Goal: Task Accomplishment & Management: Manage account settings

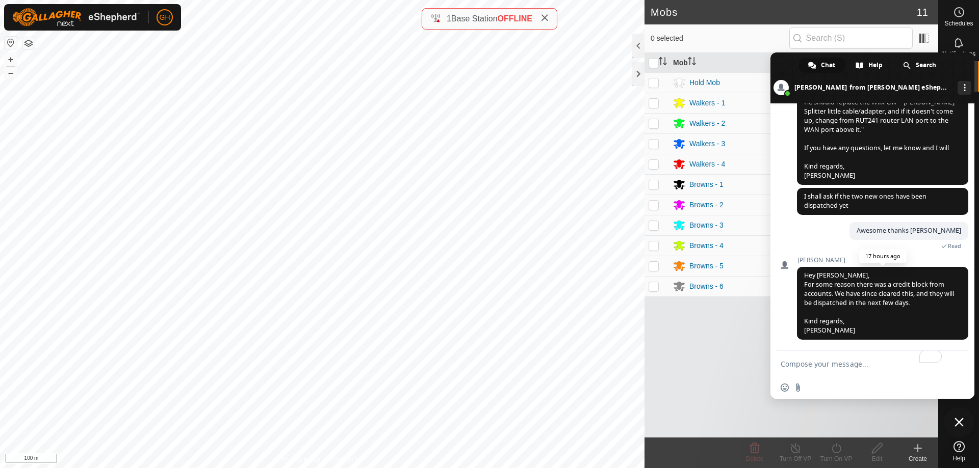
click at [881, 287] on span "Hey George, For some reason there was a credit block from accounts. We have sin…" at bounding box center [879, 303] width 150 height 64
click at [861, 362] on textarea "To enrich screen reader interactions, please activate Accessibility in Grammarl…" at bounding box center [861, 363] width 163 height 25
type textarea "Thanks [PERSON_NAME]"
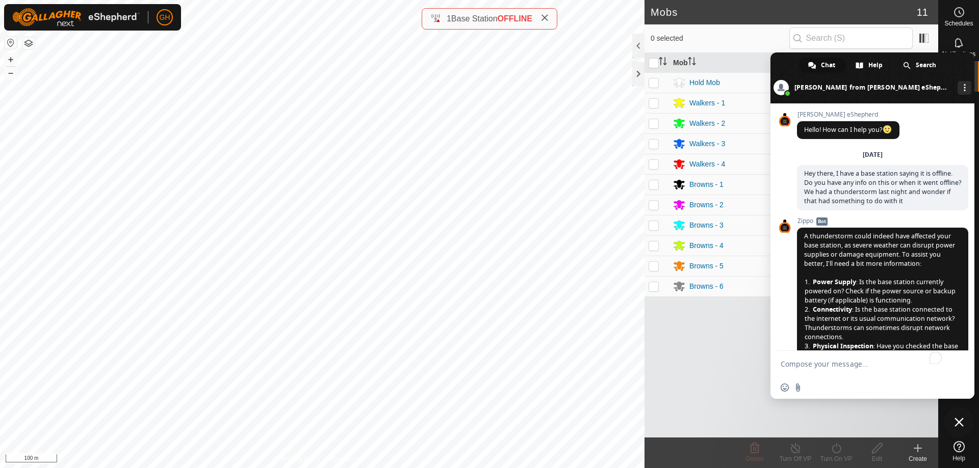
scroll to position [1537, 0]
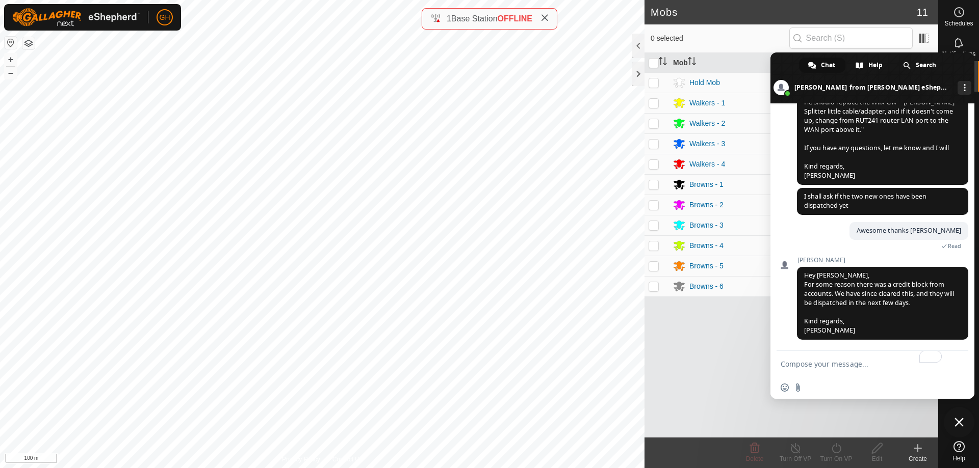
click at [849, 362] on textarea "To enrich screen reader interactions, please activate Accessibility in Grammarl…" at bounding box center [861, 363] width 163 height 25
type textarea "Thanks [PERSON_NAME]"
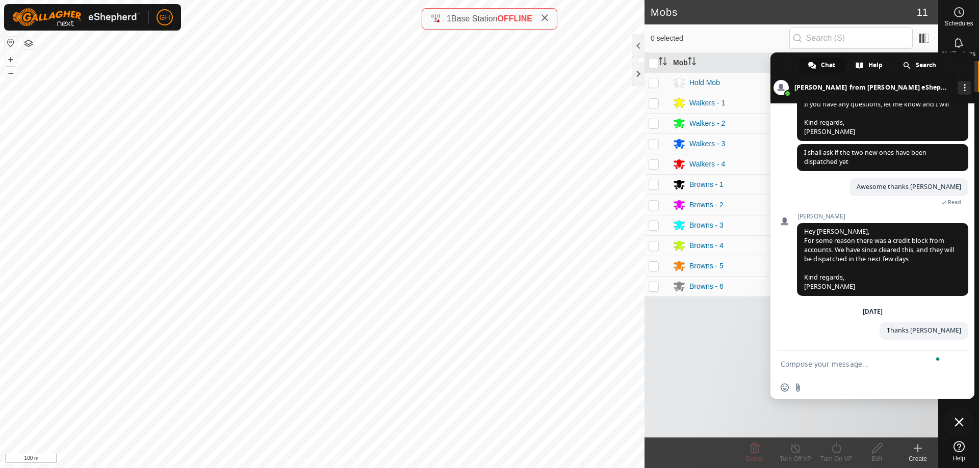
scroll to position [1581, 0]
click at [966, 424] on span "Close chat" at bounding box center [959, 422] width 31 height 31
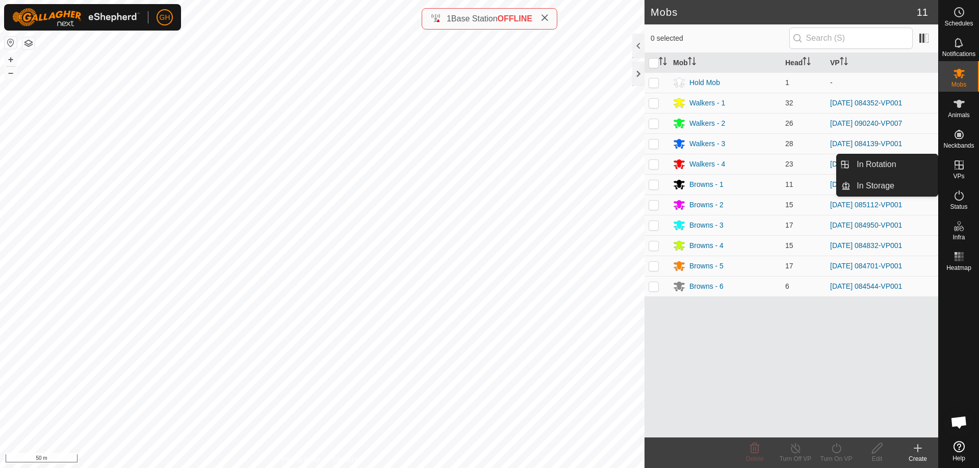
click at [962, 170] on icon at bounding box center [959, 165] width 12 height 12
click at [903, 166] on link "In Rotation" at bounding box center [893, 164] width 87 height 20
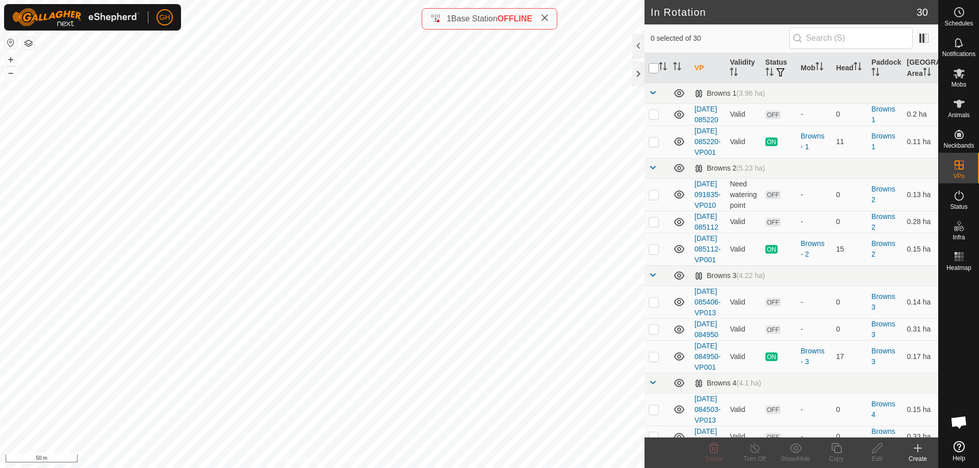
click at [653, 68] on input "checkbox" at bounding box center [653, 68] width 10 height 10
checkbox input "true"
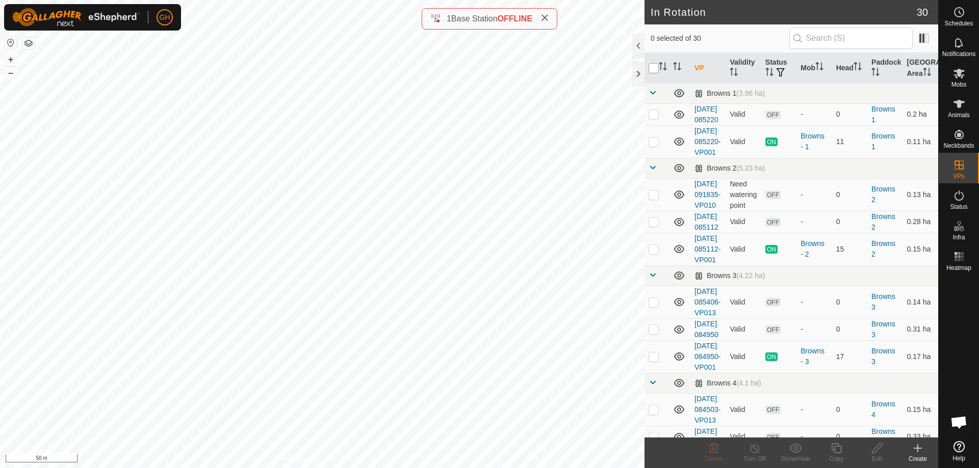
checkbox input "true"
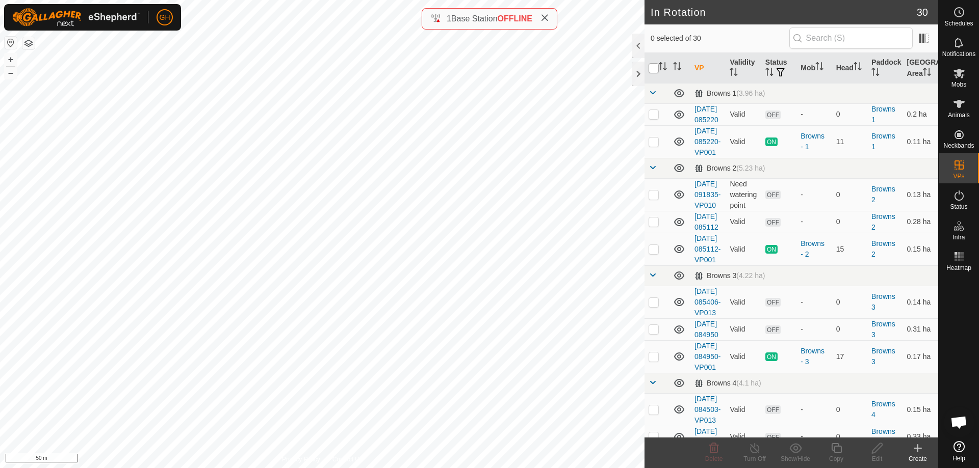
checkbox input "true"
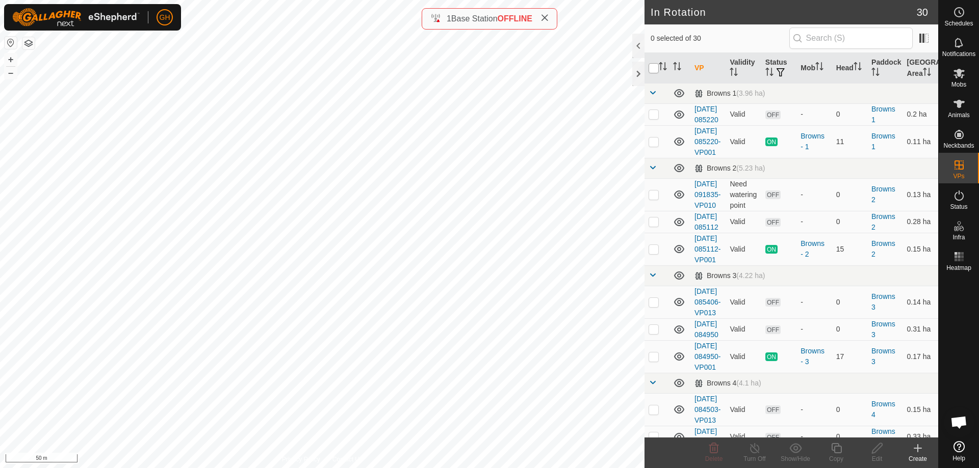
checkbox input "true"
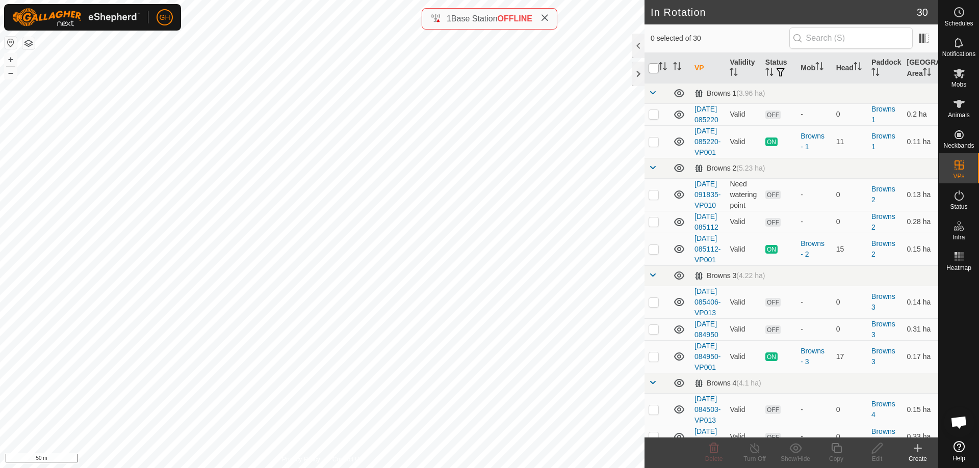
checkbox input "true"
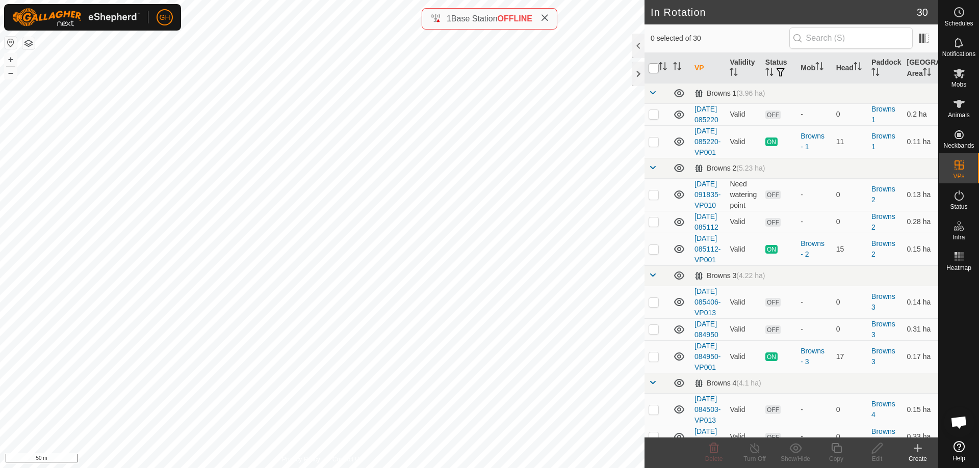
checkbox input "true"
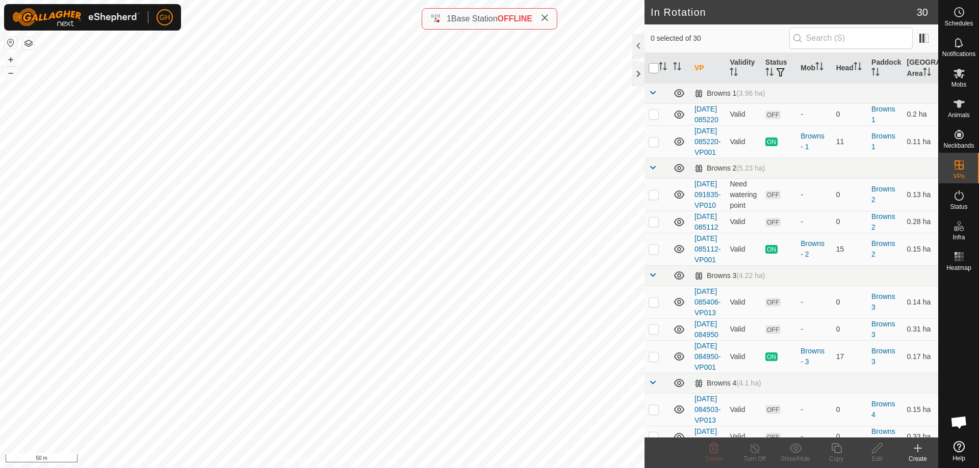
checkbox input "true"
click at [654, 117] on p-checkbox at bounding box center [653, 114] width 10 height 8
checkbox input "false"
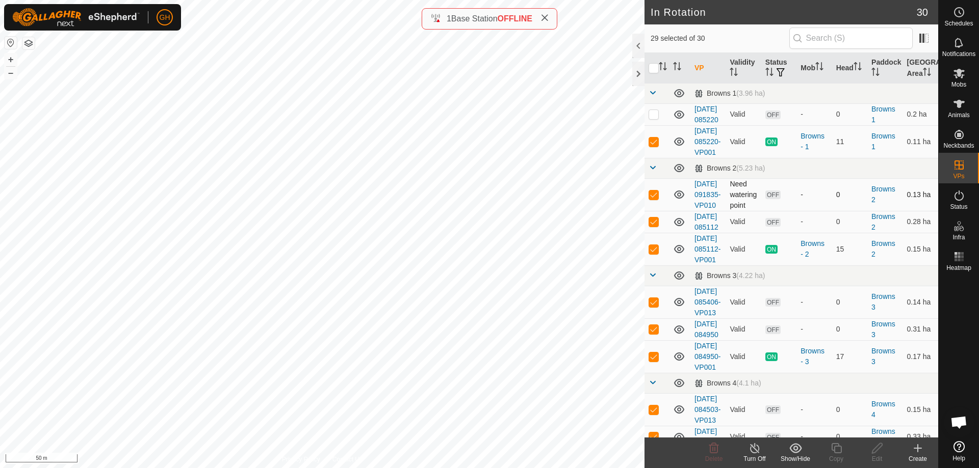
click at [651, 199] on p-checkbox at bounding box center [653, 195] width 10 height 8
checkbox input "false"
click at [655, 226] on p-checkbox at bounding box center [653, 222] width 10 height 8
checkbox input "false"
click at [656, 319] on td at bounding box center [656, 302] width 24 height 33
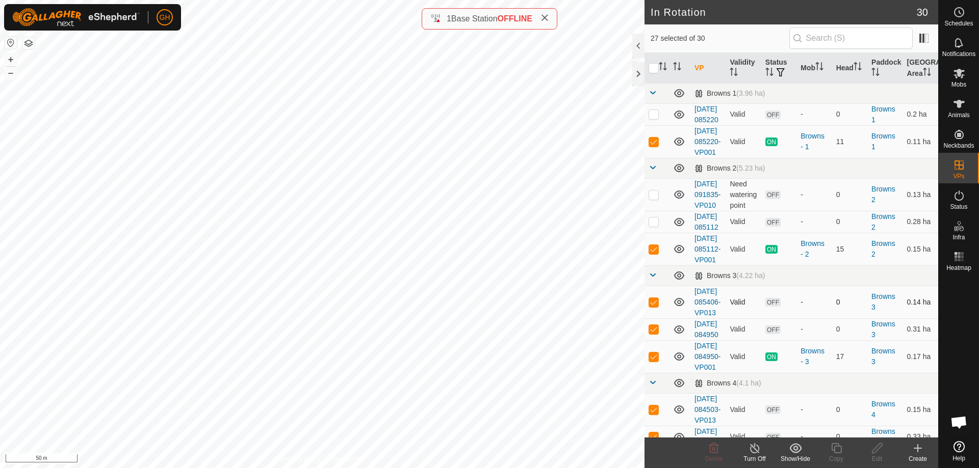
checkbox input "false"
click at [653, 333] on p-checkbox at bounding box center [653, 329] width 10 height 8
checkbox input "false"
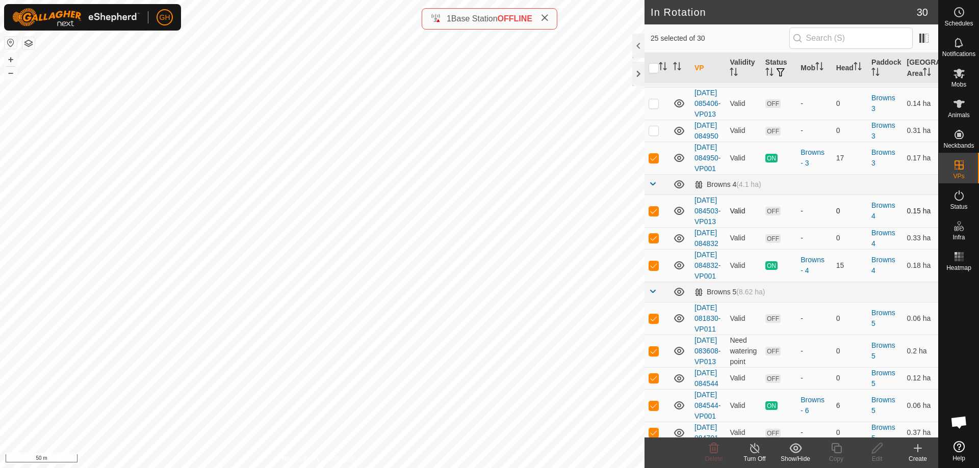
scroll to position [204, 0]
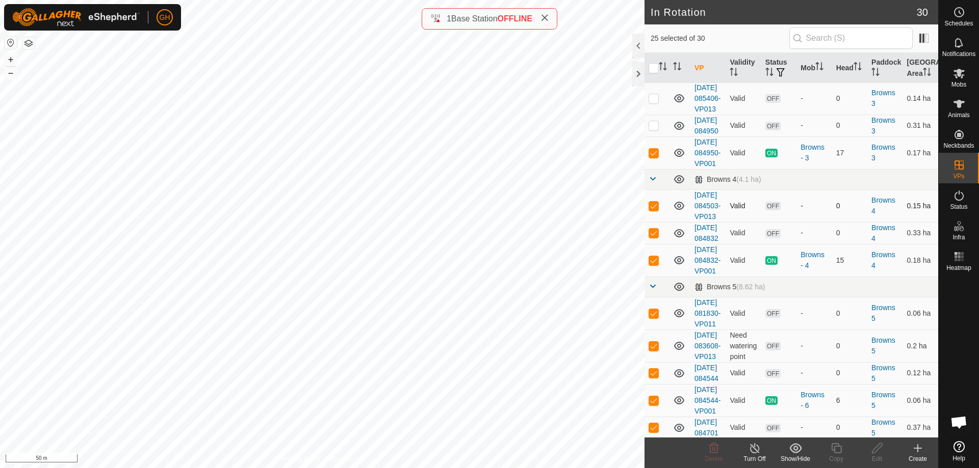
click at [655, 210] on p-checkbox at bounding box center [653, 206] width 10 height 8
checkbox input "false"
click at [654, 237] on p-checkbox at bounding box center [653, 233] width 10 height 8
checkbox input "false"
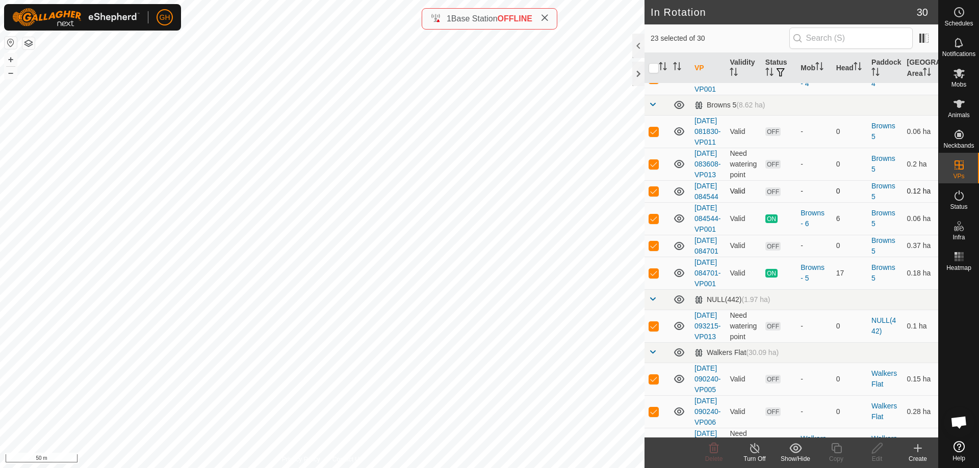
scroll to position [408, 0]
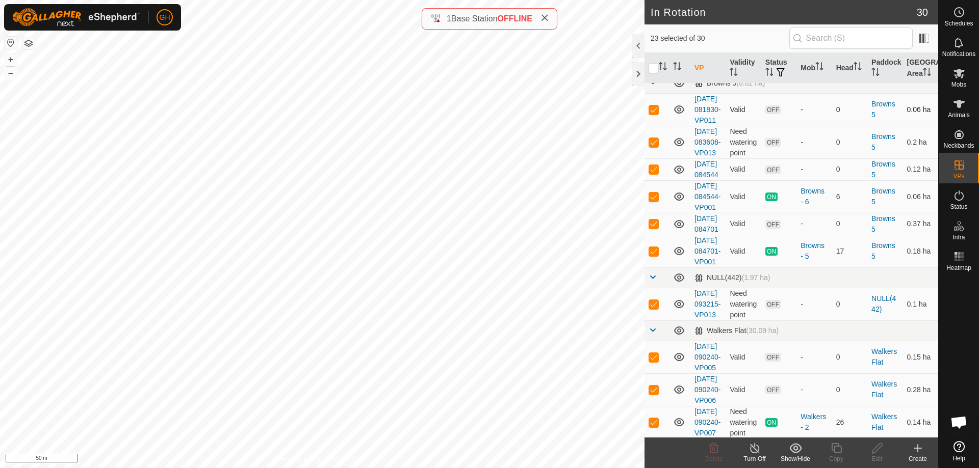
click at [656, 114] on p-checkbox at bounding box center [653, 110] width 10 height 8
checkbox input "false"
click at [656, 146] on p-checkbox at bounding box center [653, 142] width 10 height 8
checkbox input "false"
click at [650, 173] on p-checkbox at bounding box center [653, 169] width 10 height 8
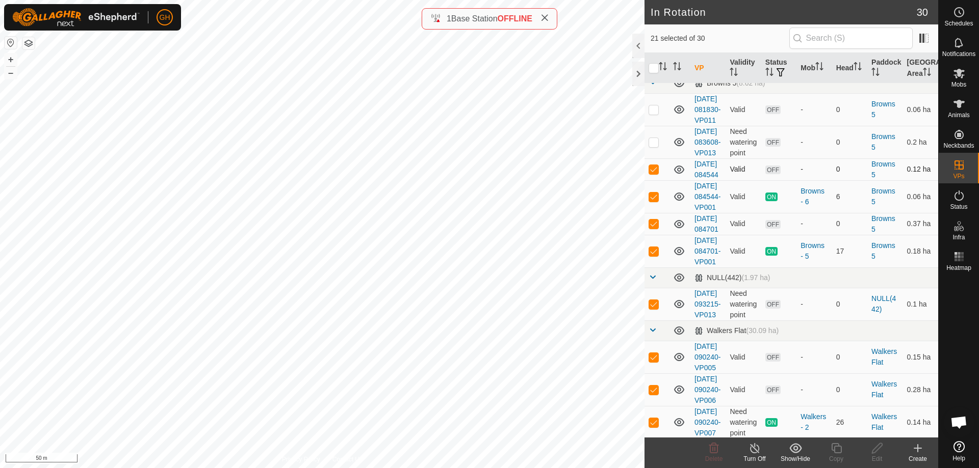
checkbox input "false"
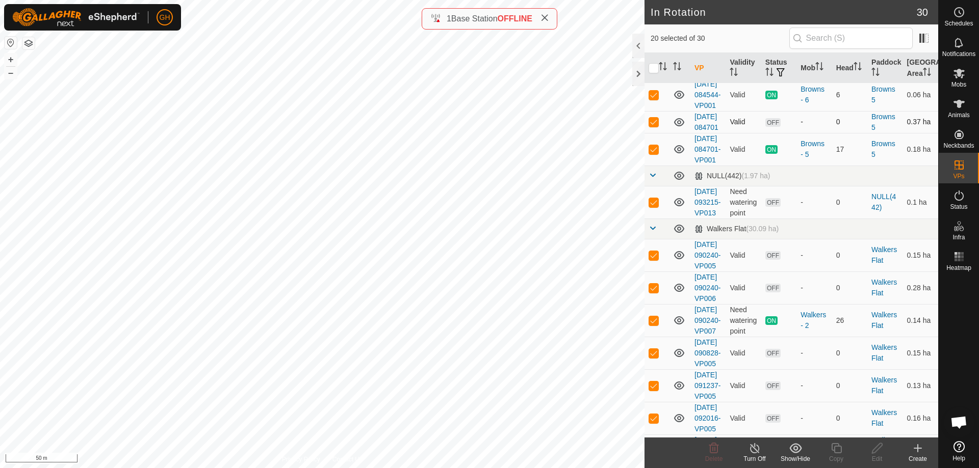
click at [653, 126] on p-checkbox at bounding box center [653, 122] width 10 height 8
checkbox input "false"
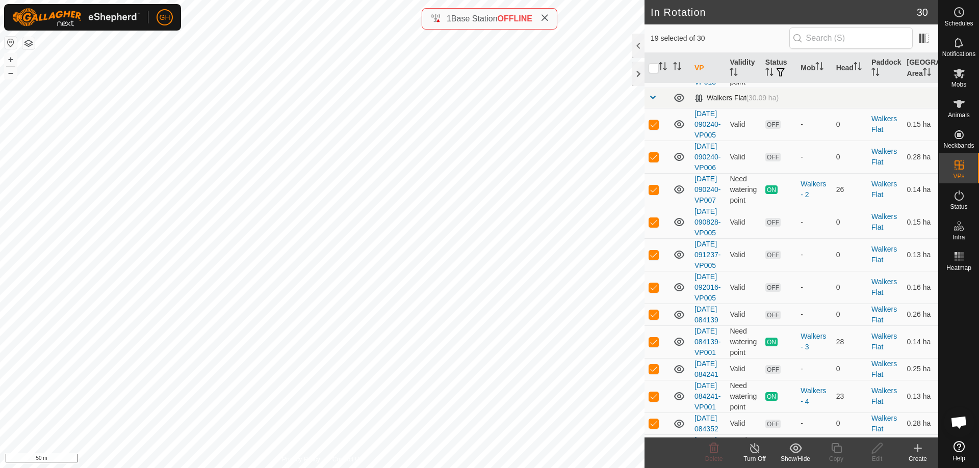
scroll to position [663, 0]
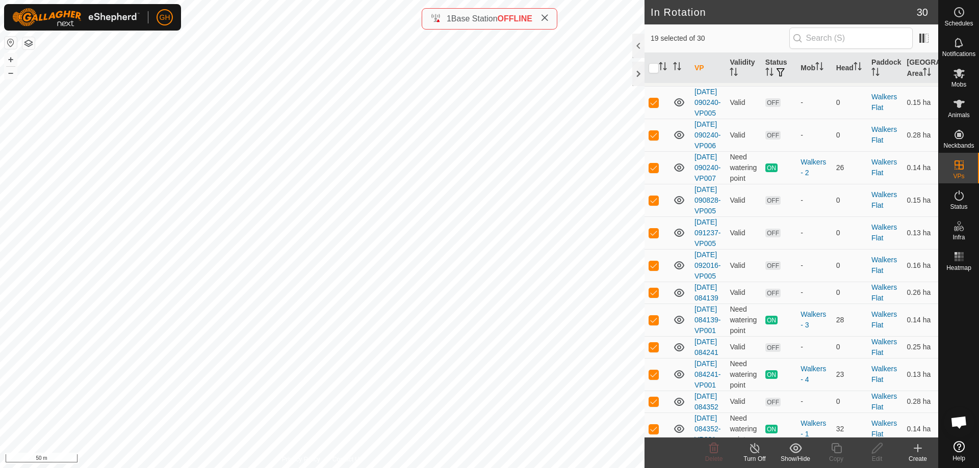
click at [650, 54] on p-checkbox at bounding box center [653, 49] width 10 height 8
checkbox input "false"
click at [656, 107] on p-checkbox at bounding box center [653, 102] width 10 height 8
checkbox input "false"
click at [653, 139] on p-checkbox at bounding box center [653, 135] width 10 height 8
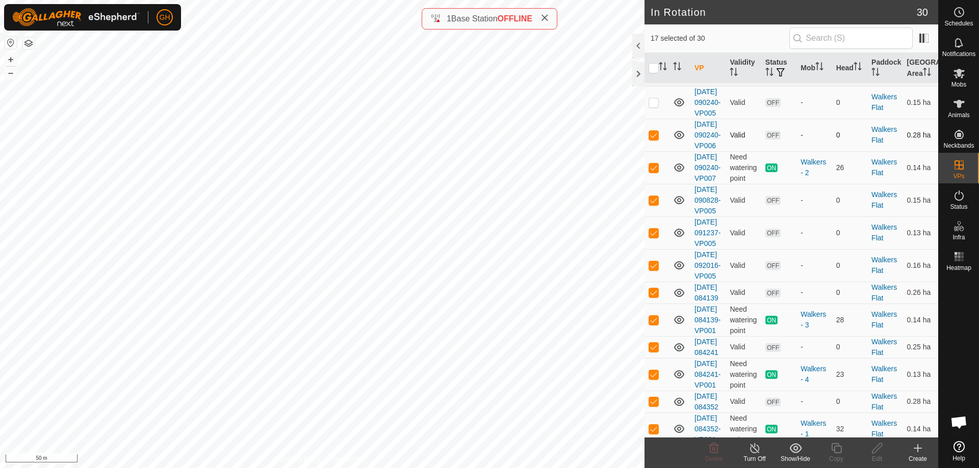
checkbox input "false"
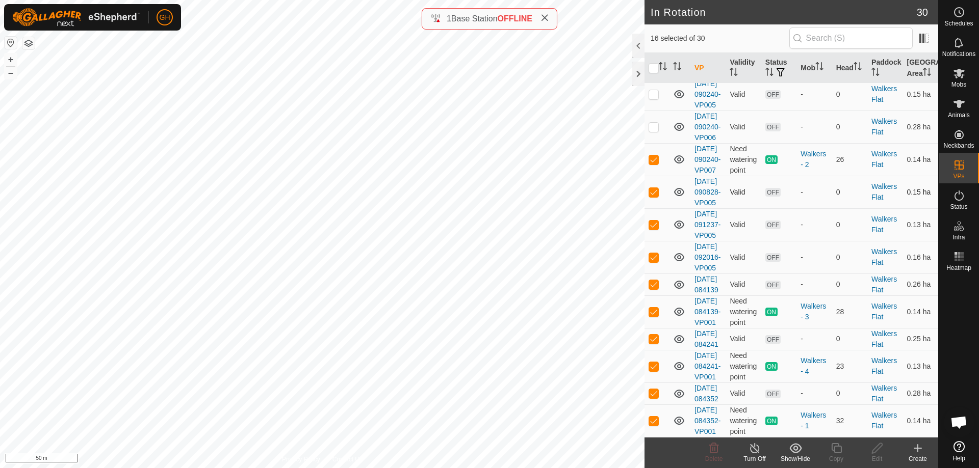
scroll to position [765, 0]
click at [652, 196] on p-checkbox at bounding box center [653, 192] width 10 height 8
checkbox input "false"
click at [652, 64] on input "checkbox" at bounding box center [653, 68] width 10 height 10
checkbox input "true"
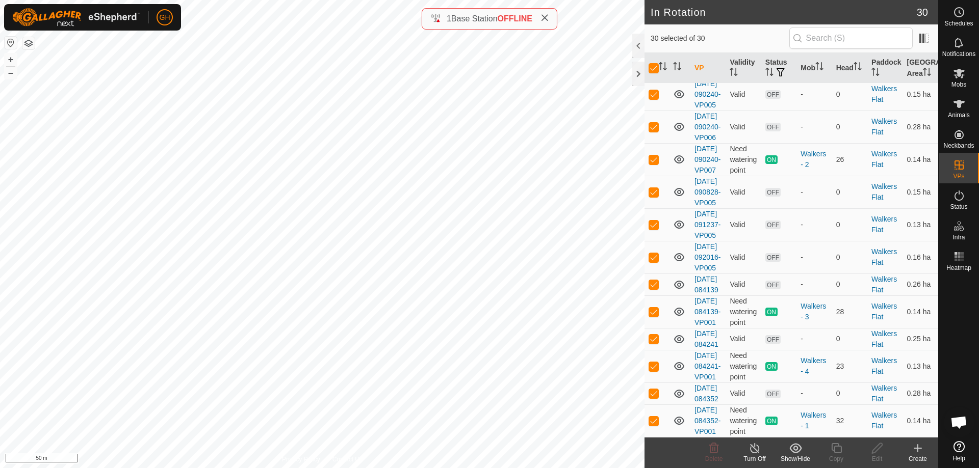
checkbox input "true"
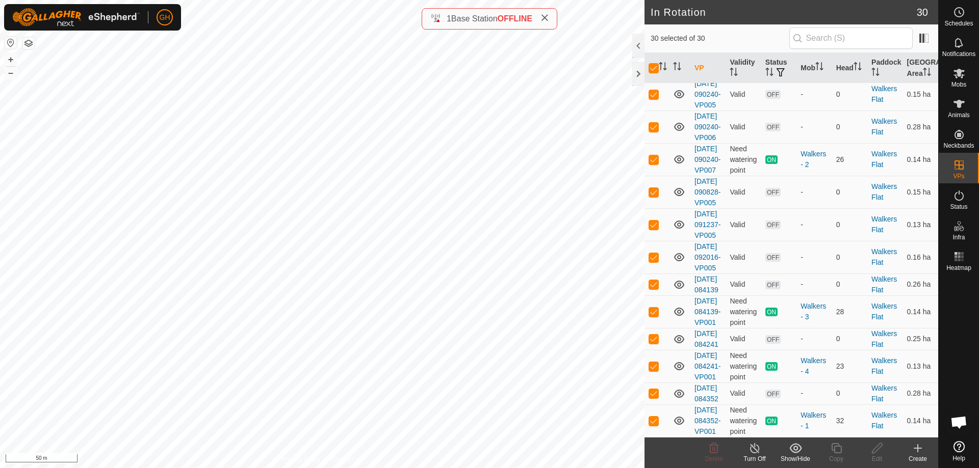
checkbox input "true"
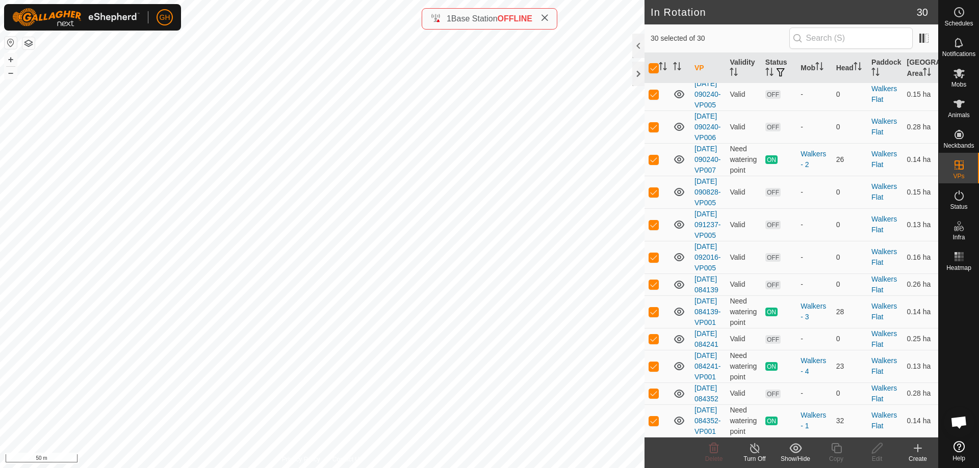
checkbox input "true"
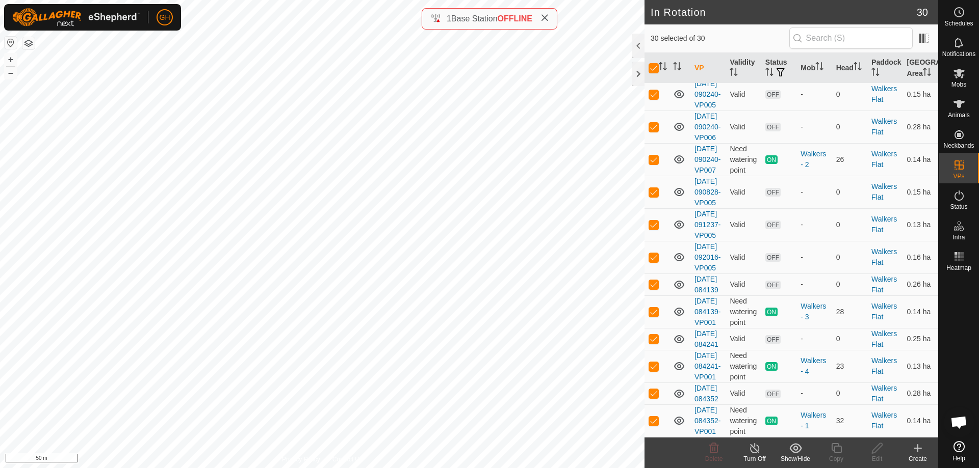
scroll to position [0, 0]
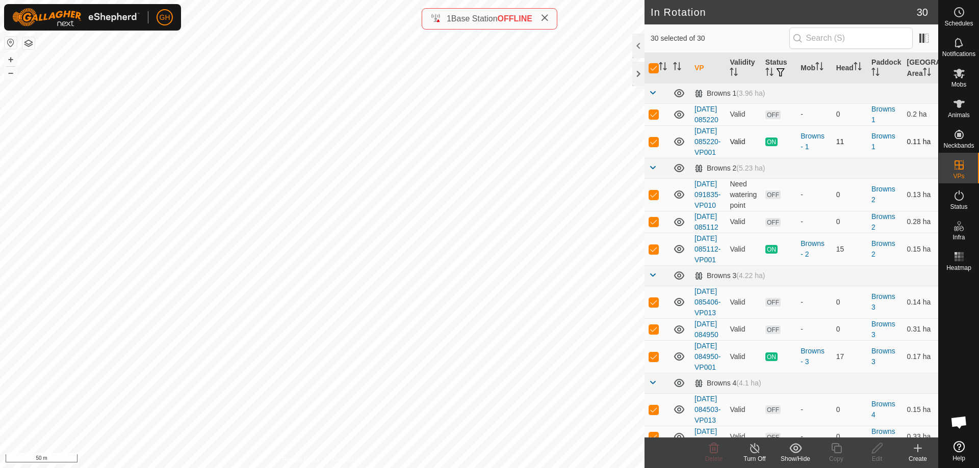
click at [653, 146] on p-checkbox at bounding box center [653, 142] width 10 height 8
checkbox input "false"
click at [650, 253] on p-checkbox at bounding box center [653, 249] width 10 height 8
checkbox input "false"
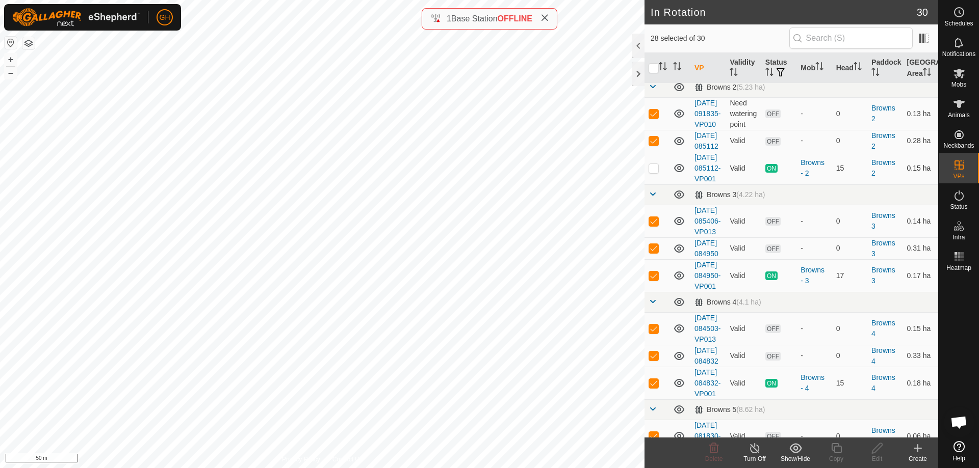
scroll to position [102, 0]
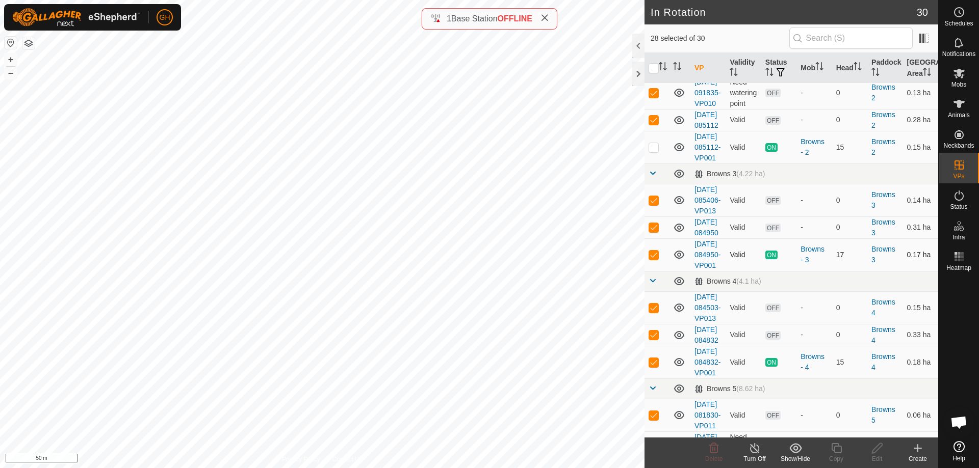
click at [655, 259] on p-checkbox at bounding box center [653, 255] width 10 height 8
checkbox input "false"
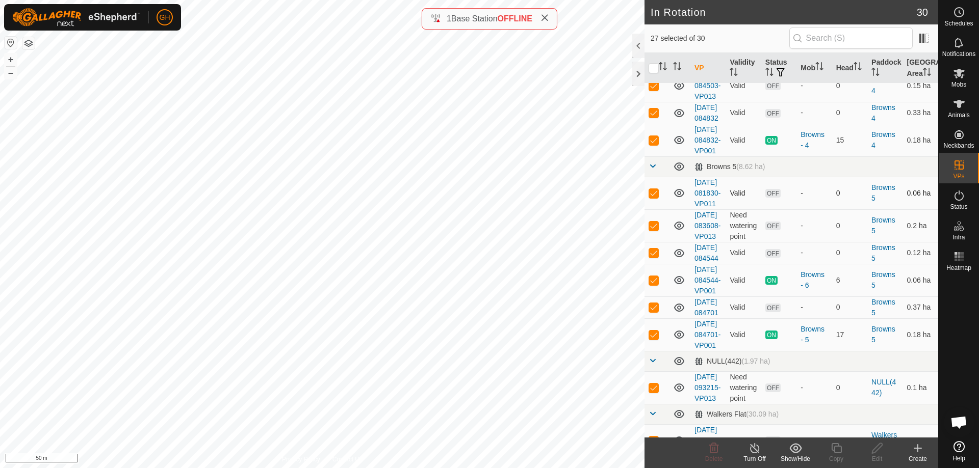
scroll to position [357, 0]
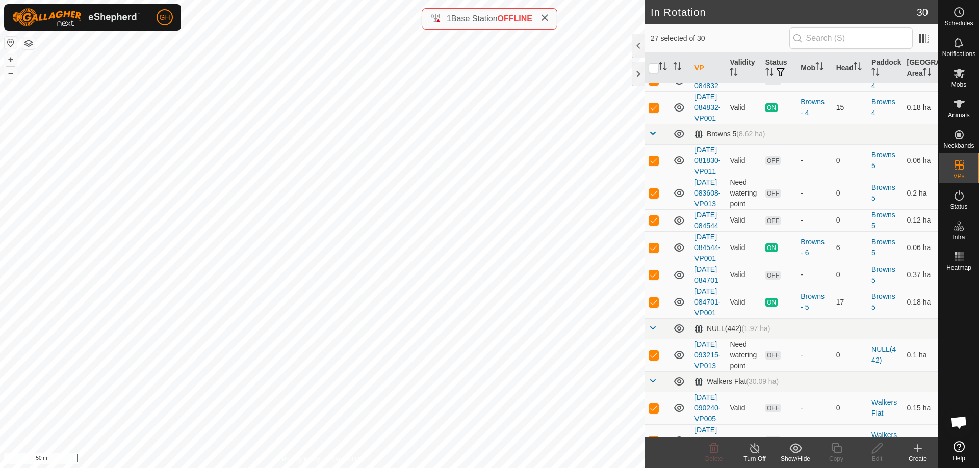
click at [653, 112] on p-checkbox at bounding box center [653, 107] width 10 height 8
checkbox input "false"
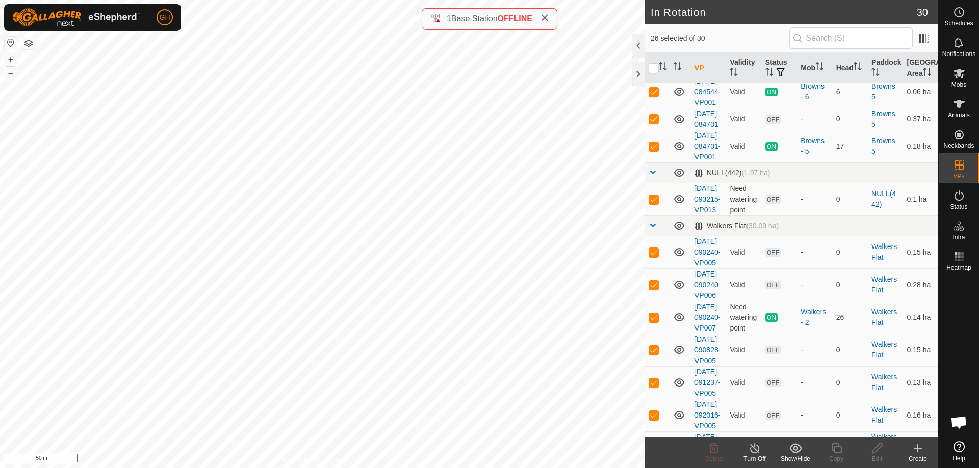
scroll to position [561, 0]
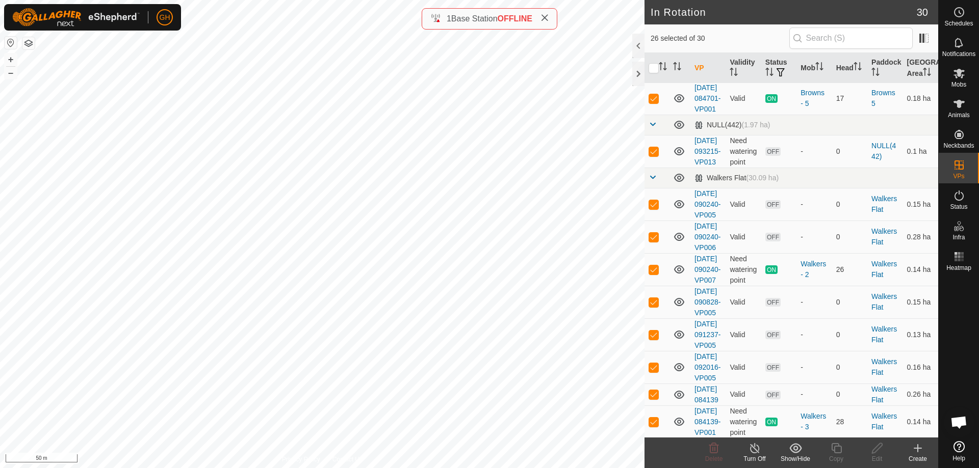
click at [652, 48] on p-checkbox at bounding box center [653, 44] width 10 height 8
checkbox input "false"
click at [653, 102] on p-checkbox at bounding box center [653, 98] width 10 height 8
checkbox input "false"
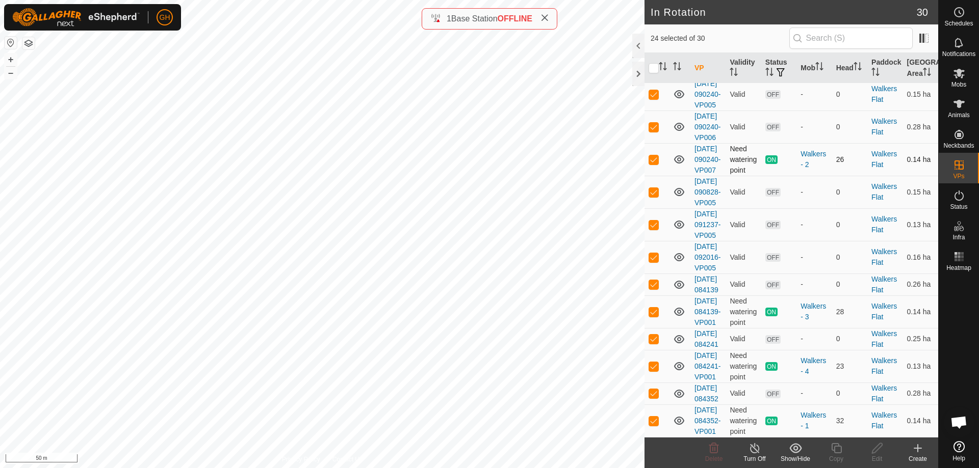
click at [656, 164] on p-checkbox at bounding box center [653, 159] width 10 height 8
checkbox input "false"
click at [655, 308] on p-checkbox at bounding box center [653, 312] width 10 height 8
checkbox input "false"
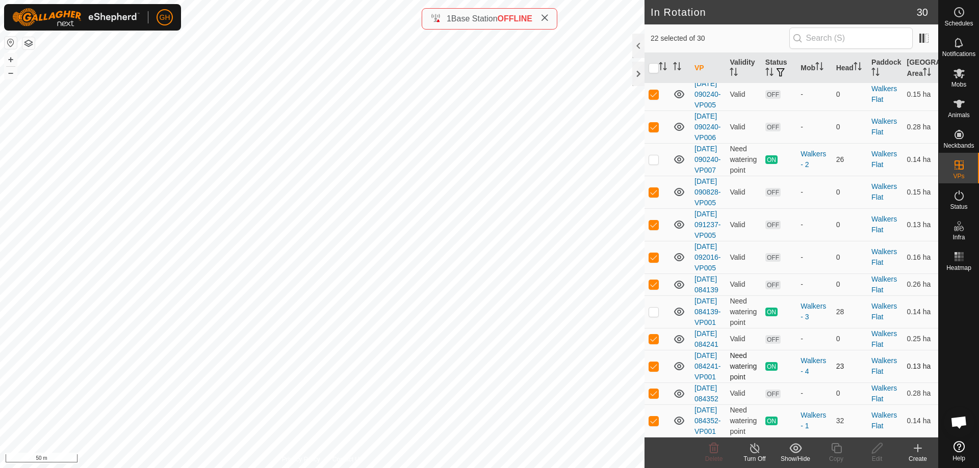
click at [654, 362] on p-checkbox at bounding box center [653, 366] width 10 height 8
checkbox input "false"
click at [654, 417] on p-checkbox at bounding box center [653, 421] width 10 height 8
checkbox input "false"
click at [716, 450] on icon at bounding box center [714, 448] width 12 height 12
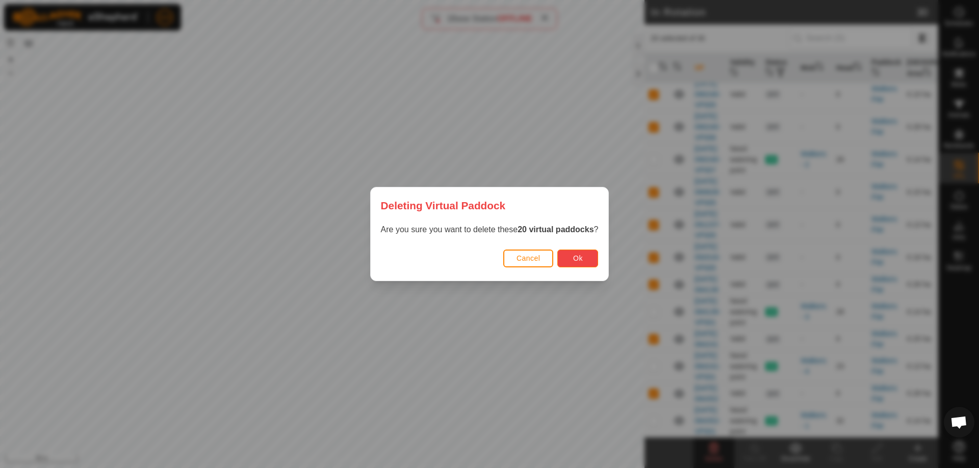
click at [590, 255] on button "Ok" at bounding box center [577, 259] width 41 height 18
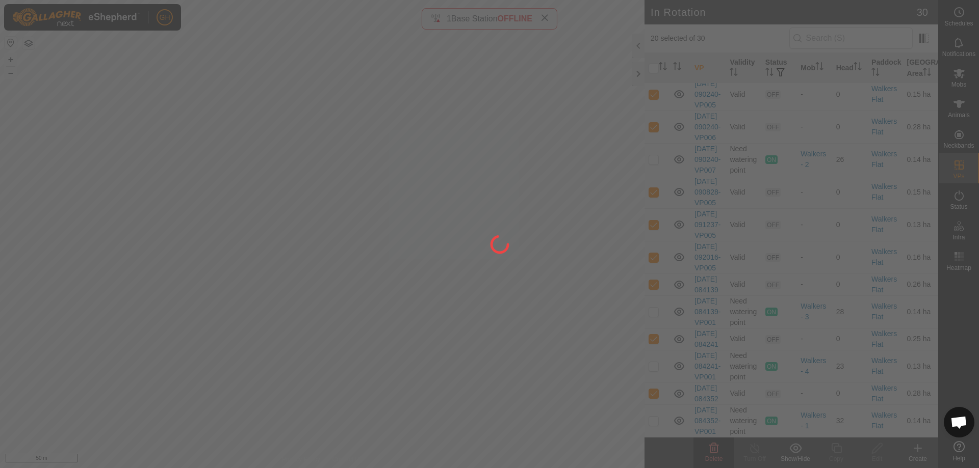
checkbox input "false"
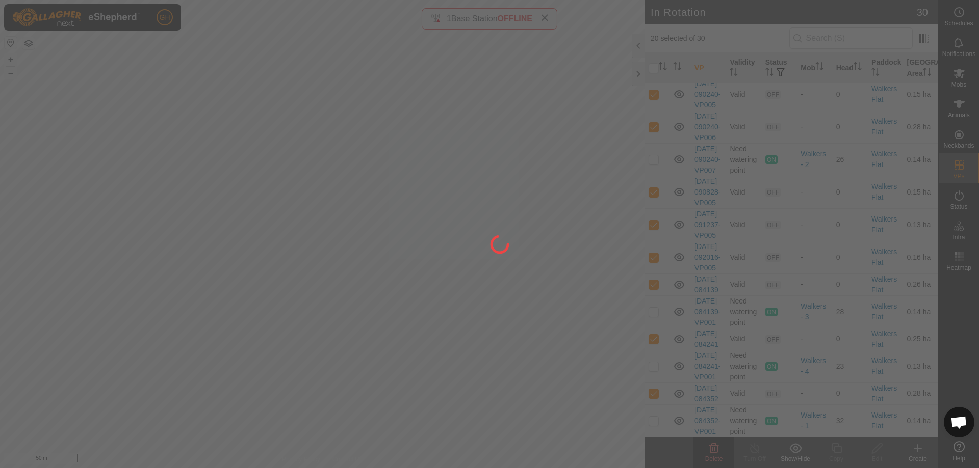
checkbox input "false"
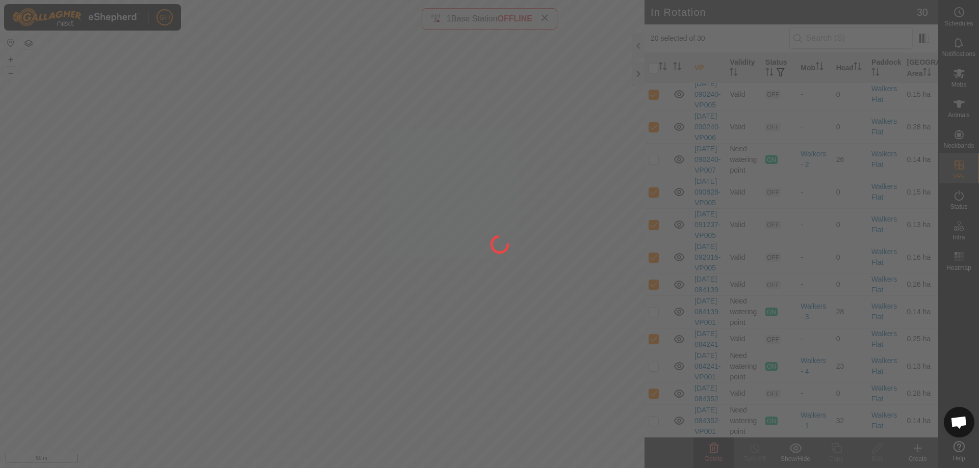
checkbox input "false"
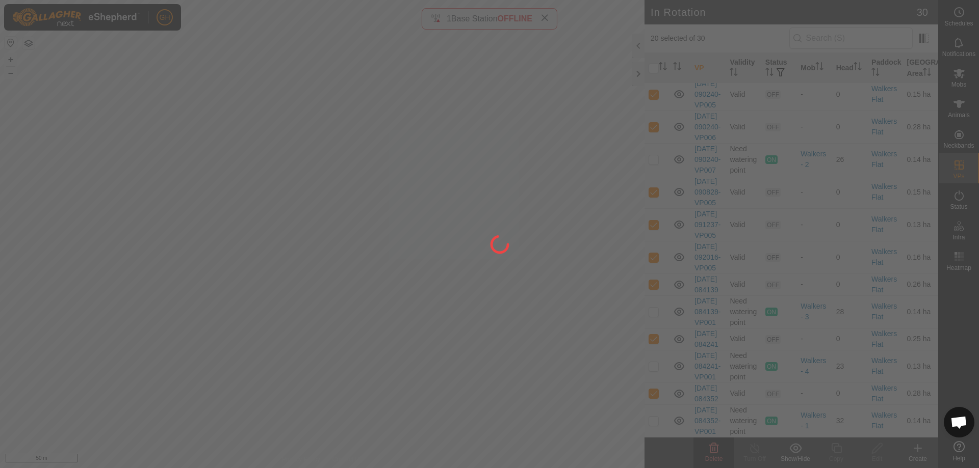
checkbox input "false"
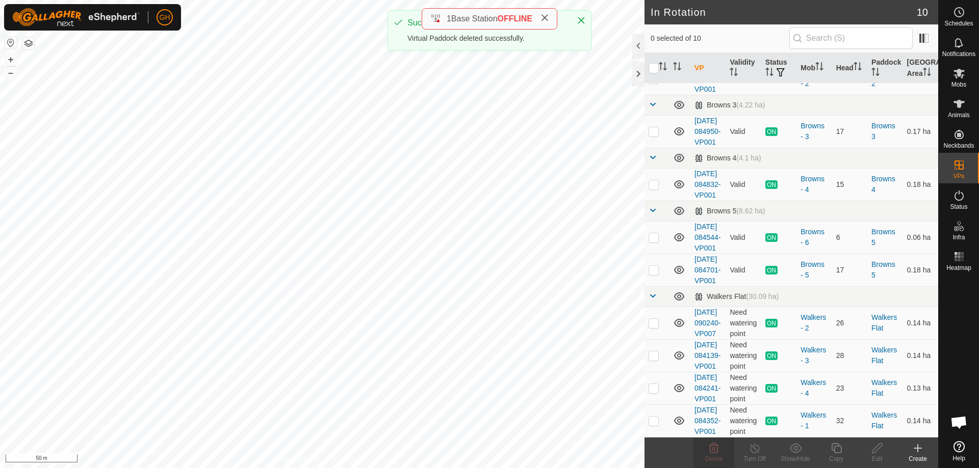
scroll to position [0, 0]
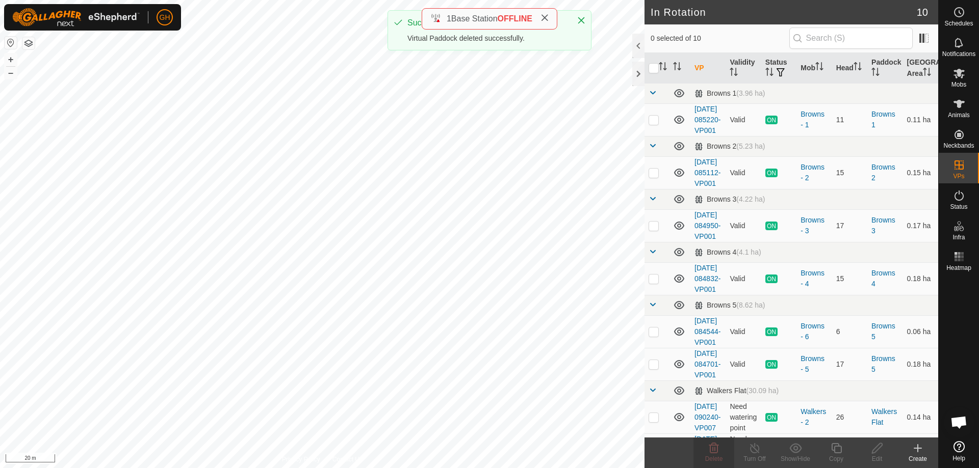
checkbox input "true"
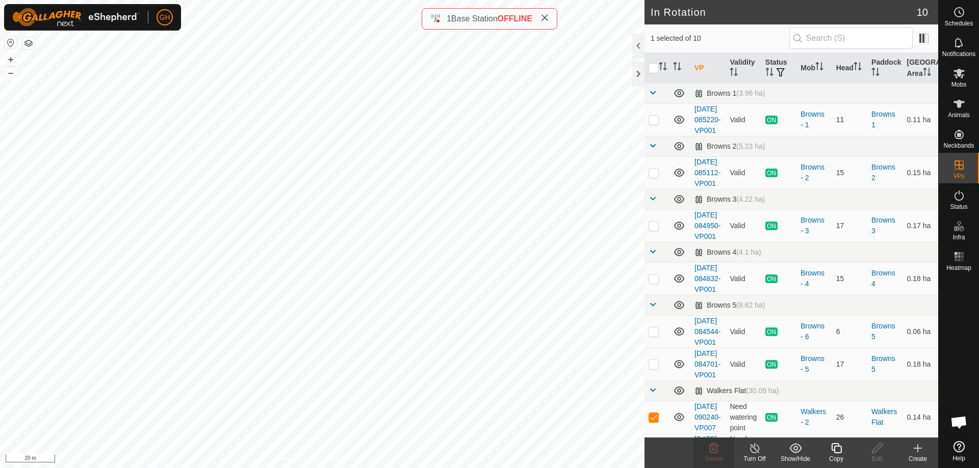
click at [912, 449] on icon at bounding box center [917, 448] width 12 height 12
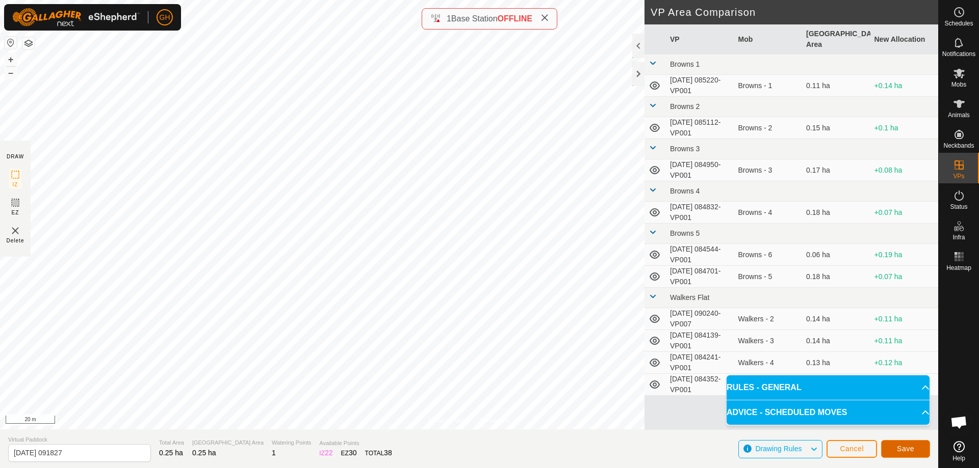
click at [915, 450] on button "Save" at bounding box center [905, 449] width 49 height 18
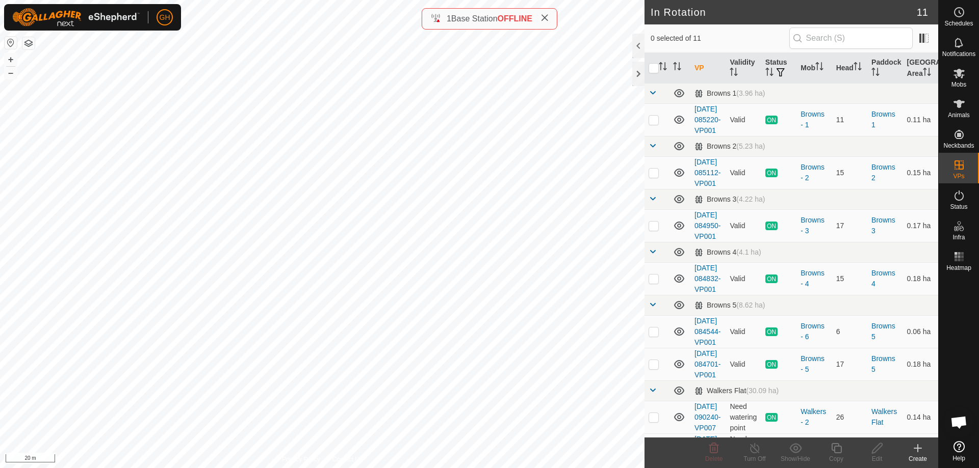
checkbox input "true"
click at [840, 451] on icon at bounding box center [836, 448] width 13 height 12
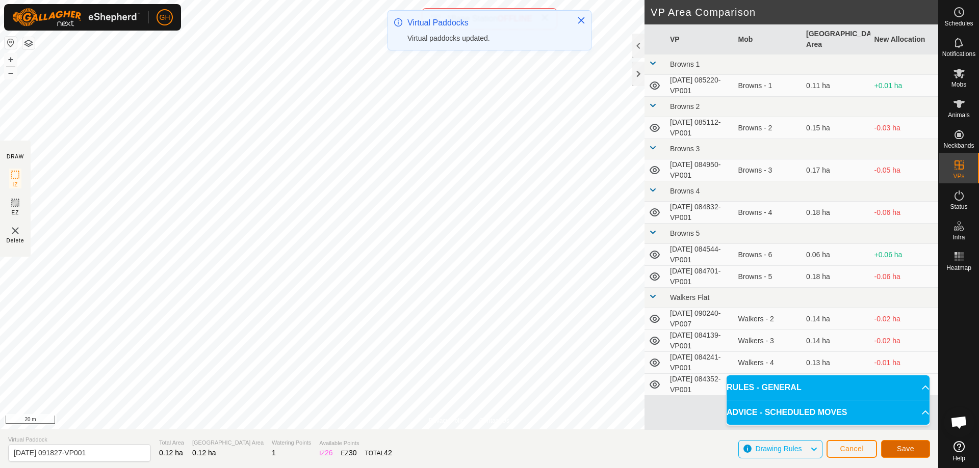
click at [898, 448] on span "Save" at bounding box center [905, 449] width 17 height 8
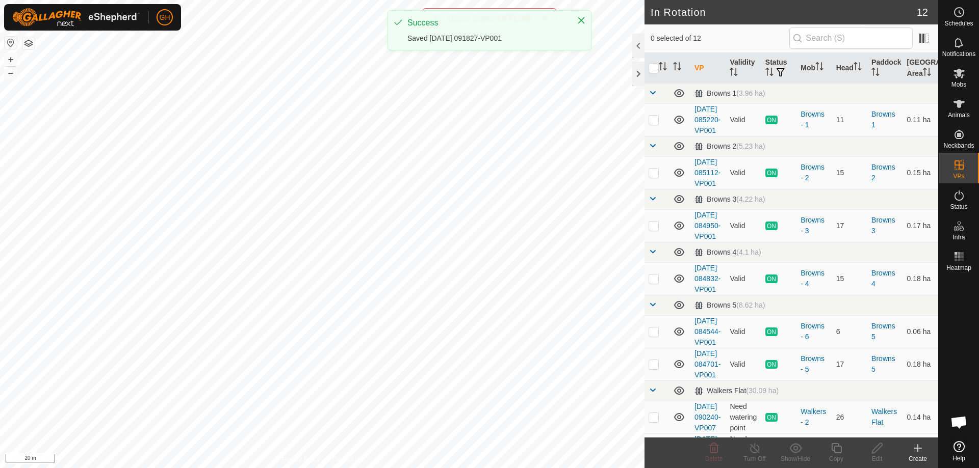
click at [961, 15] on icon at bounding box center [959, 12] width 12 height 12
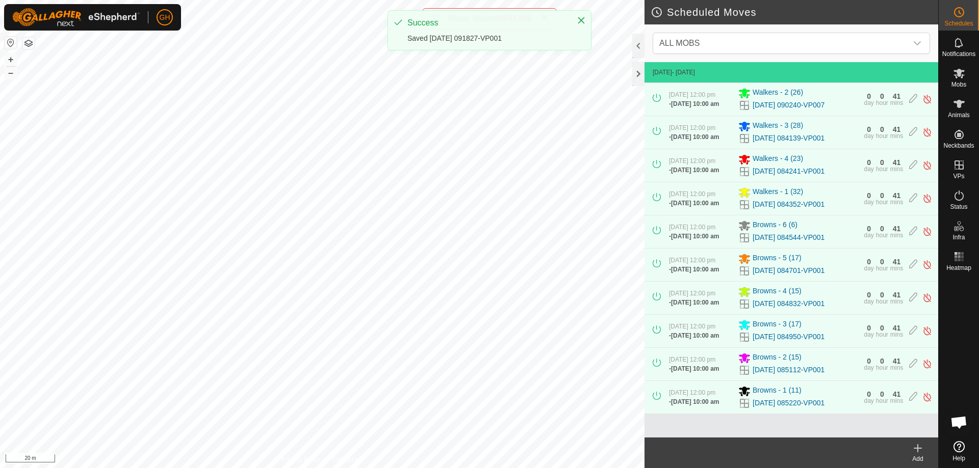
click at [915, 452] on icon at bounding box center [917, 448] width 12 height 12
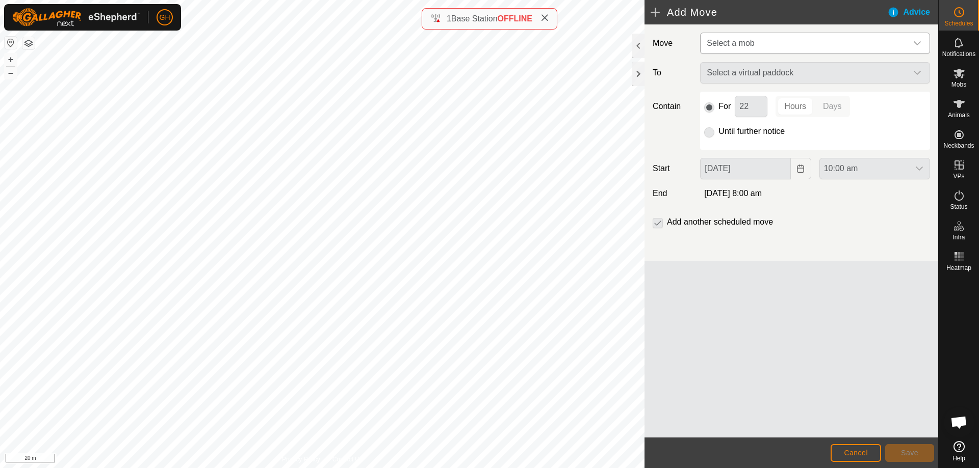
click at [883, 40] on span "Select a mob" at bounding box center [804, 43] width 204 height 20
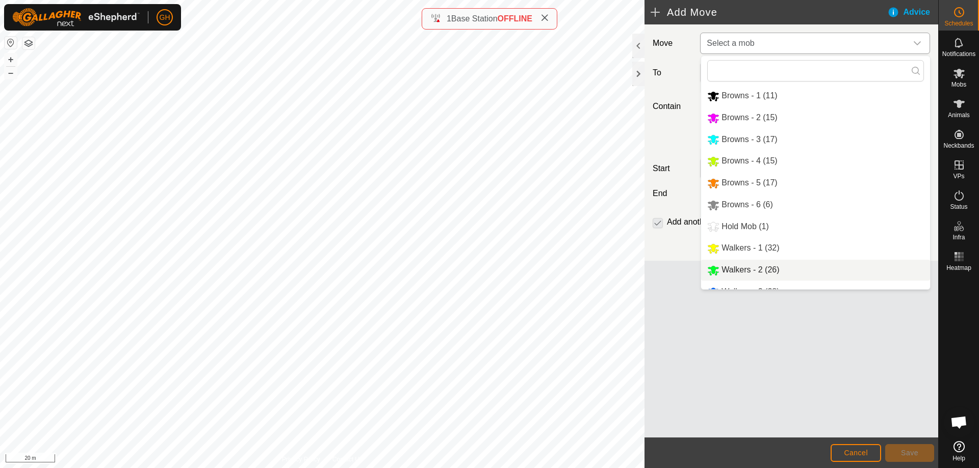
click at [754, 276] on li "Walkers - 2 (26)" at bounding box center [815, 270] width 229 height 21
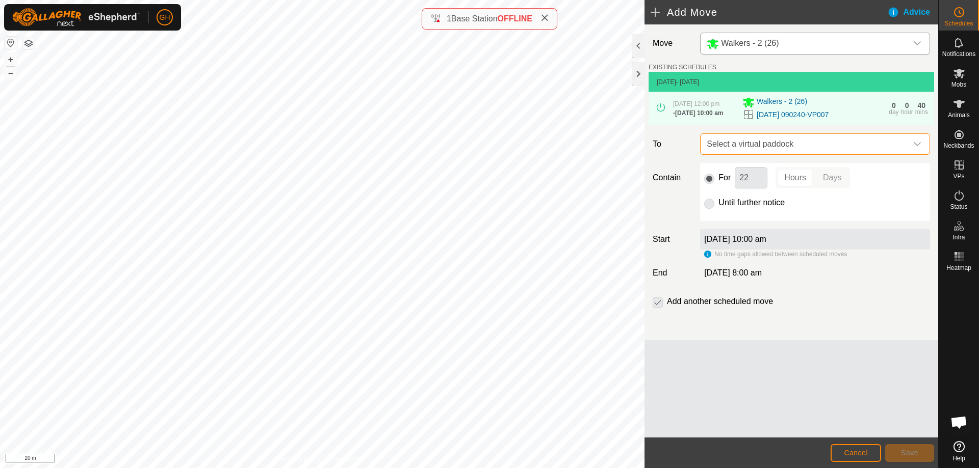
click at [791, 148] on span "Select a virtual paddock" at bounding box center [804, 144] width 204 height 20
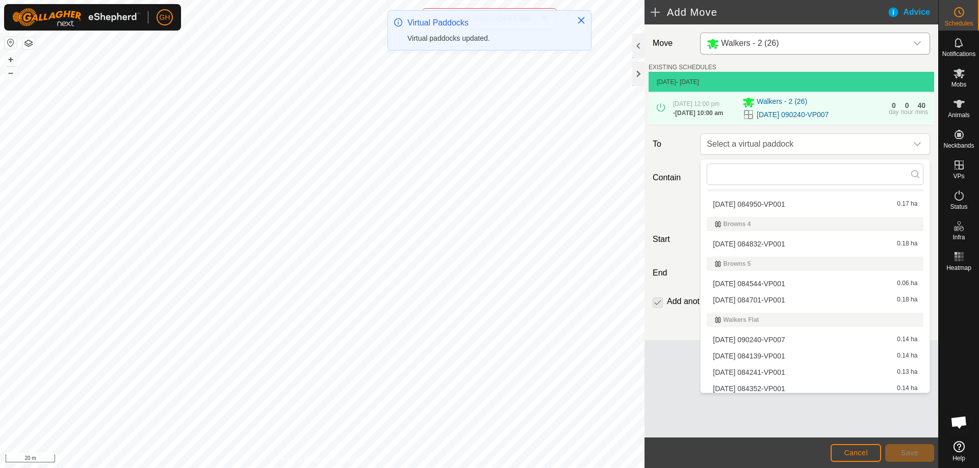
scroll to position [132, 0]
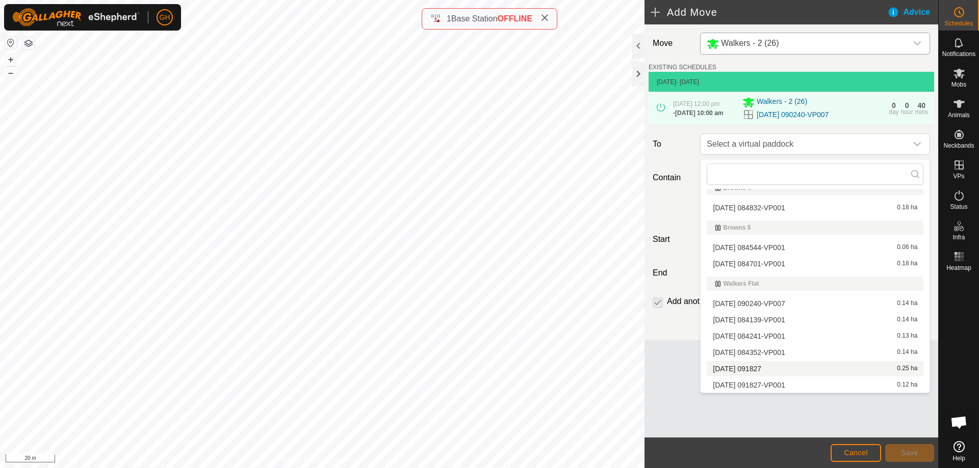
click at [780, 369] on li "[DATE] 091827 0.25 ha" at bounding box center [814, 368] width 217 height 15
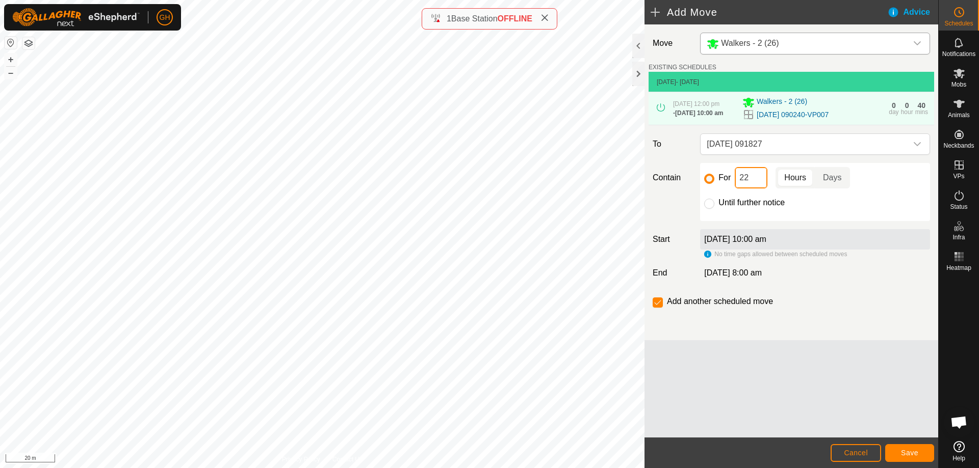
click at [754, 182] on input "22" at bounding box center [751, 177] width 33 height 21
click at [919, 451] on button "Save" at bounding box center [909, 453] width 49 height 18
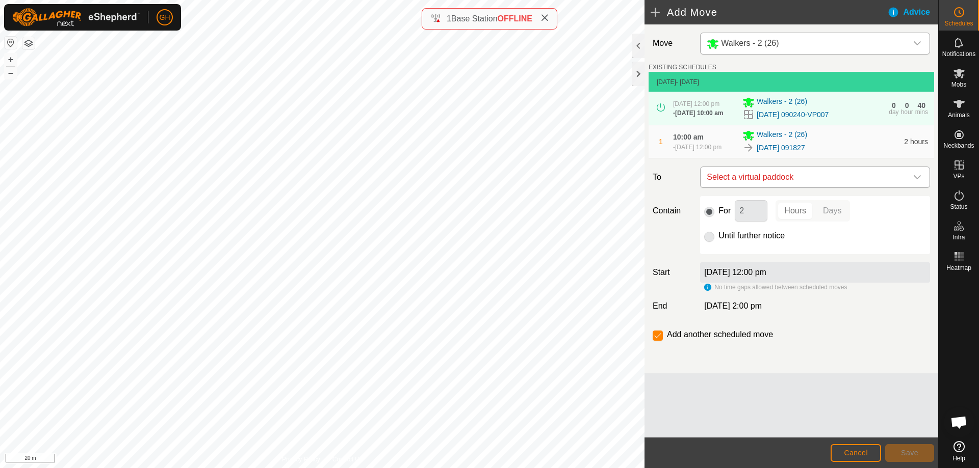
click at [822, 181] on span "Select a virtual paddock" at bounding box center [804, 177] width 204 height 20
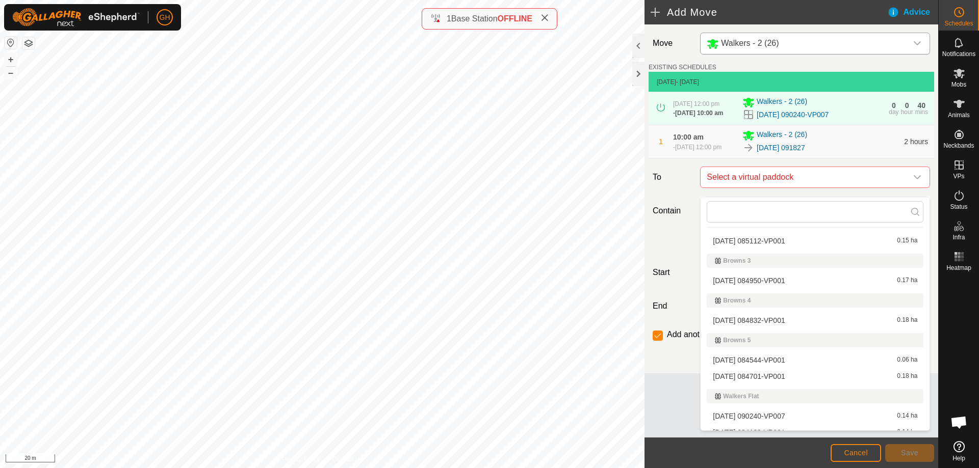
scroll to position [115, 0]
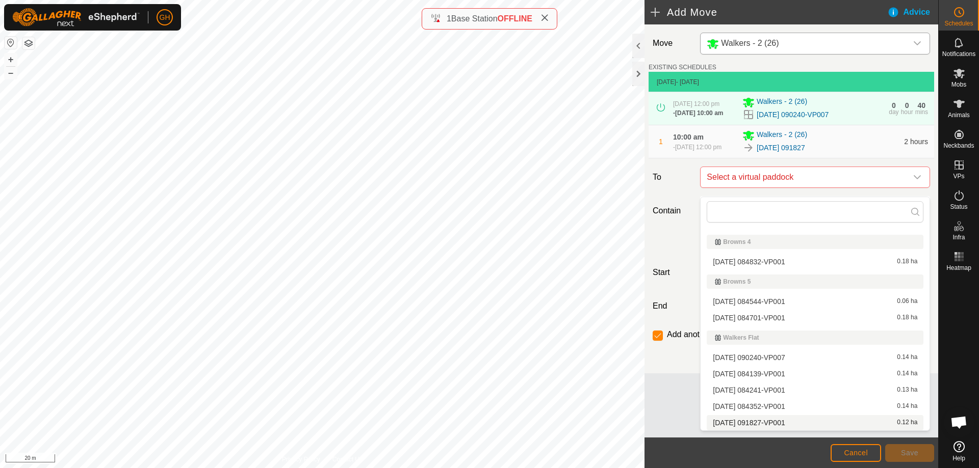
click at [793, 423] on li "[DATE] 091827-VP001 0.12 ha" at bounding box center [814, 422] width 217 height 15
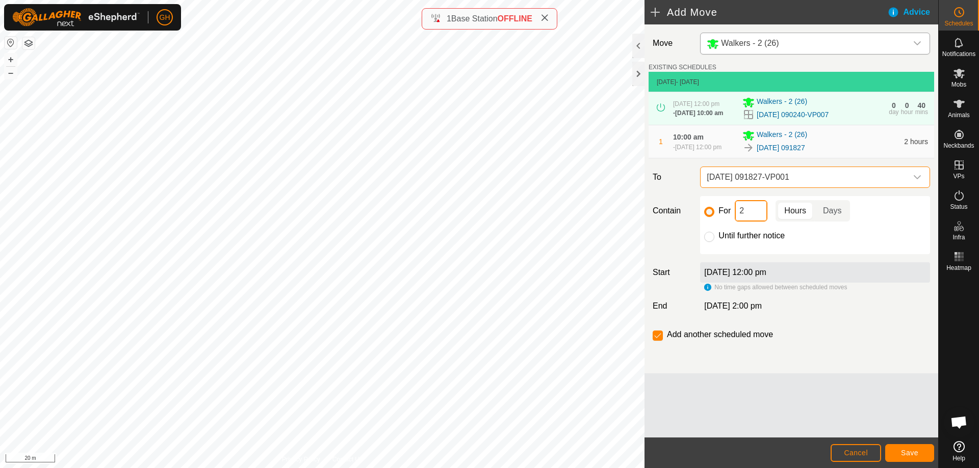
click at [754, 219] on input "2" at bounding box center [751, 210] width 33 height 21
type input "22"
click at [660, 341] on input "checkbox" at bounding box center [657, 336] width 10 height 10
checkbox input "false"
click at [919, 447] on button "Save" at bounding box center [909, 453] width 49 height 18
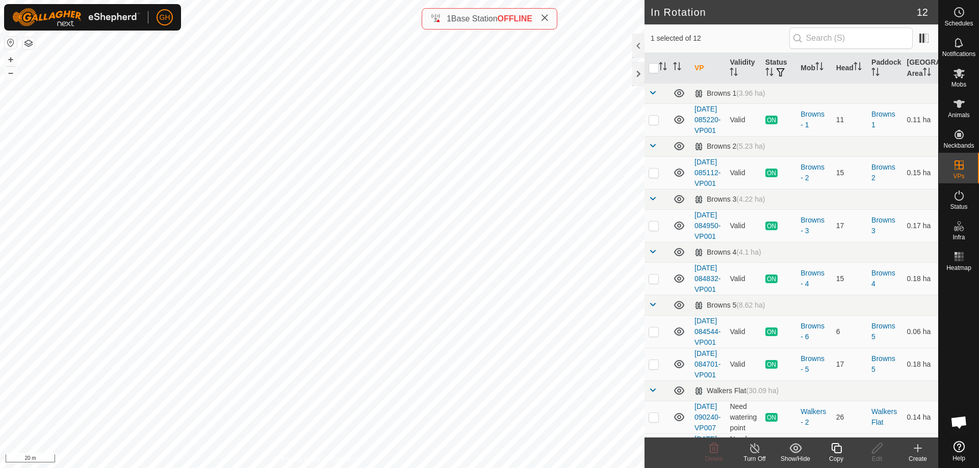
click at [918, 447] on icon at bounding box center [918, 448] width 0 height 7
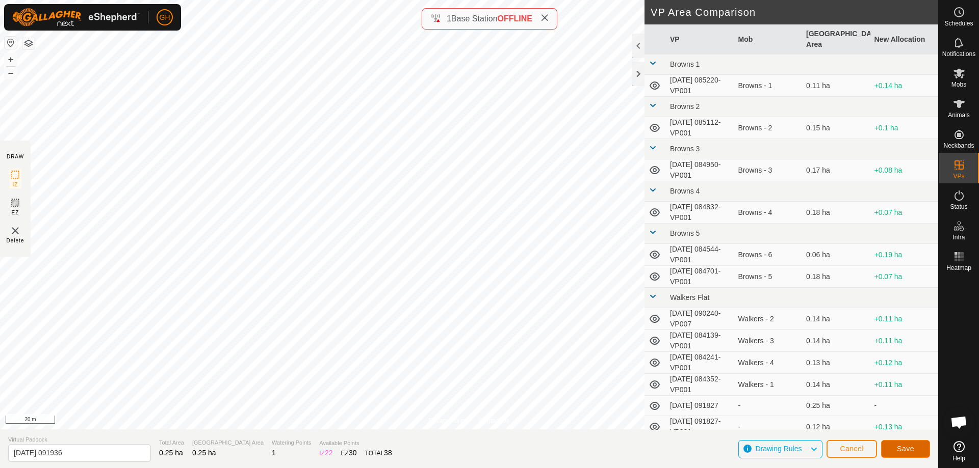
click at [909, 448] on span "Save" at bounding box center [905, 449] width 17 height 8
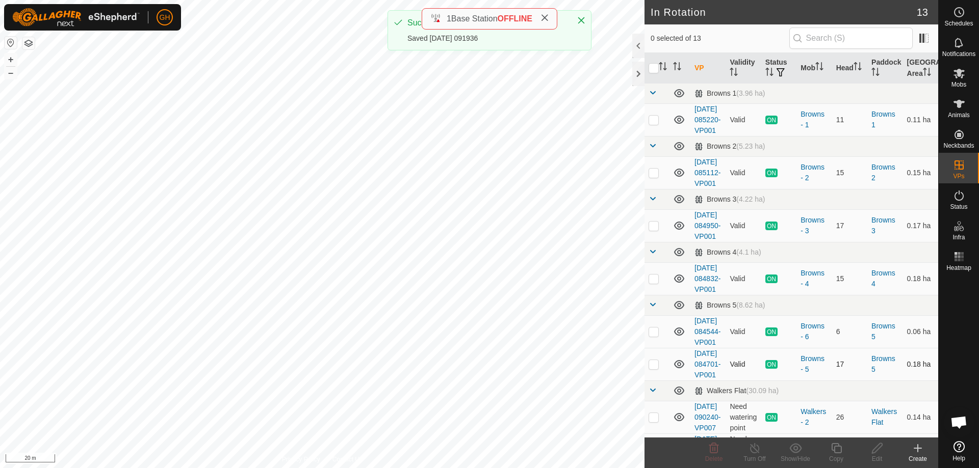
checkbox input "true"
click at [834, 454] on icon at bounding box center [836, 448] width 13 height 12
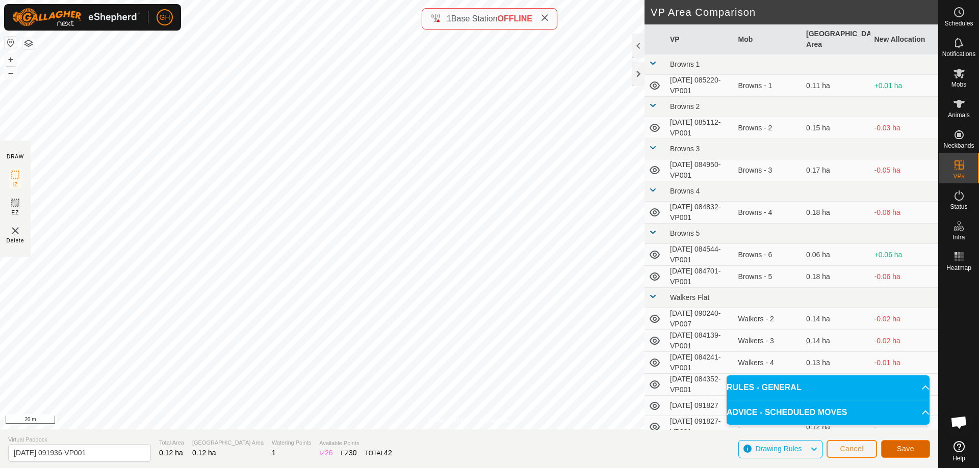
click at [908, 448] on span "Save" at bounding box center [905, 449] width 17 height 8
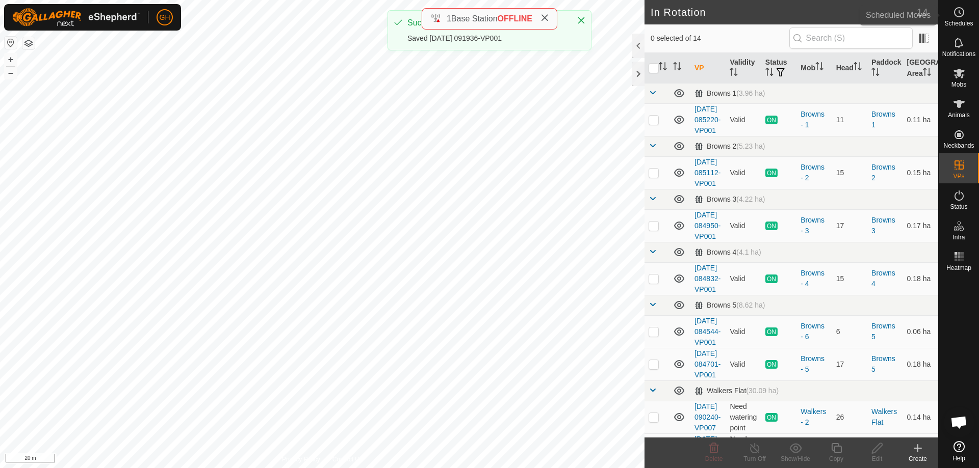
click at [965, 16] on es-schedule-vp-svg-icon at bounding box center [959, 12] width 18 height 16
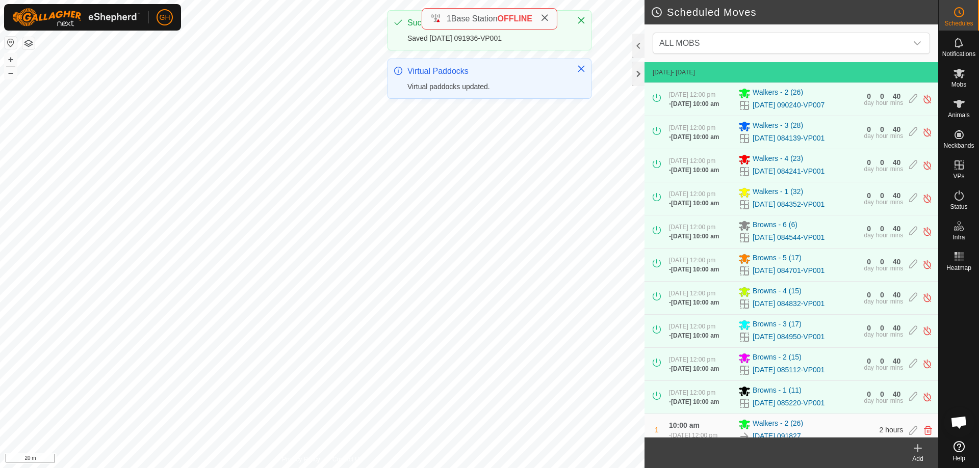
click at [928, 463] on div "Add" at bounding box center [917, 459] width 41 height 9
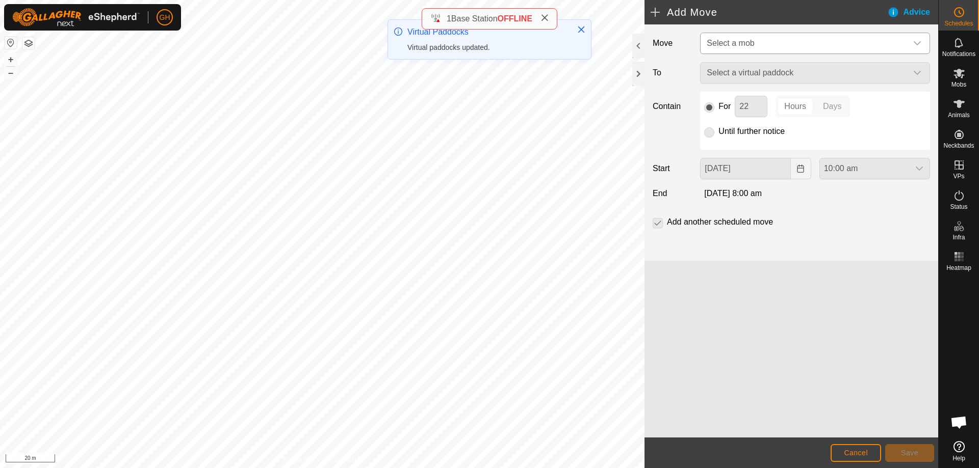
click at [768, 54] on p-select "Select a mob" at bounding box center [815, 43] width 230 height 21
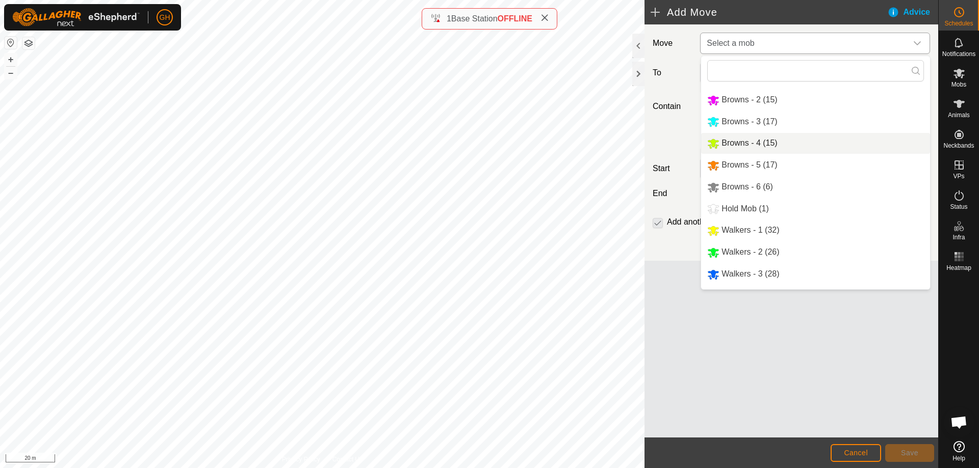
scroll to position [35, 0]
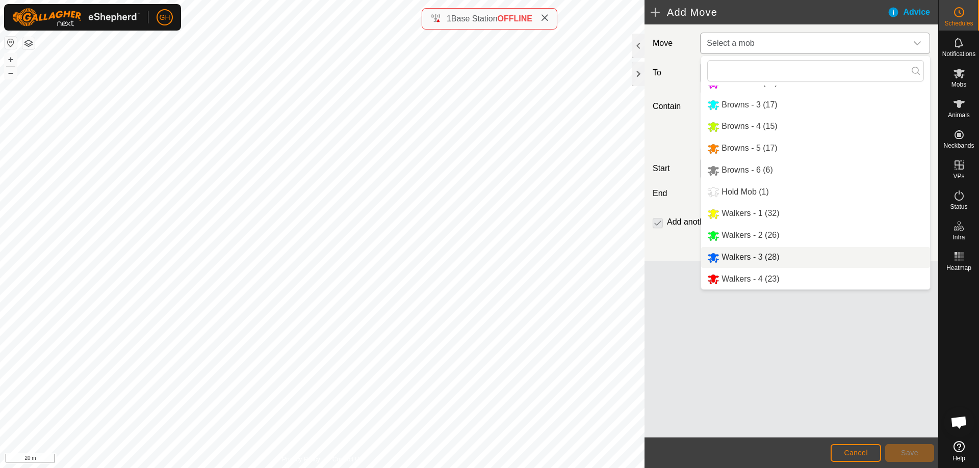
click at [752, 257] on li "Walkers - 3 (28)" at bounding box center [815, 257] width 229 height 21
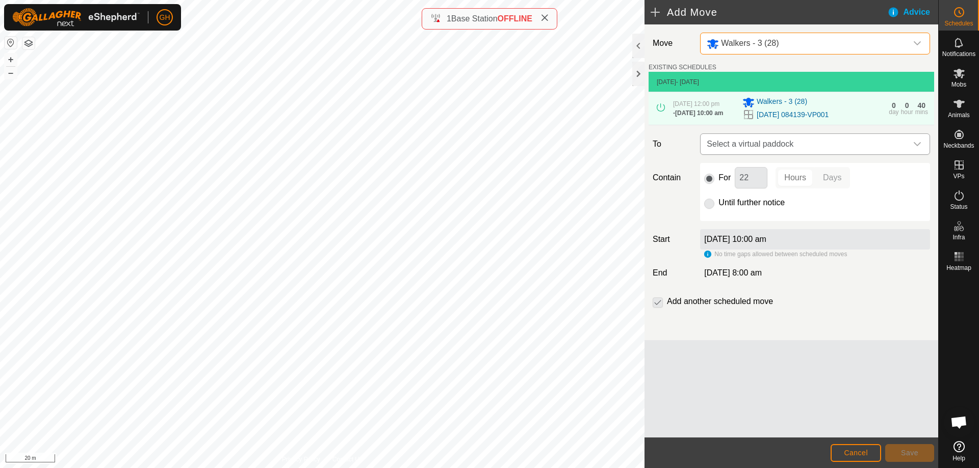
click at [786, 148] on span "Select a virtual paddock" at bounding box center [804, 144] width 204 height 20
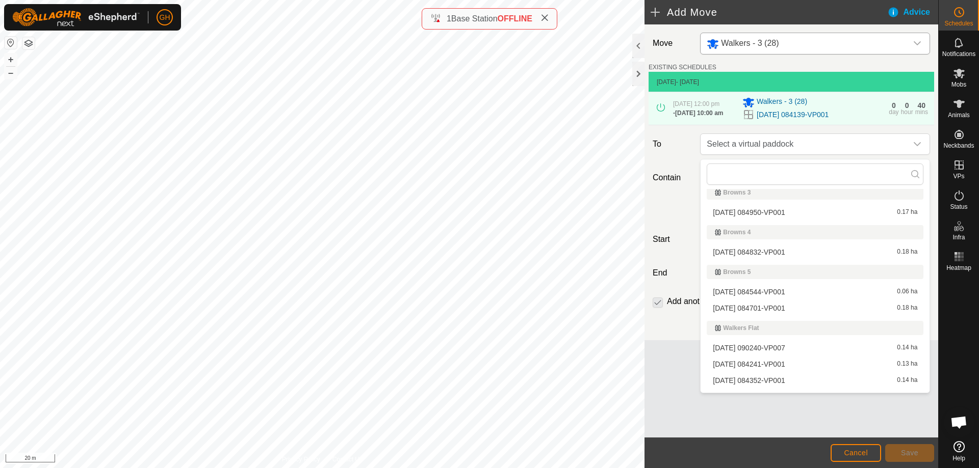
scroll to position [148, 0]
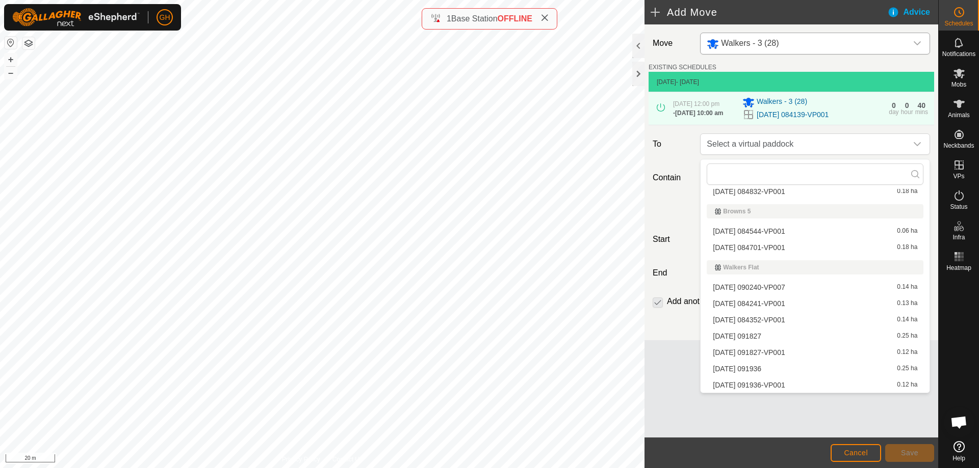
click at [769, 369] on li "[DATE] 091936 0.25 ha" at bounding box center [814, 368] width 217 height 15
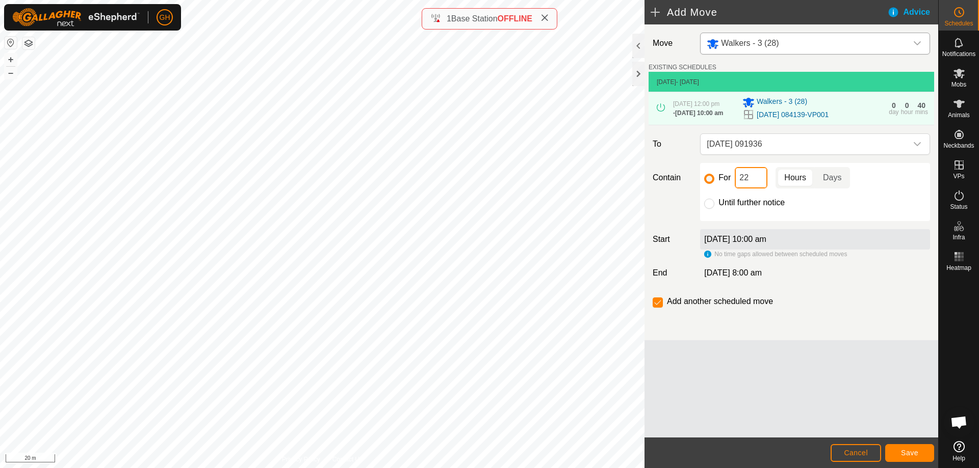
click at [748, 182] on input "22" at bounding box center [751, 177] width 33 height 21
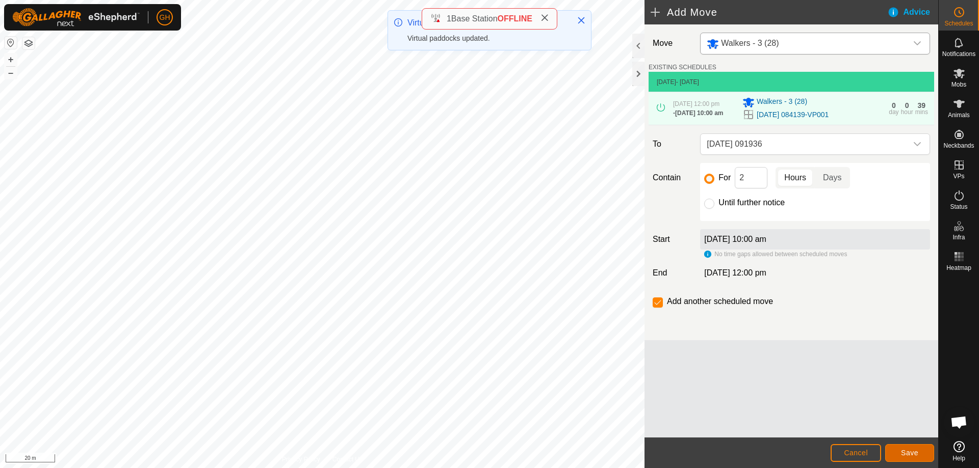
click at [914, 452] on span "Save" at bounding box center [909, 453] width 17 height 8
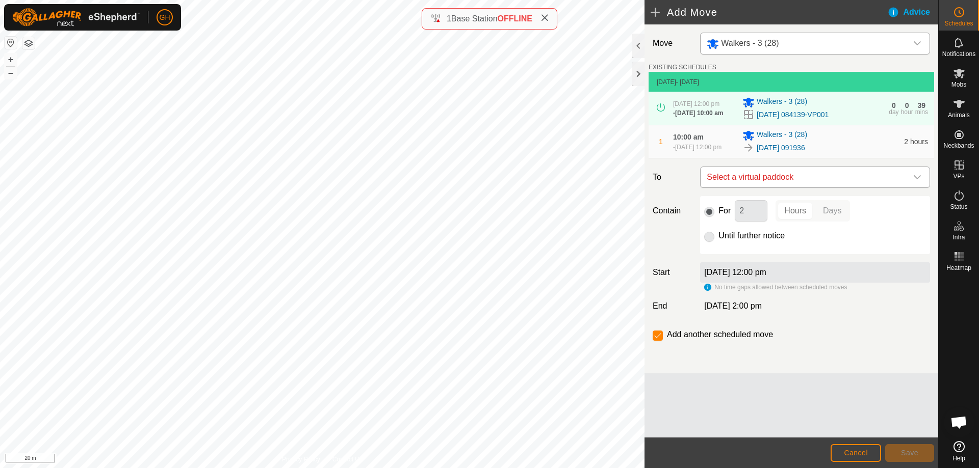
click at [802, 186] on span "Select a virtual paddock" at bounding box center [804, 177] width 204 height 20
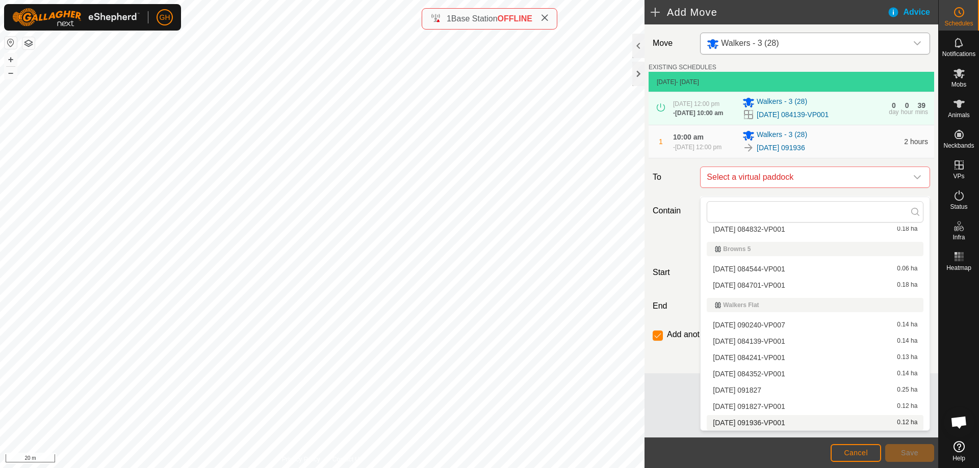
click at [786, 424] on li "[DATE] 091936-VP001 0.12 ha" at bounding box center [814, 422] width 217 height 15
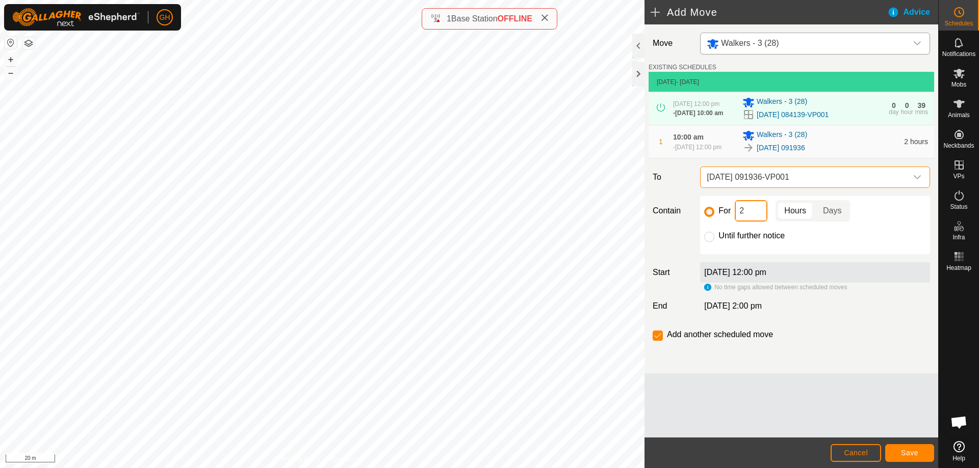
click at [749, 217] on input "2" at bounding box center [751, 210] width 33 height 21
type input "22"
click at [656, 339] on p-checkbox at bounding box center [657, 335] width 10 height 12
click at [656, 341] on input "checkbox" at bounding box center [657, 336] width 10 height 10
checkbox input "false"
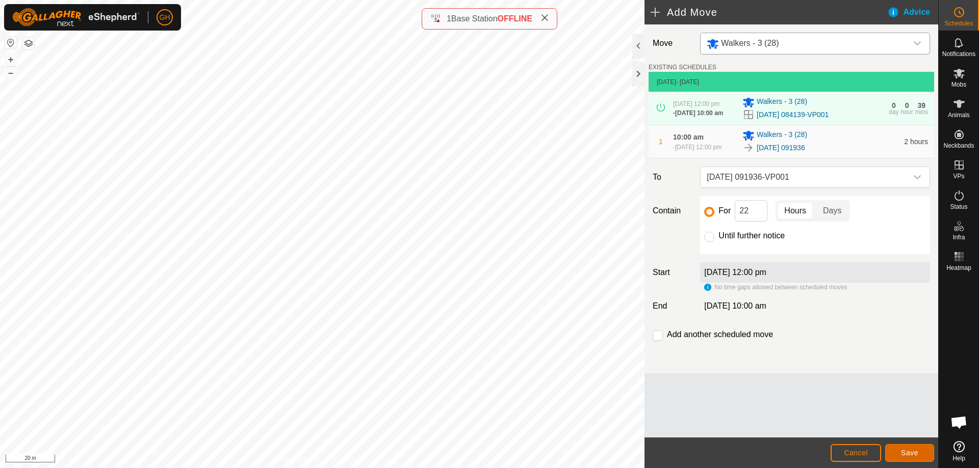
click at [929, 452] on button "Save" at bounding box center [909, 453] width 49 height 18
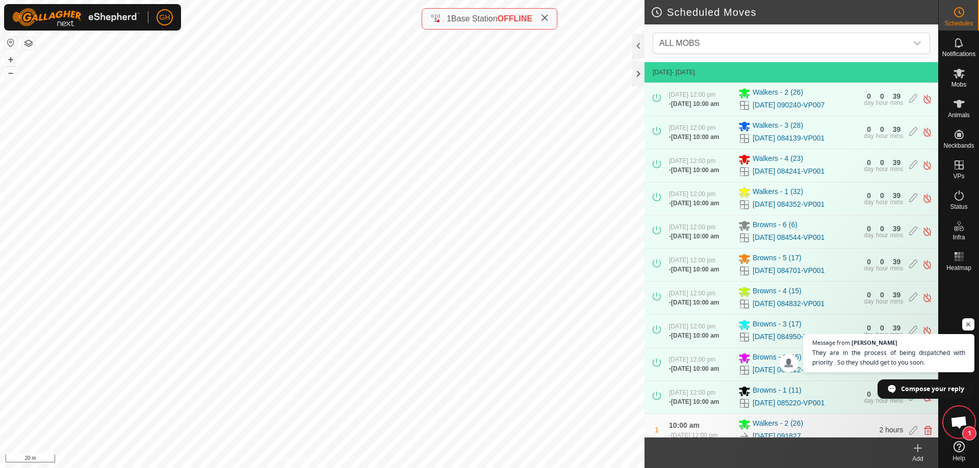
scroll to position [1592, 0]
click at [959, 415] on span "1" at bounding box center [959, 422] width 31 height 31
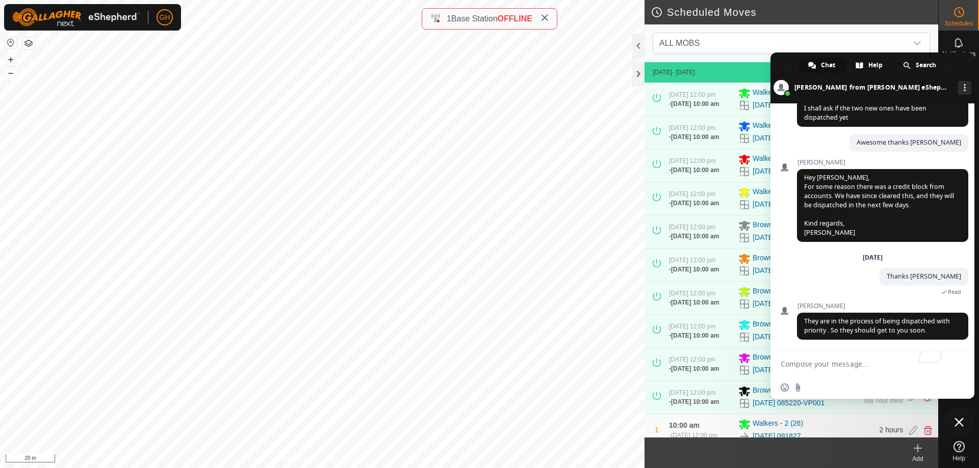
scroll to position [1625, 0]
click at [894, 324] on span "They are in the process of being dispatched with priority . So they should get …" at bounding box center [877, 326] width 146 height 18
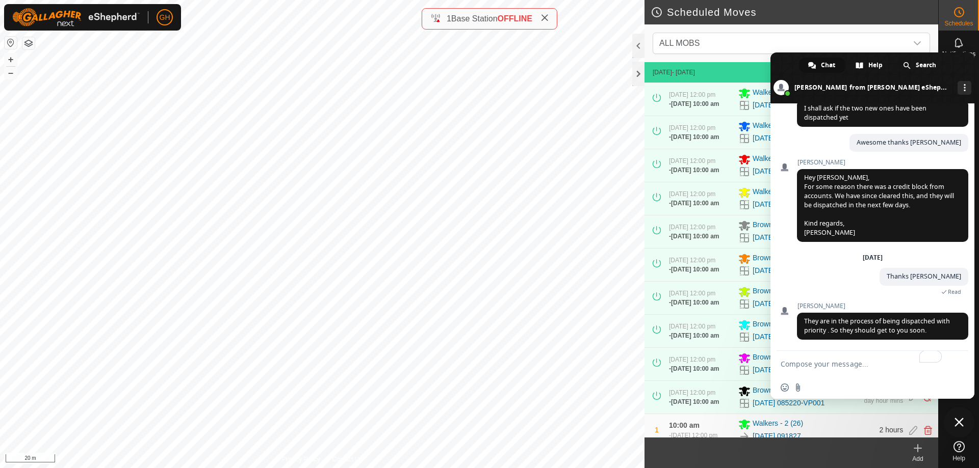
click at [963, 427] on span "Close chat" at bounding box center [959, 422] width 31 height 31
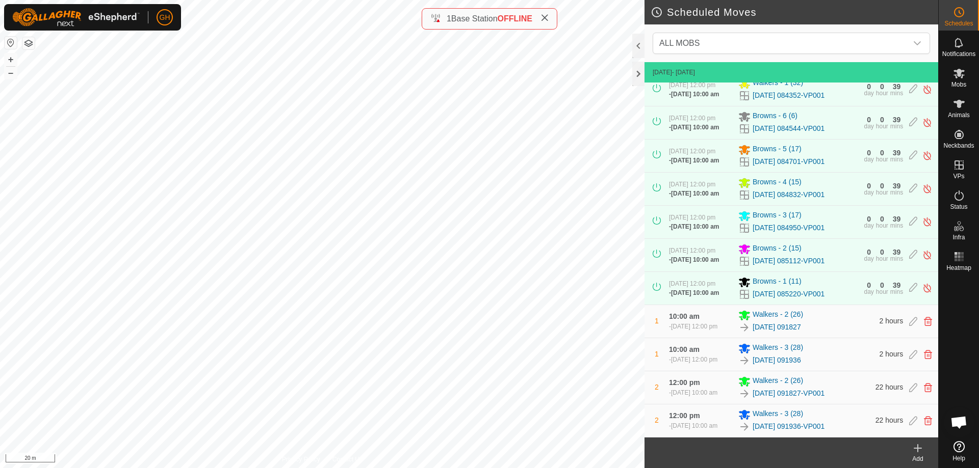
scroll to position [158, 0]
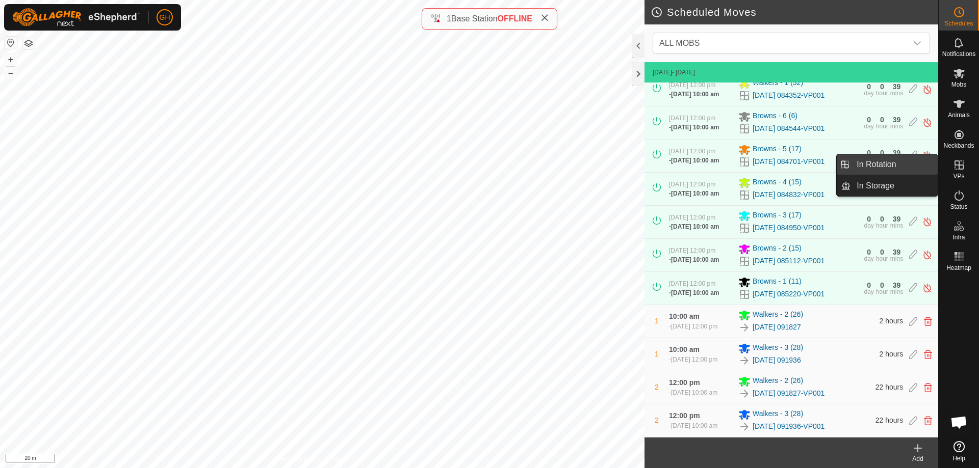
click at [925, 160] on link "In Rotation" at bounding box center [893, 164] width 87 height 20
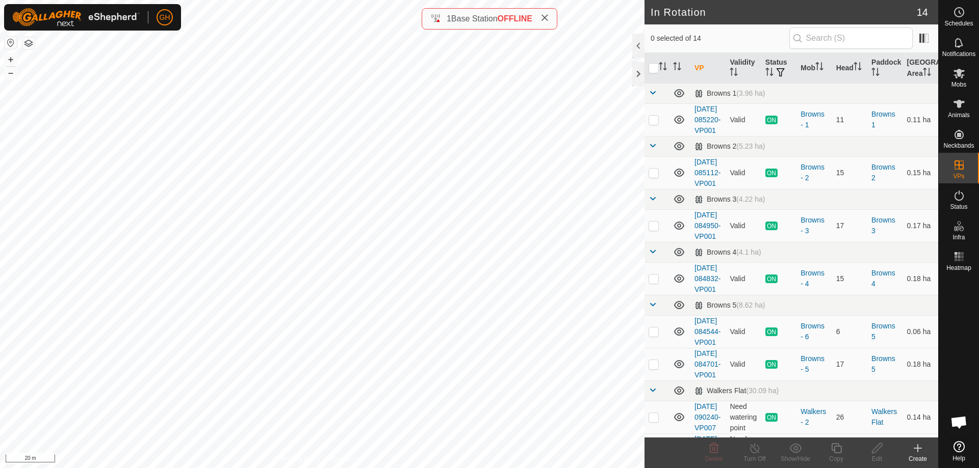
click at [919, 452] on icon at bounding box center [917, 448] width 12 height 12
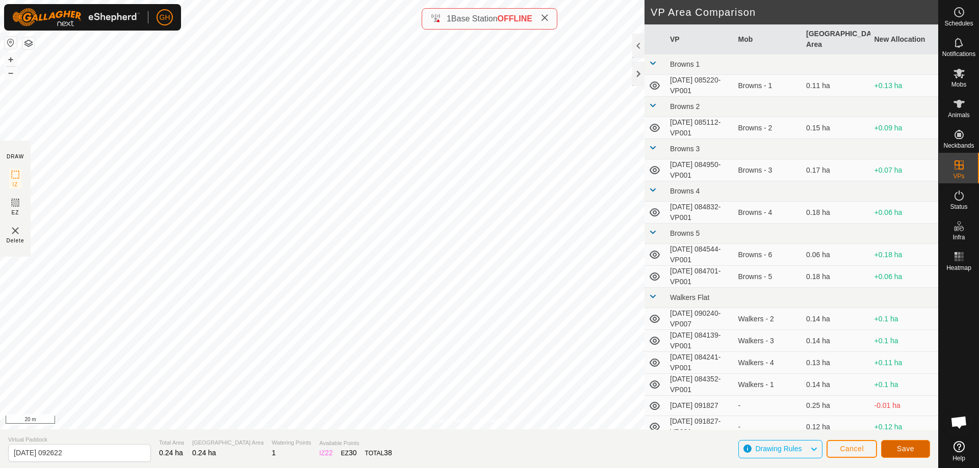
click at [903, 453] on span "Save" at bounding box center [905, 449] width 17 height 8
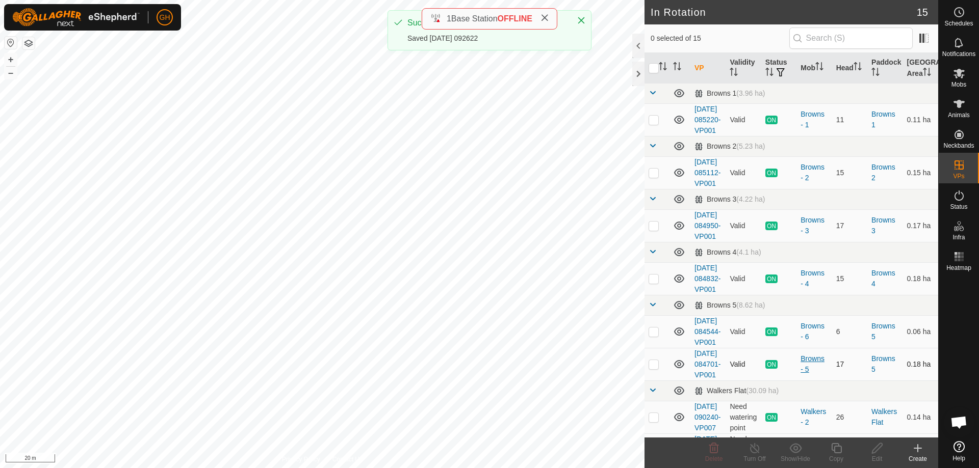
checkbox input "true"
click at [834, 449] on icon at bounding box center [836, 448] width 10 height 10
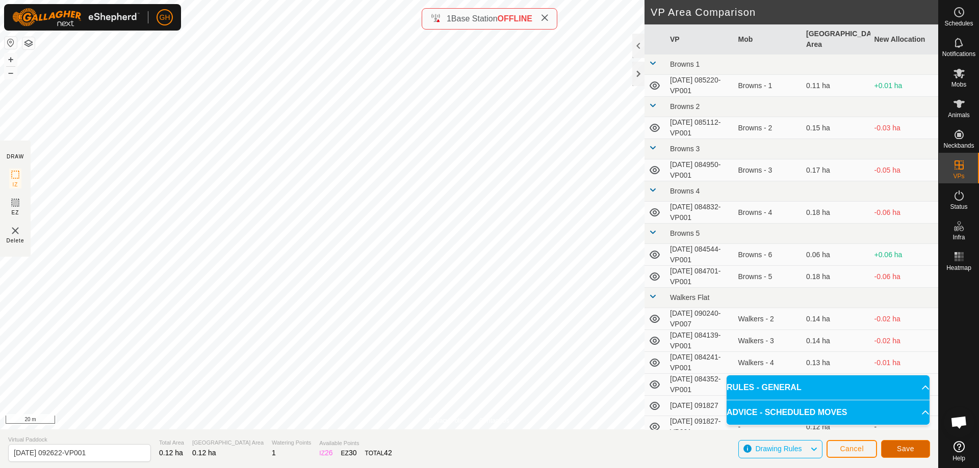
click at [898, 449] on span "Save" at bounding box center [905, 449] width 17 height 8
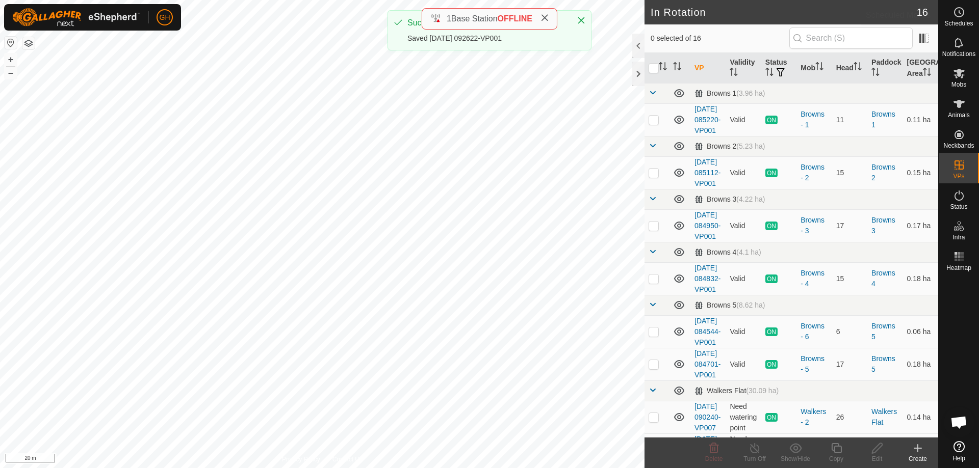
click at [970, 22] on span "Schedules" at bounding box center [958, 23] width 29 height 6
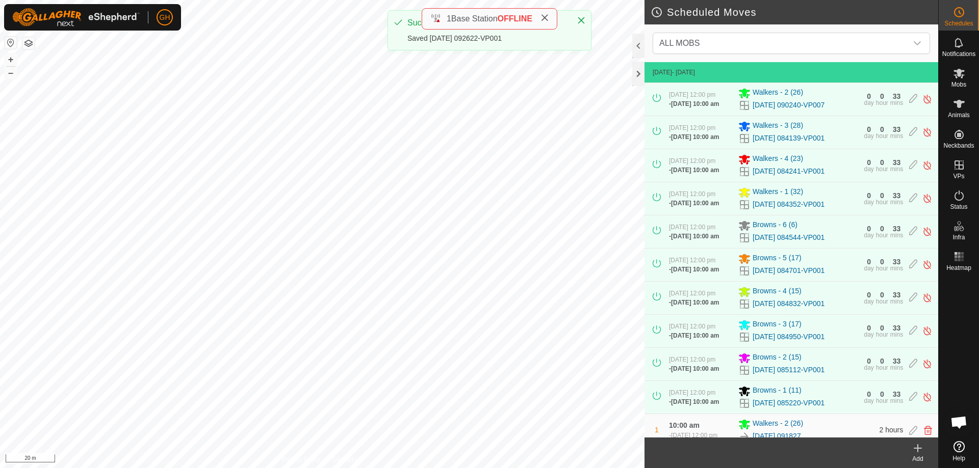
click at [921, 449] on icon at bounding box center [917, 449] width 7 height 0
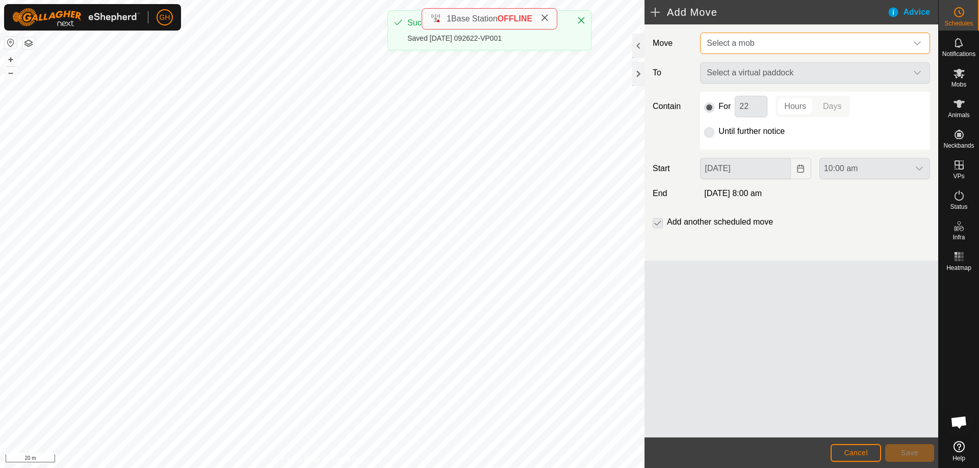
click at [774, 38] on span "Select a mob" at bounding box center [804, 43] width 204 height 20
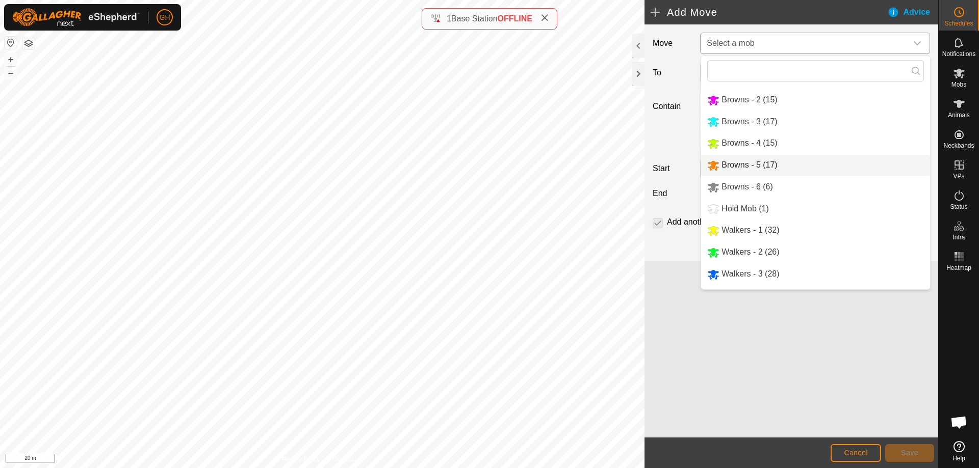
scroll to position [35, 0]
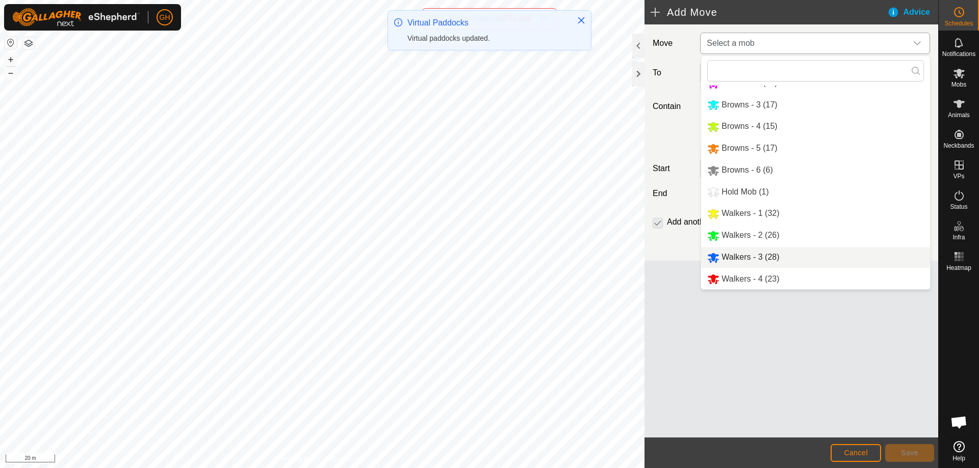
click at [773, 273] on li "Walkers - 4 (23)" at bounding box center [815, 279] width 229 height 21
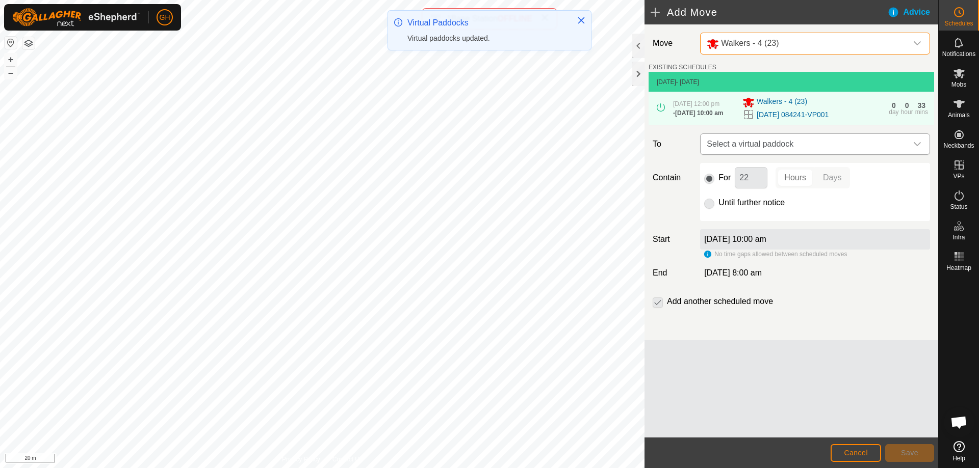
drag, startPoint x: 777, startPoint y: 141, endPoint x: 778, endPoint y: 149, distance: 8.2
click at [777, 142] on span "Select a virtual paddock" at bounding box center [804, 144] width 204 height 20
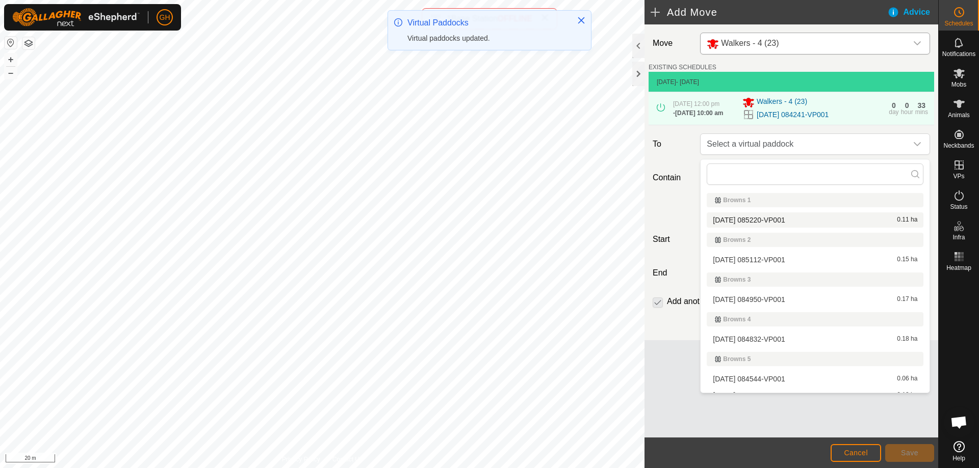
scroll to position [180, 0]
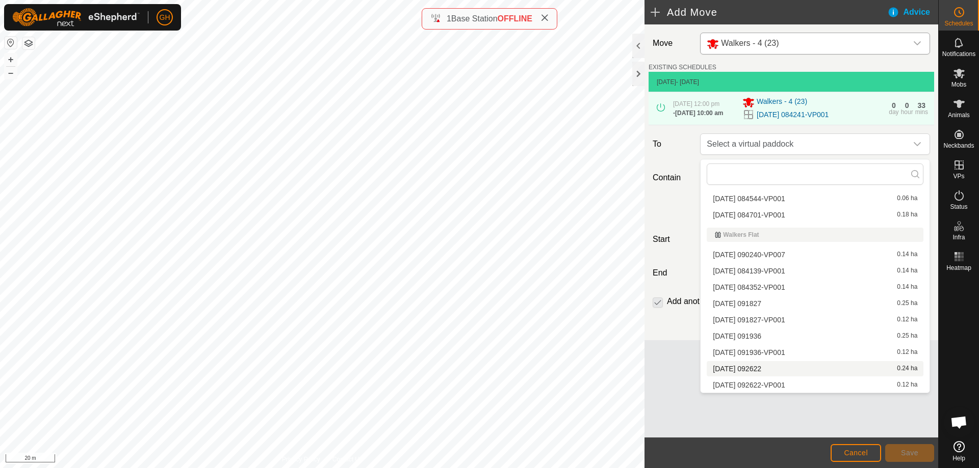
click at [785, 369] on li "[DATE] 092622 0.24 ha" at bounding box center [814, 368] width 217 height 15
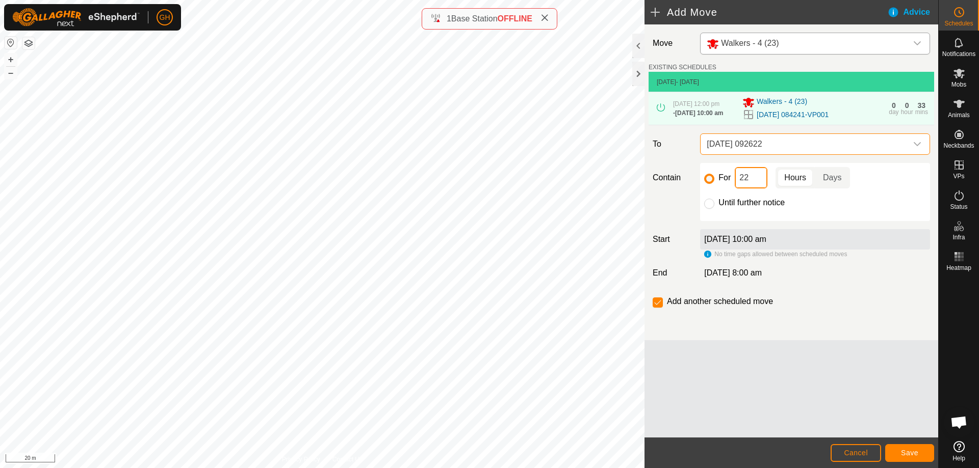
click at [755, 186] on input "22" at bounding box center [751, 177] width 33 height 21
click at [921, 450] on button "Save" at bounding box center [909, 453] width 49 height 18
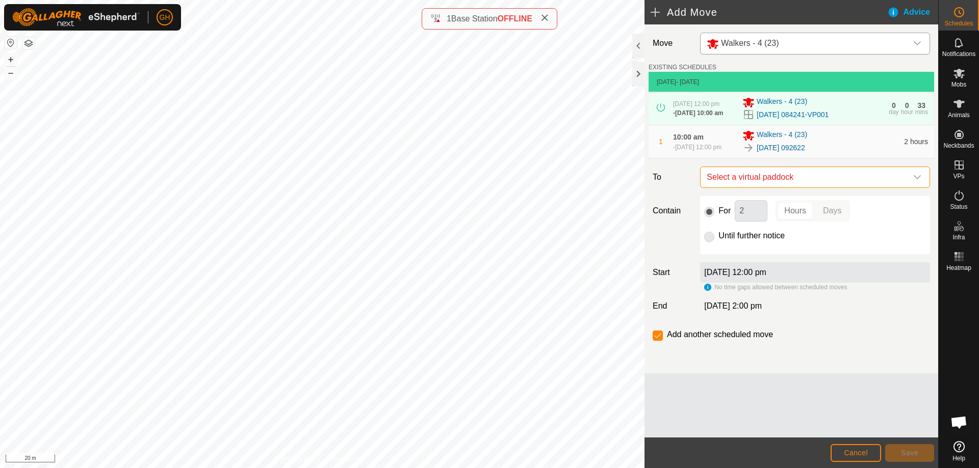
click at [797, 184] on span "Select a virtual paddock" at bounding box center [804, 177] width 204 height 20
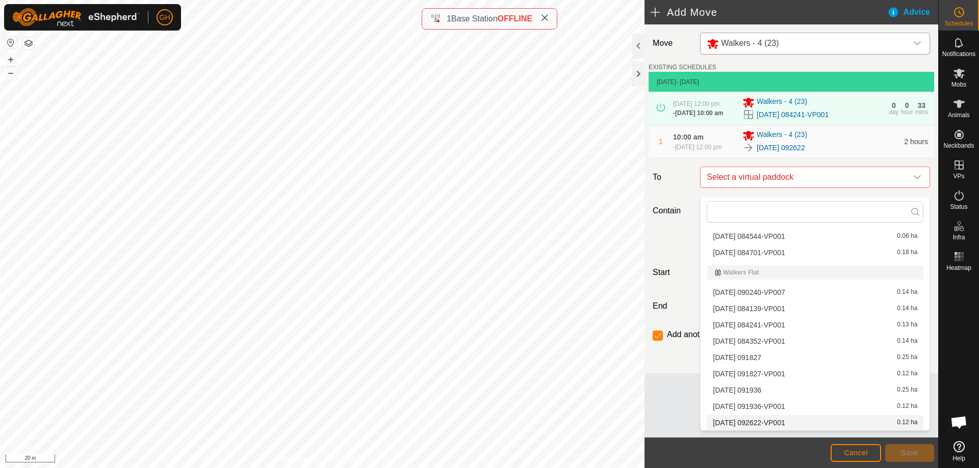
click at [780, 425] on li "[DATE] 092622-VP001 0.12 ha" at bounding box center [814, 422] width 217 height 15
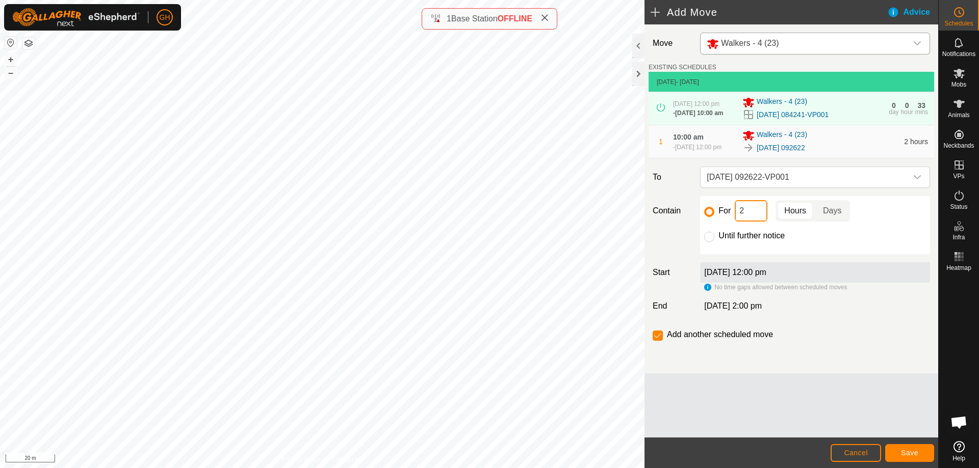
click at [758, 215] on input "2" at bounding box center [751, 210] width 33 height 21
type input "22"
click at [657, 341] on input "checkbox" at bounding box center [657, 336] width 10 height 10
checkbox input "false"
click at [901, 450] on span "Save" at bounding box center [909, 453] width 17 height 8
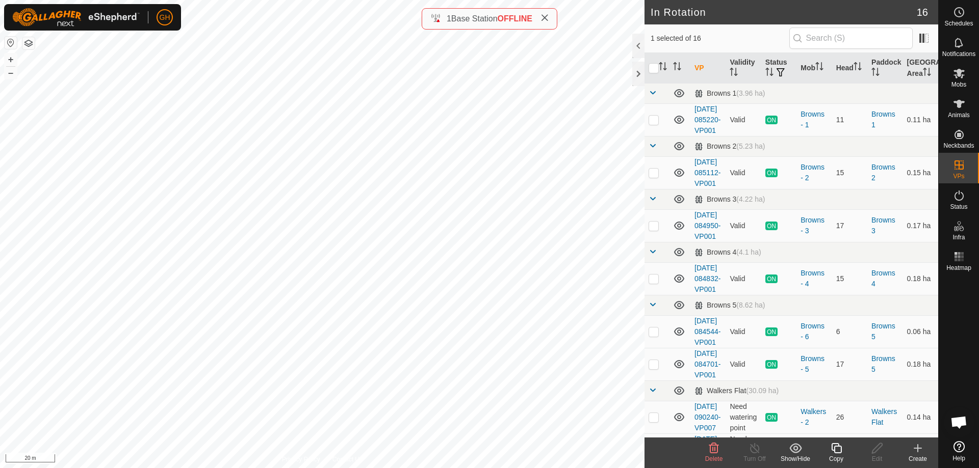
checkbox input "true"
checkbox input "false"
checkbox input "true"
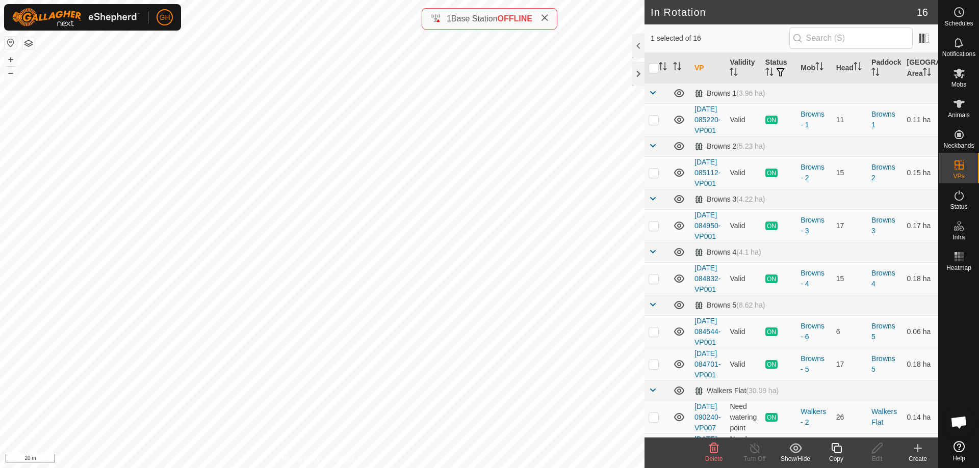
checkbox input "false"
click at [922, 453] on icon at bounding box center [917, 448] width 12 height 12
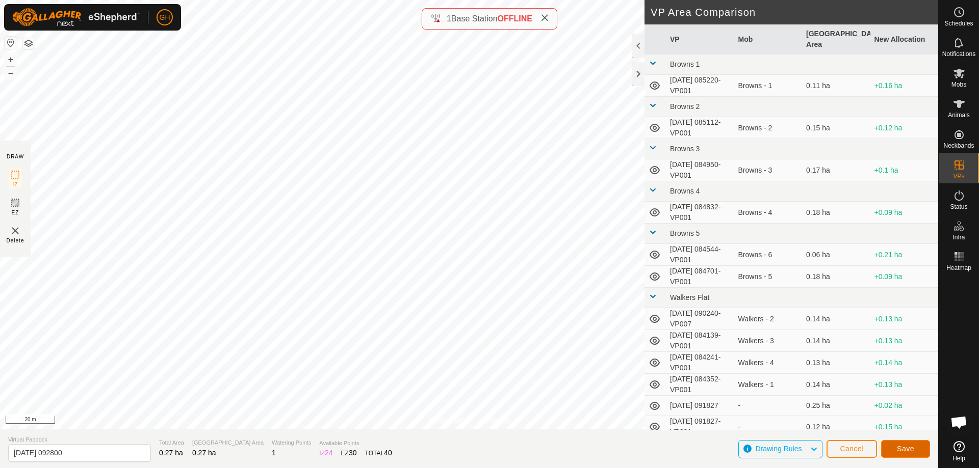
click at [898, 447] on span "Save" at bounding box center [905, 449] width 17 height 8
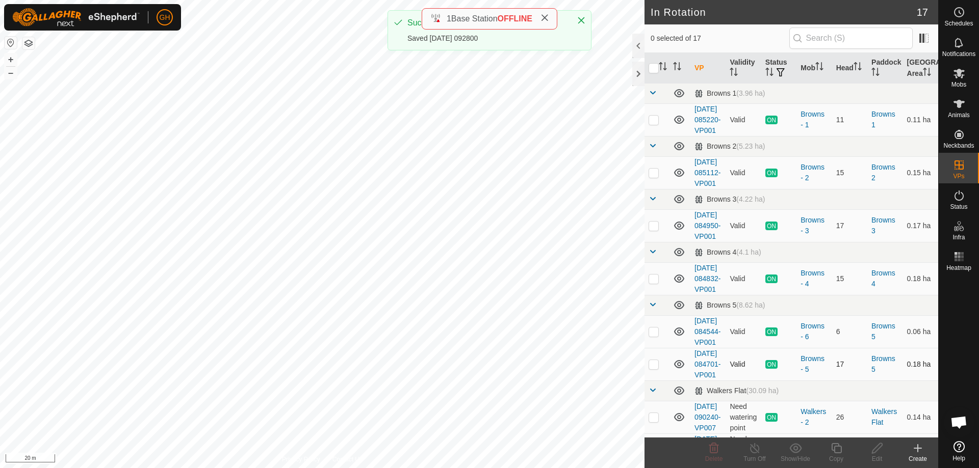
checkbox input "true"
click at [833, 450] on icon at bounding box center [836, 448] width 13 height 12
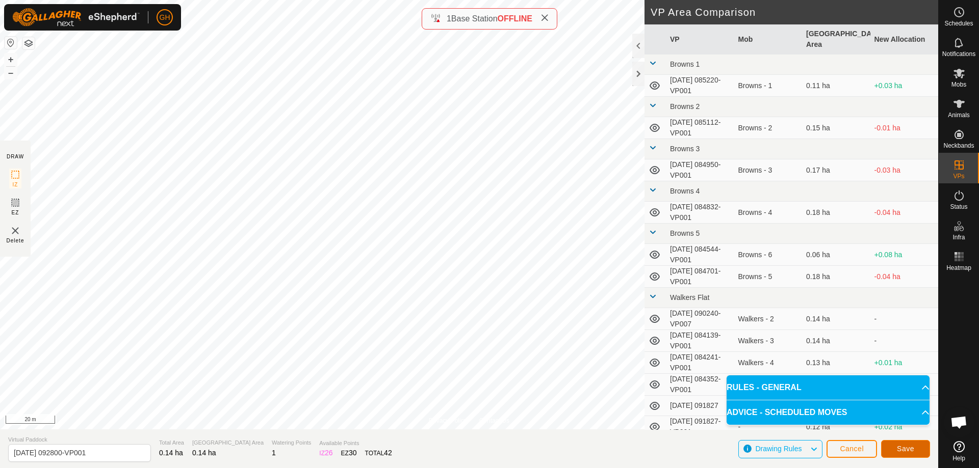
click at [923, 446] on button "Save" at bounding box center [905, 449] width 49 height 18
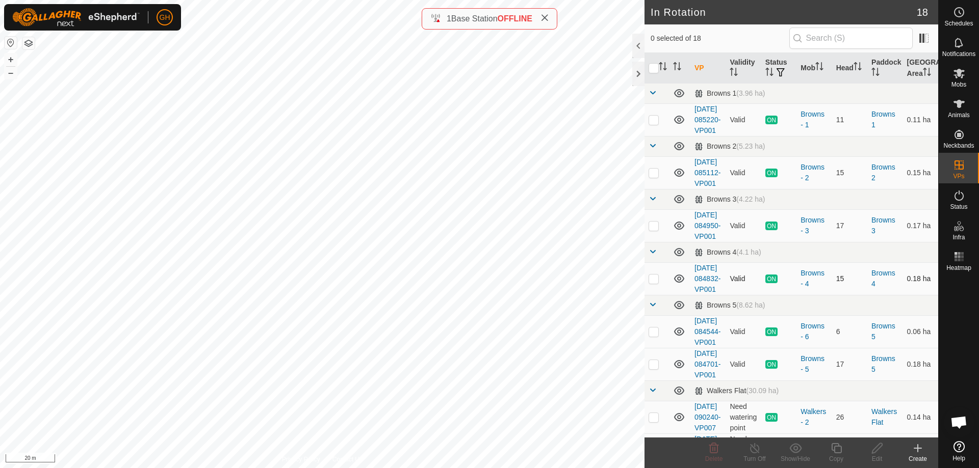
checkbox input "true"
checkbox input "false"
checkbox input "true"
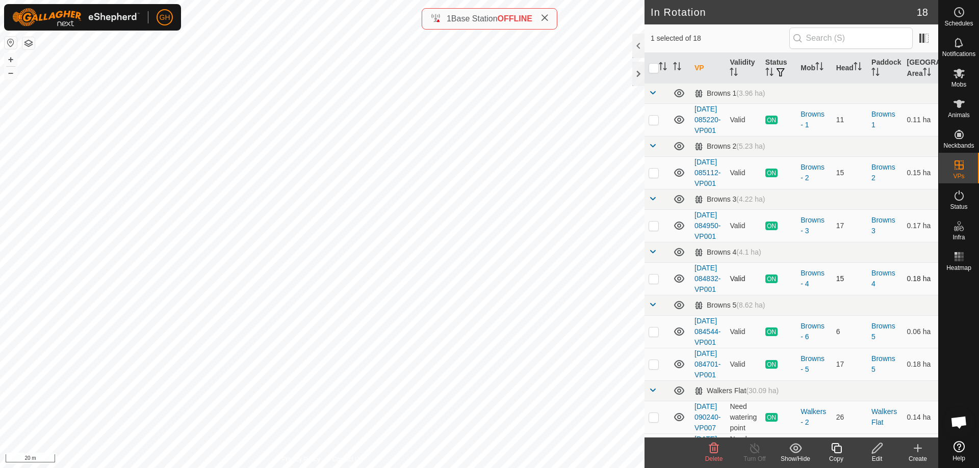
checkbox input "true"
checkbox input "false"
click at [953, 5] on es-schedule-vp-svg-icon at bounding box center [959, 12] width 18 height 16
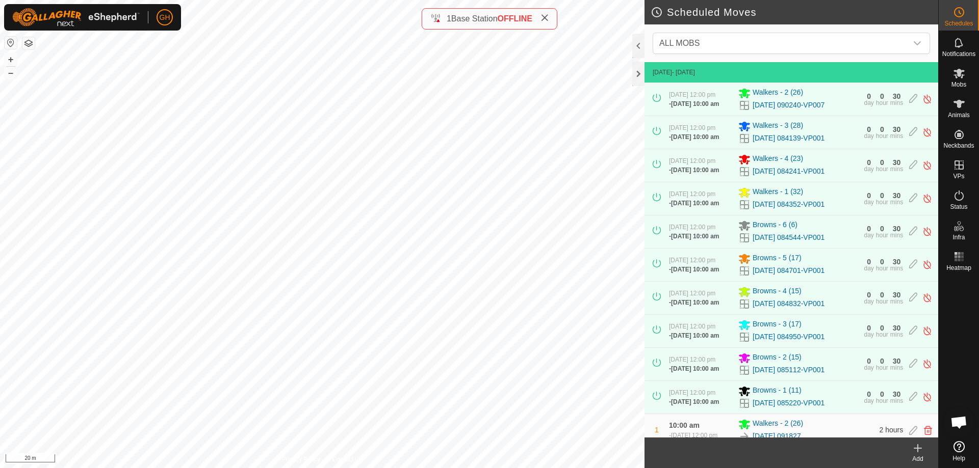
click at [921, 453] on icon at bounding box center [917, 448] width 12 height 12
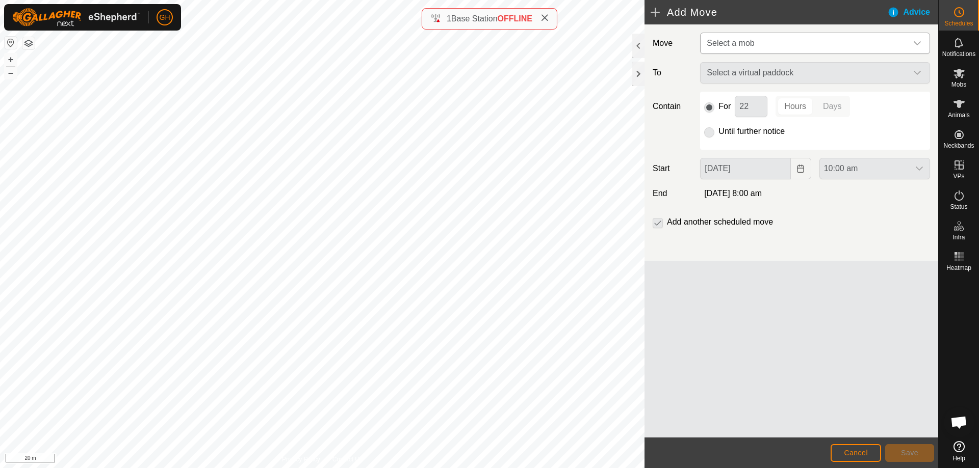
click at [861, 42] on span "Select a mob" at bounding box center [804, 43] width 204 height 20
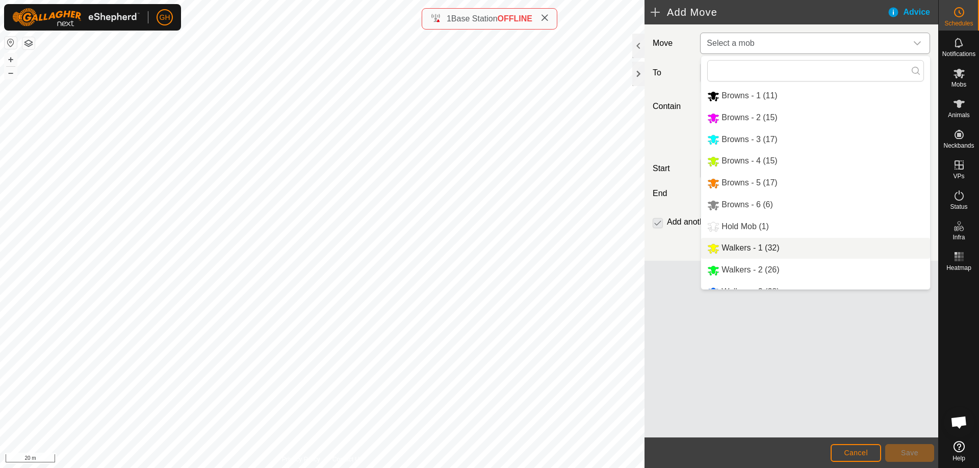
click at [777, 246] on li "Walkers - 1 (32)" at bounding box center [815, 248] width 229 height 21
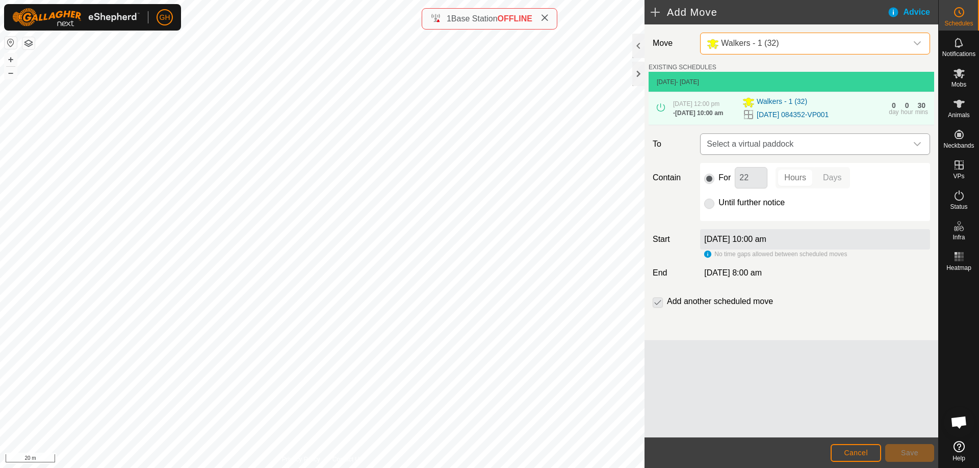
click at [799, 144] on span "Select a virtual paddock" at bounding box center [804, 144] width 204 height 20
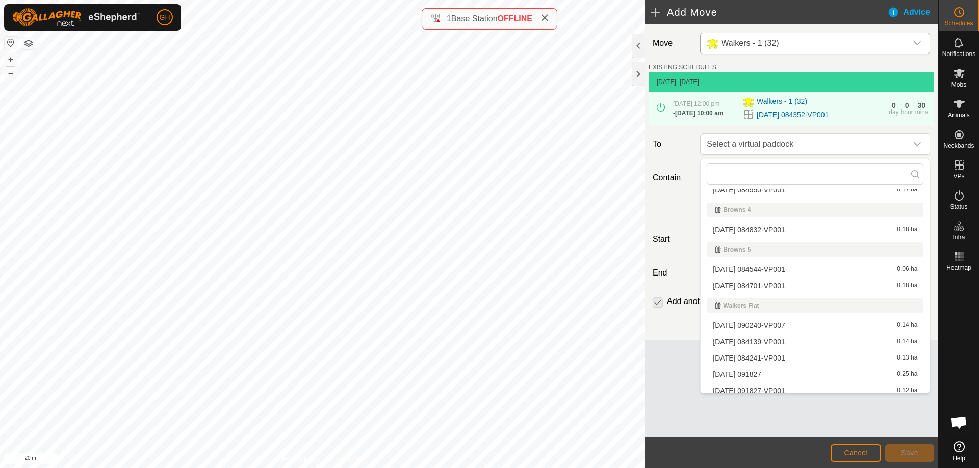
scroll to position [213, 0]
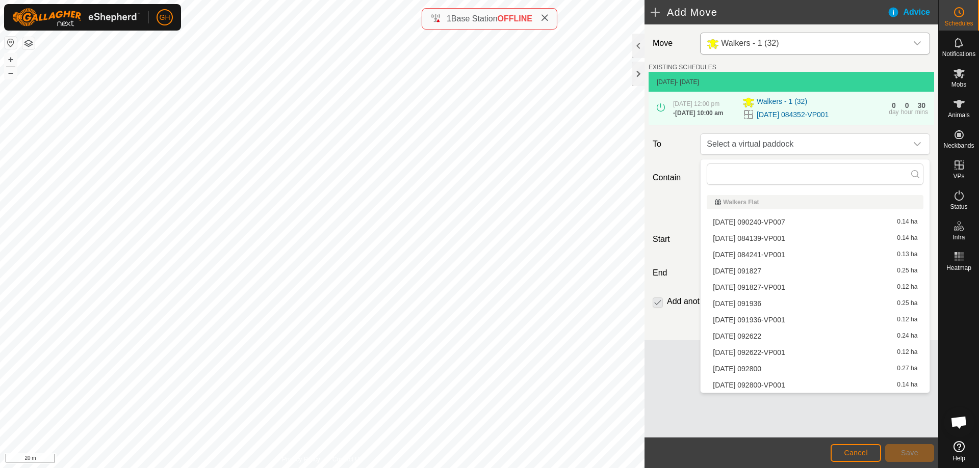
click at [794, 366] on li "[DATE] 092800 0.27 ha" at bounding box center [814, 368] width 217 height 15
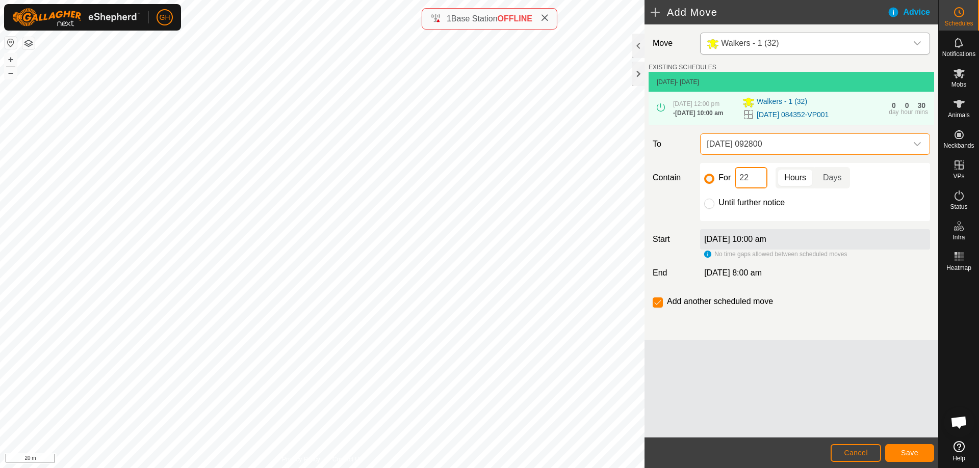
click at [757, 181] on input "22" at bounding box center [751, 177] width 33 height 21
click at [903, 446] on button "Save" at bounding box center [909, 453] width 49 height 18
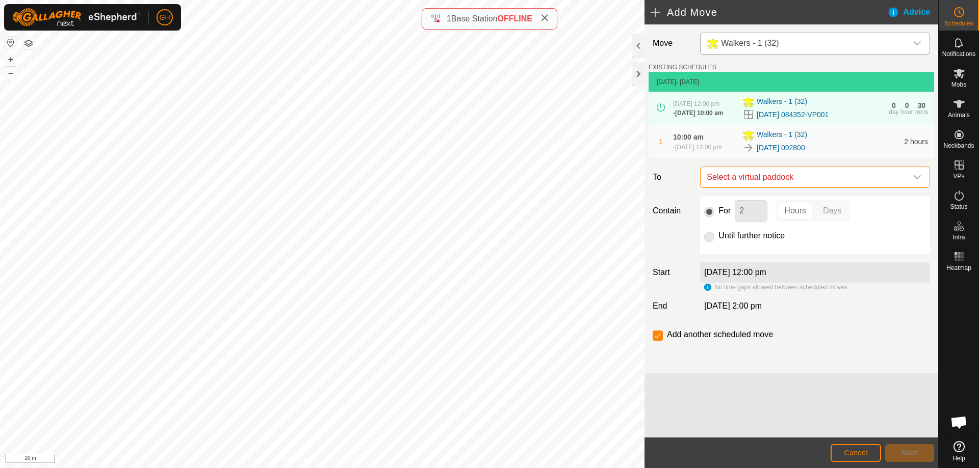
click at [813, 180] on span "Select a virtual paddock" at bounding box center [804, 177] width 204 height 20
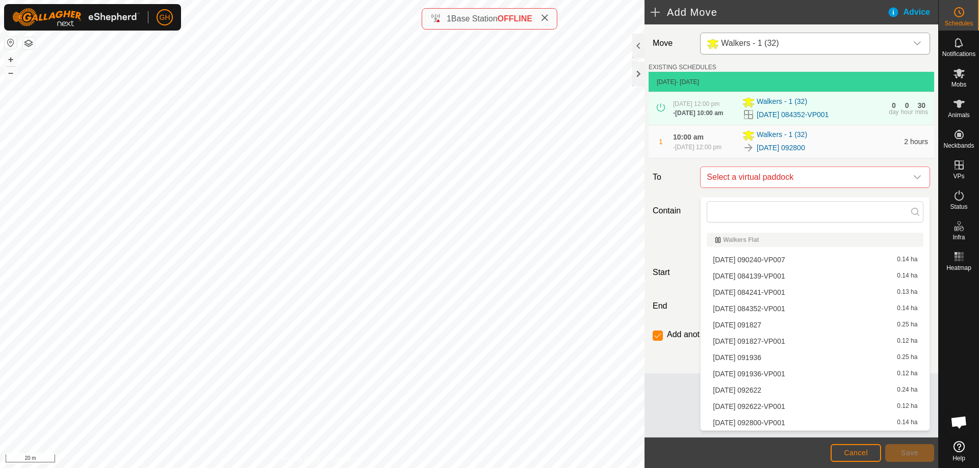
click at [751, 424] on li "[DATE] 092800-VP001 0.14 ha" at bounding box center [814, 422] width 217 height 15
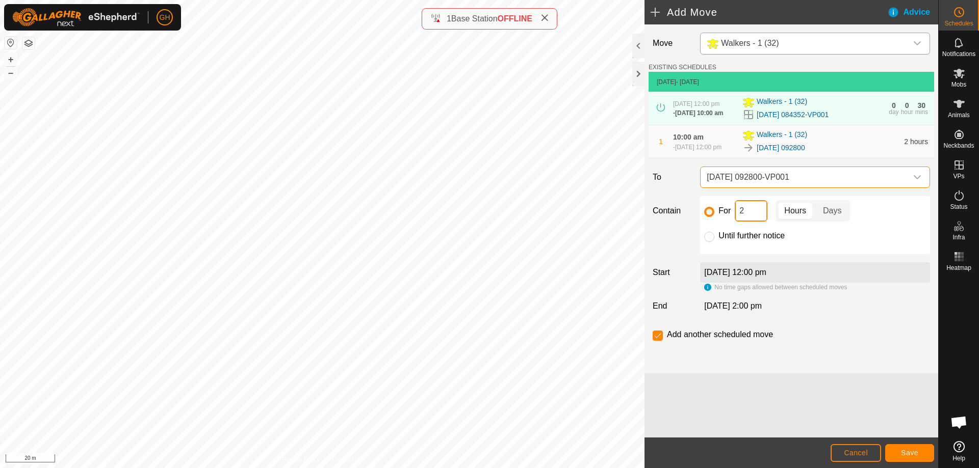
click at [752, 211] on input "2" at bounding box center [751, 210] width 33 height 21
type input "22"
click at [661, 341] on input "checkbox" at bounding box center [657, 336] width 10 height 10
checkbox input "false"
click at [905, 448] on button "Save" at bounding box center [909, 453] width 49 height 18
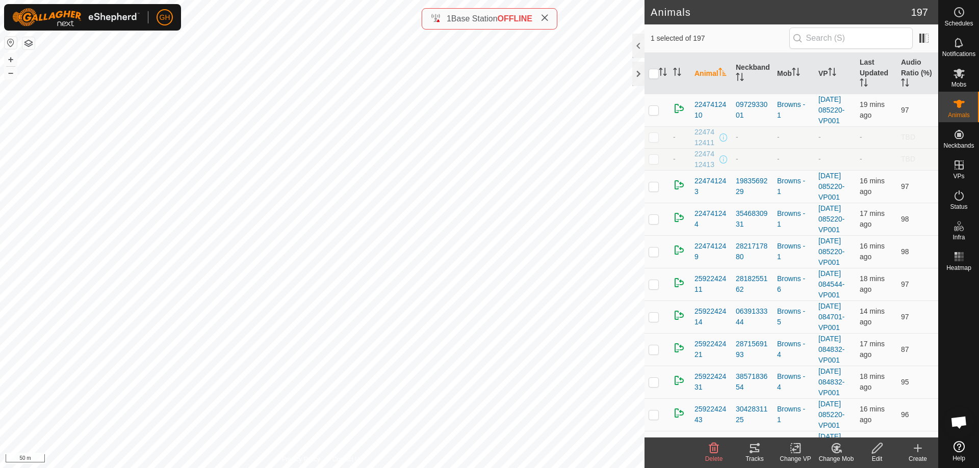
click at [872, 452] on icon at bounding box center [877, 448] width 10 height 10
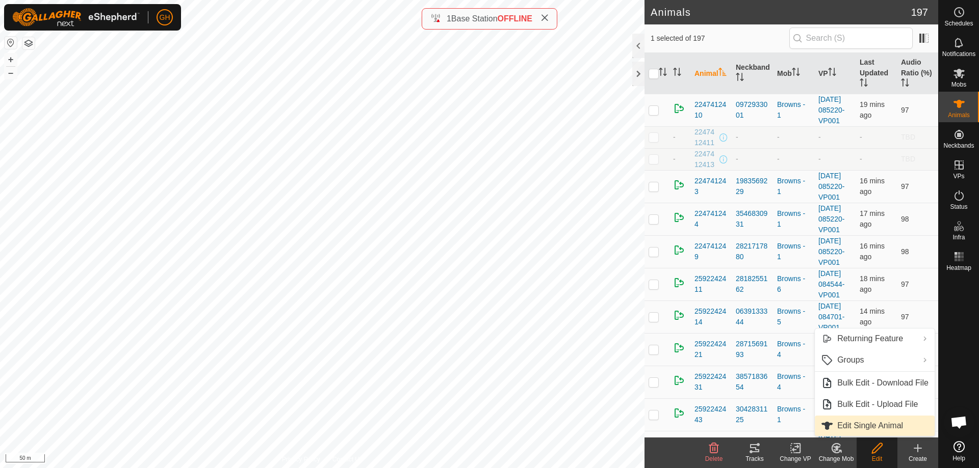
click at [872, 427] on link "Edit Single Animal" at bounding box center [875, 426] width 120 height 20
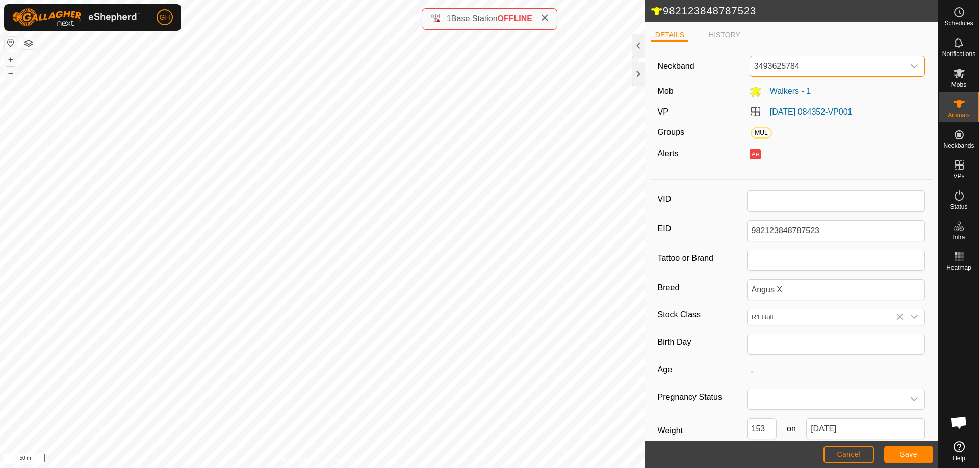
click at [829, 64] on span "3493625784" at bounding box center [827, 66] width 154 height 20
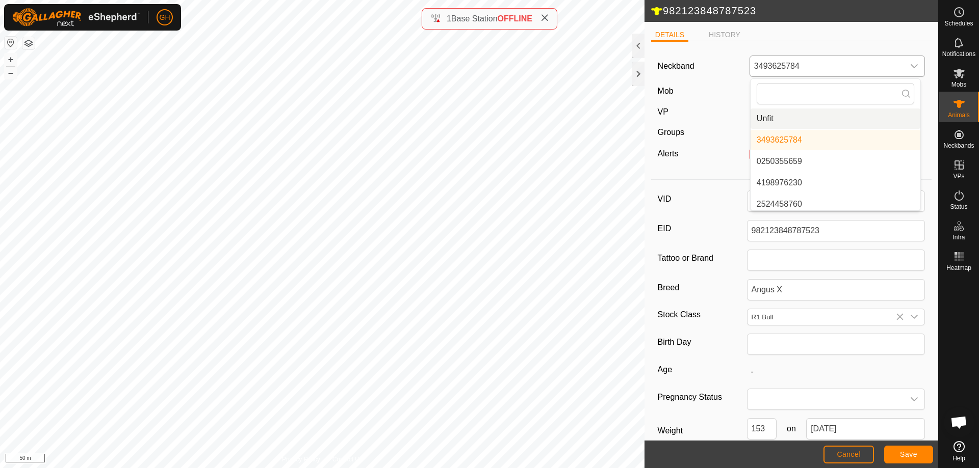
click at [820, 118] on li "Unfit" at bounding box center [835, 119] width 170 height 20
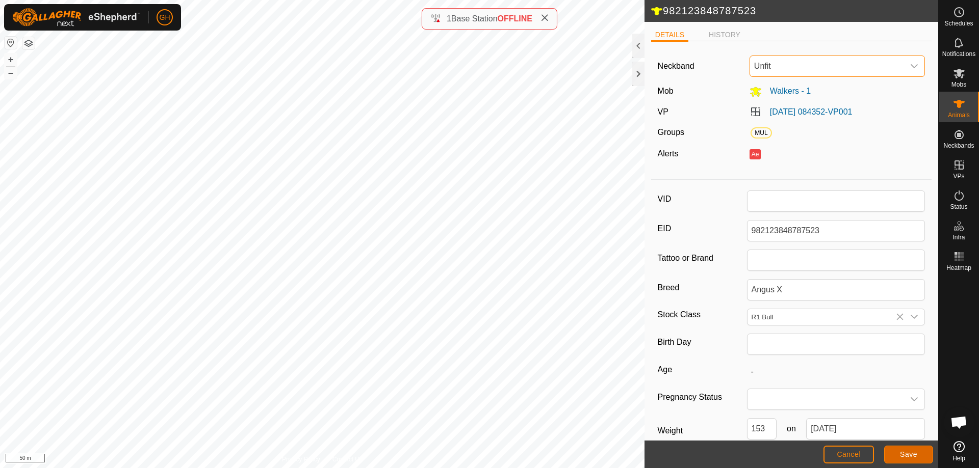
click at [909, 456] on span "Save" at bounding box center [908, 455] width 17 height 8
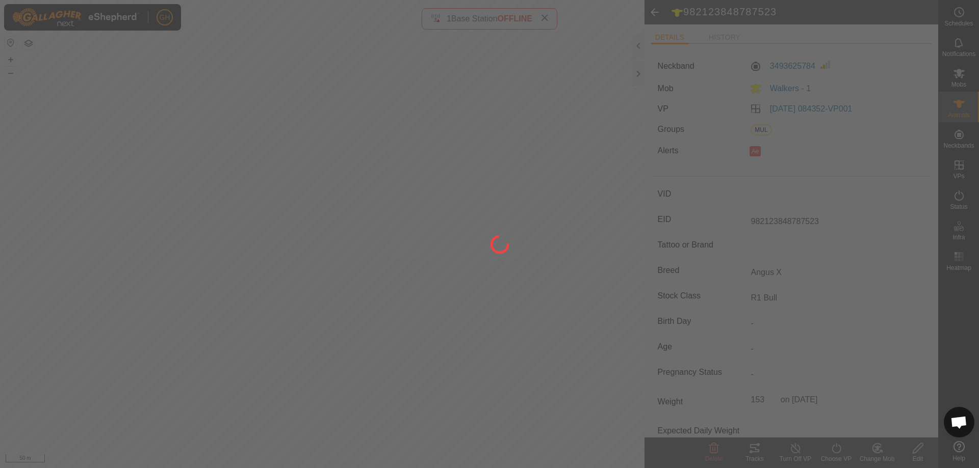
type input "-"
type input "153 kg"
type input "-"
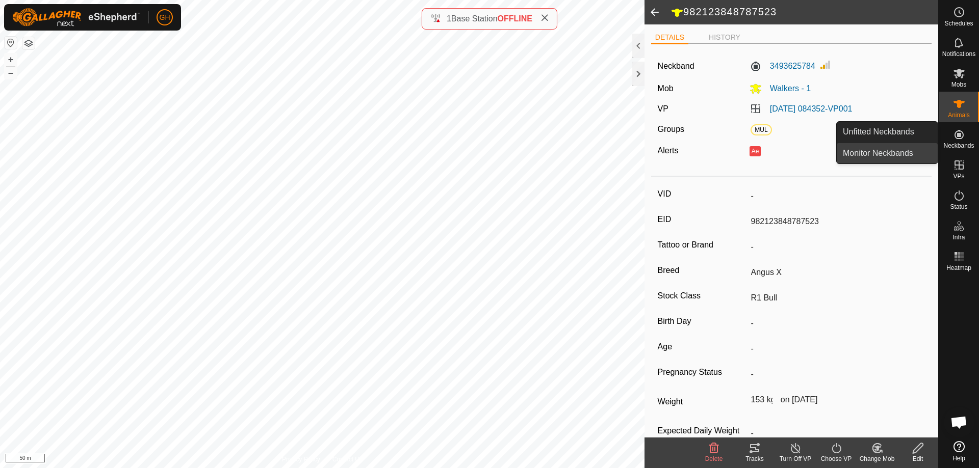
click at [904, 152] on link "Monitor Neckbands" at bounding box center [886, 153] width 101 height 20
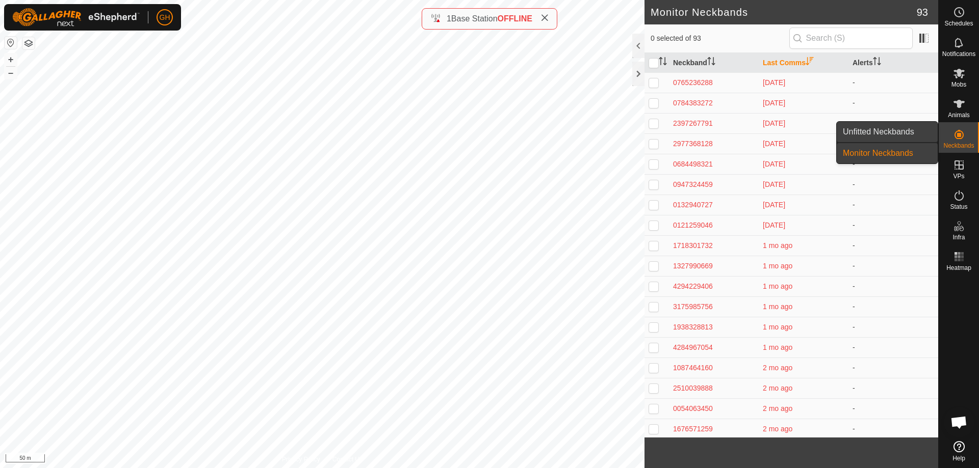
click at [908, 128] on link "Unfitted Neckbands" at bounding box center [886, 132] width 101 height 20
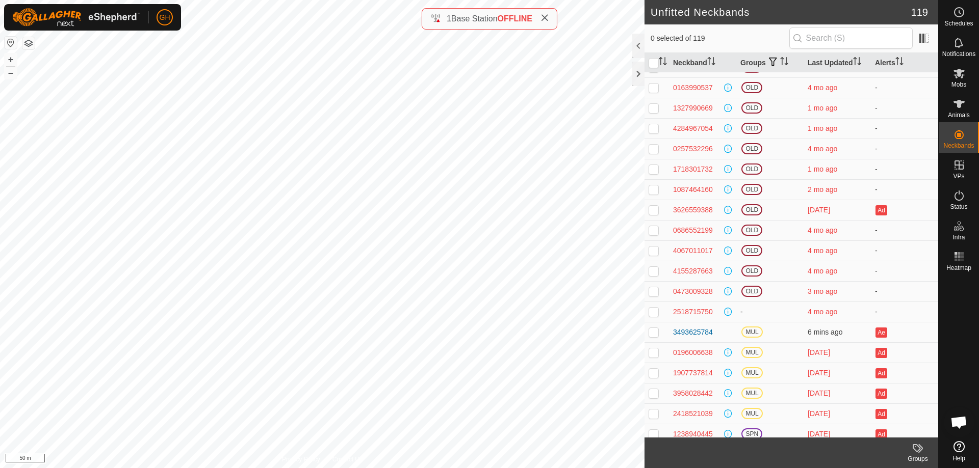
scroll to position [2061, 0]
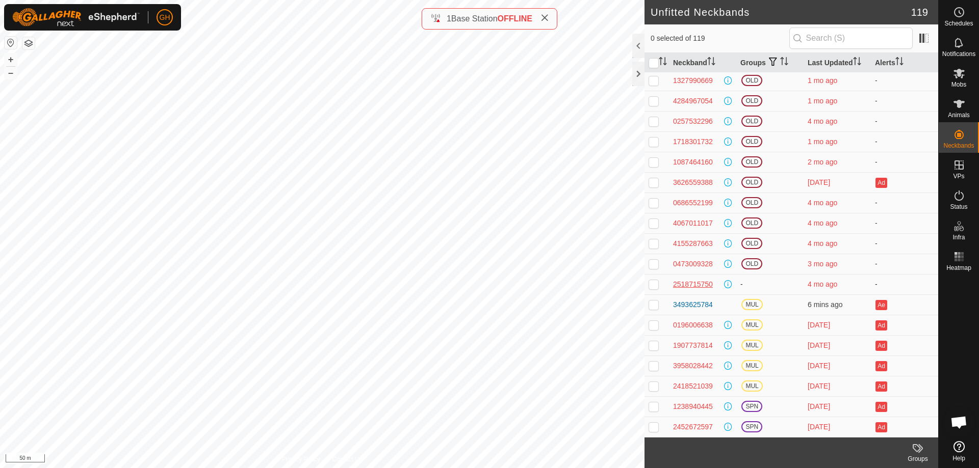
click at [704, 283] on div "2518715750" at bounding box center [693, 284] width 40 height 11
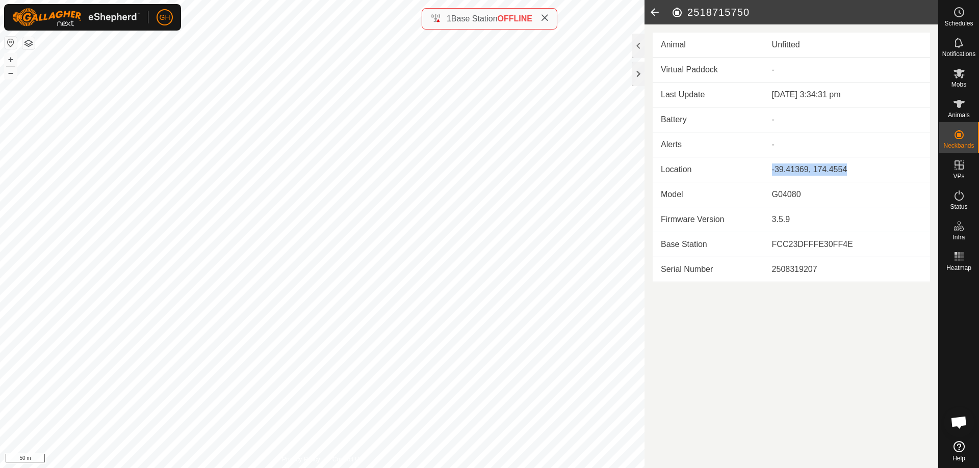
drag, startPoint x: 772, startPoint y: 169, endPoint x: 858, endPoint y: 164, distance: 86.3
click at [858, 164] on div "-39.41369, 174.4554" at bounding box center [847, 170] width 150 height 12
copy div "-39.41369, 174.4554"
click at [814, 163] on td "-39.41369, 174.4554" at bounding box center [847, 170] width 166 height 25
click at [818, 169] on div "-39.41369, 174.4554" at bounding box center [847, 170] width 150 height 12
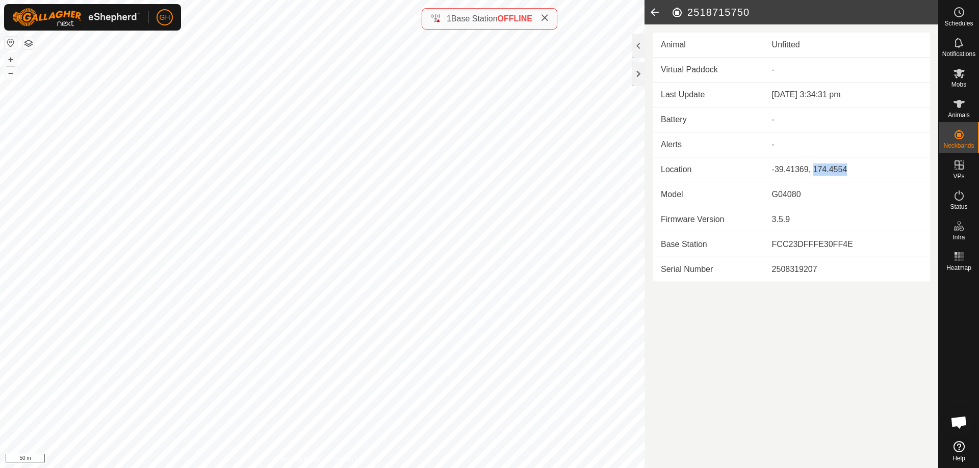
click at [818, 169] on div "-39.41369, 174.4554" at bounding box center [847, 170] width 150 height 12
click at [658, 7] on icon at bounding box center [654, 12] width 20 height 24
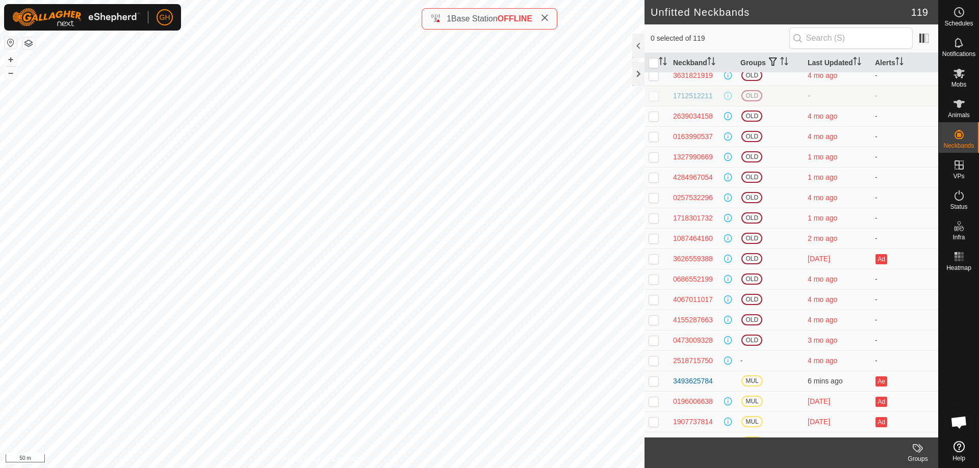
scroll to position [2061, 0]
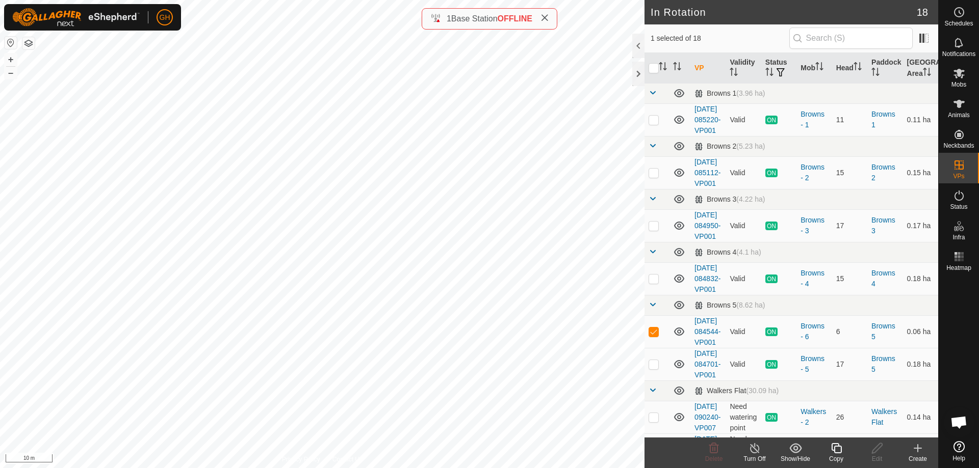
click at [833, 447] on icon at bounding box center [836, 448] width 13 height 12
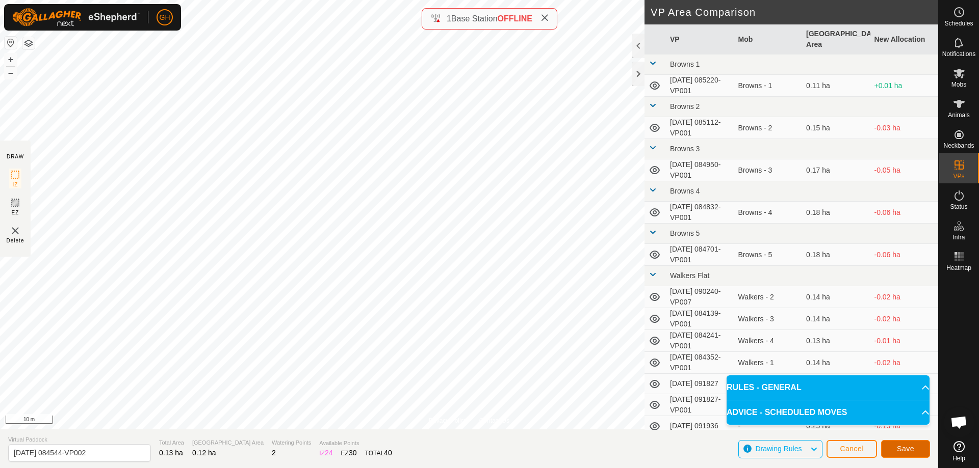
click at [921, 450] on button "Save" at bounding box center [905, 449] width 49 height 18
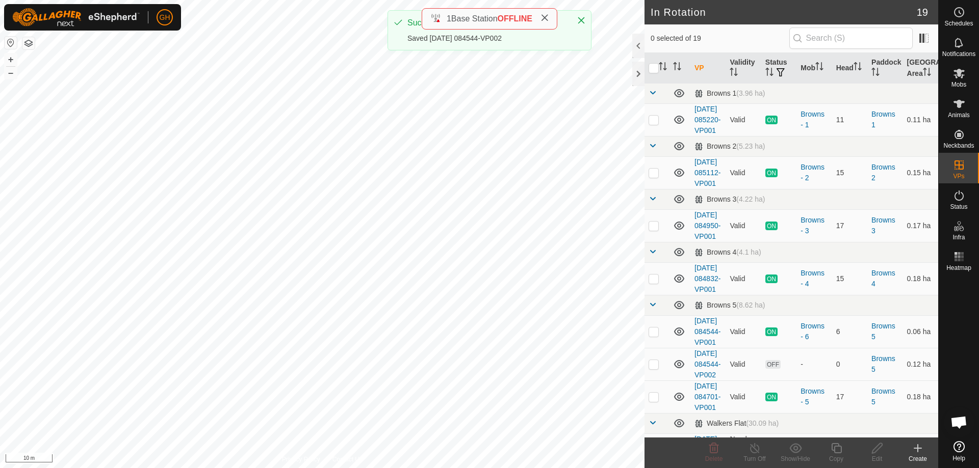
checkbox input "true"
click at [839, 447] on icon at bounding box center [836, 448] width 10 height 10
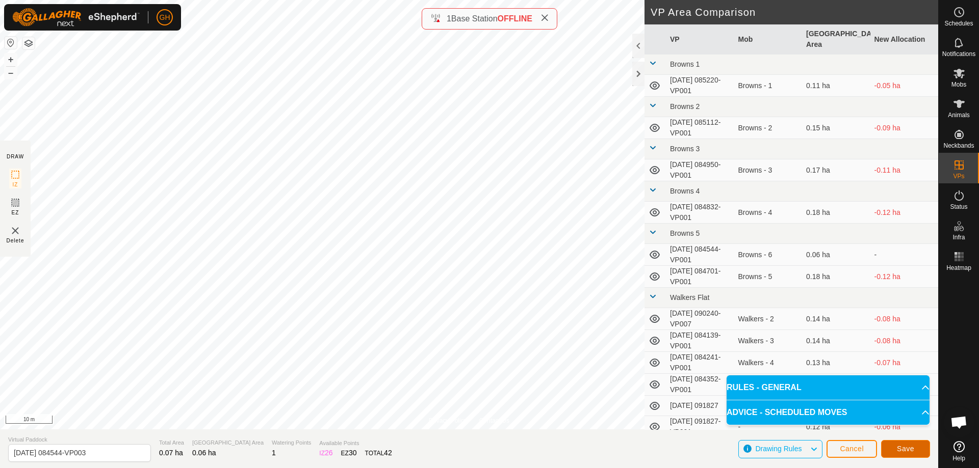
click at [894, 446] on button "Save" at bounding box center [905, 449] width 49 height 18
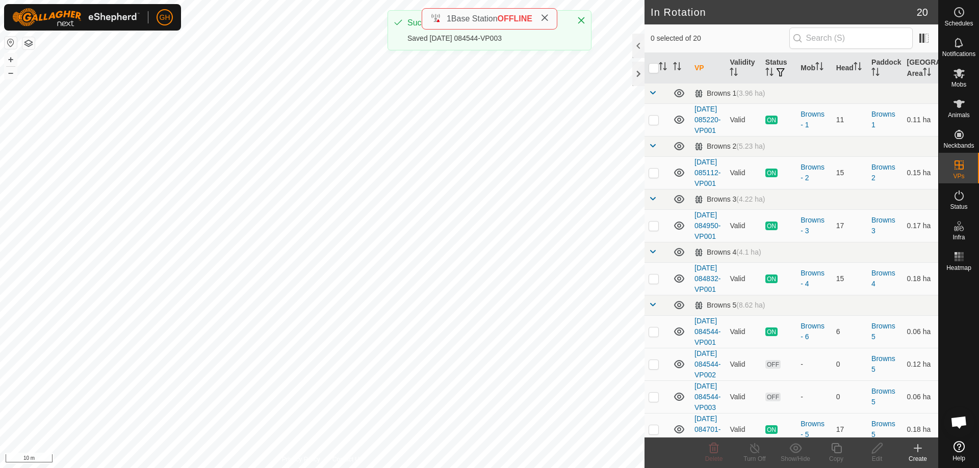
checkbox input "true"
checkbox input "false"
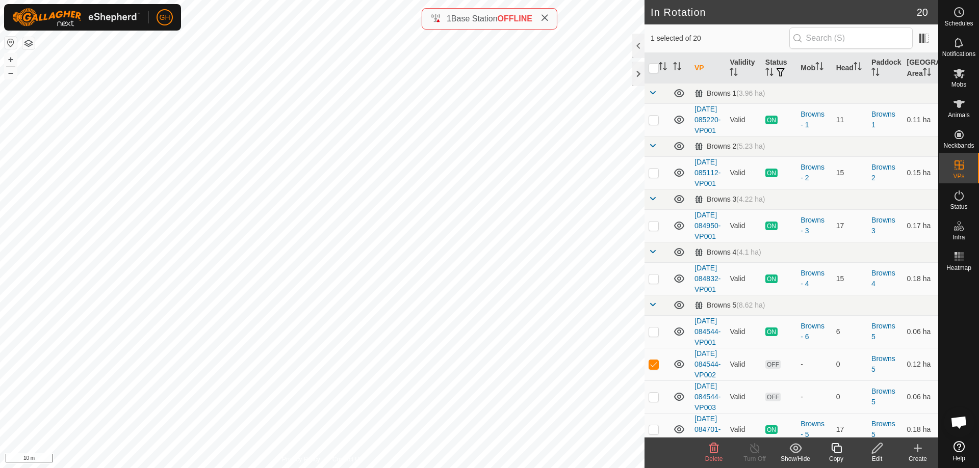
checkbox input "false"
checkbox input "true"
click at [960, 11] on icon at bounding box center [959, 12] width 12 height 12
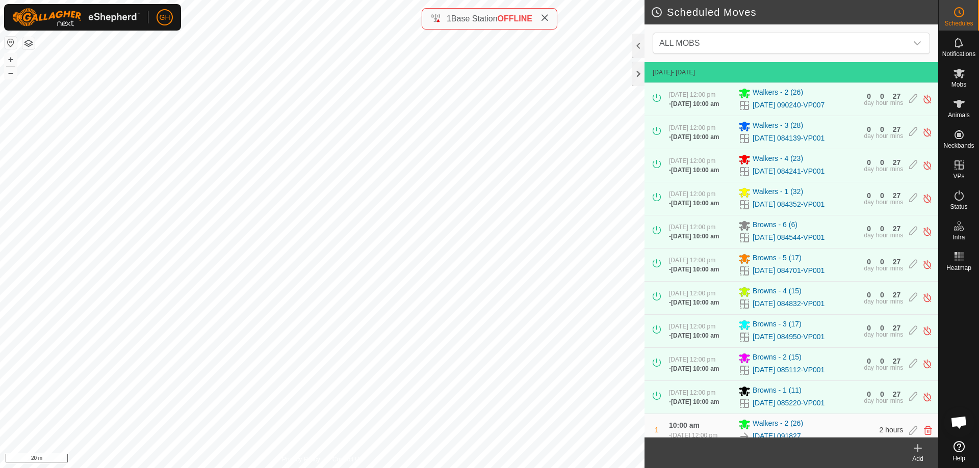
click at [916, 449] on icon at bounding box center [917, 449] width 7 height 0
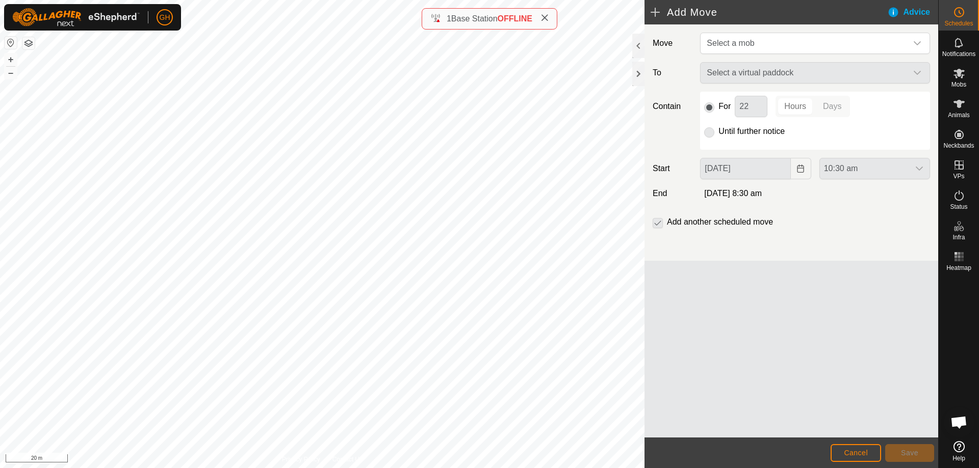
click at [758, 27] on div "Move Select a mob To Select a virtual paddock Contain For 22 Hours Days Until f…" at bounding box center [791, 142] width 294 height 237
click at [765, 44] on span "Select a mob" at bounding box center [804, 43] width 204 height 20
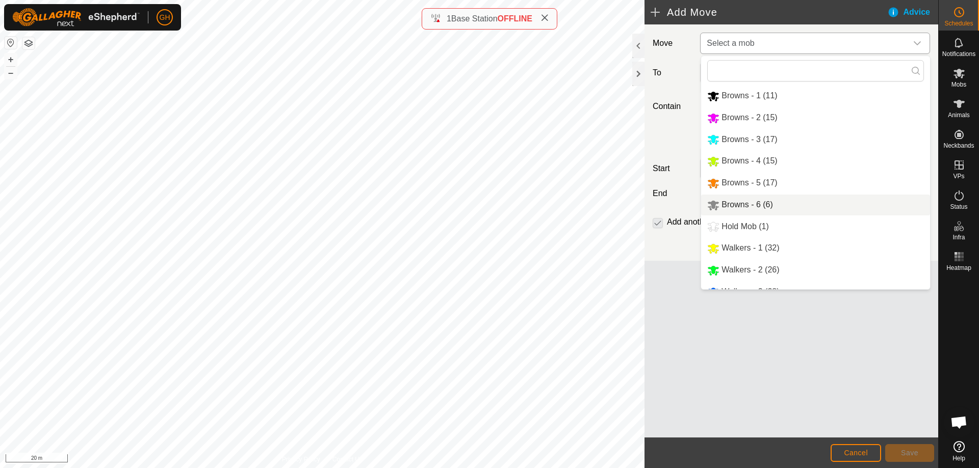
click at [755, 214] on li "Browns - 6 (6)" at bounding box center [815, 205] width 229 height 21
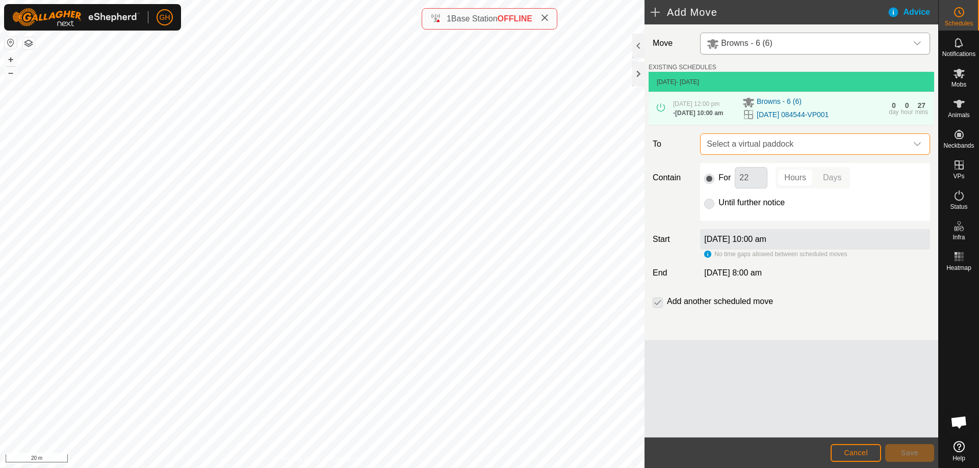
click at [811, 148] on span "Select a virtual paddock" at bounding box center [804, 144] width 204 height 20
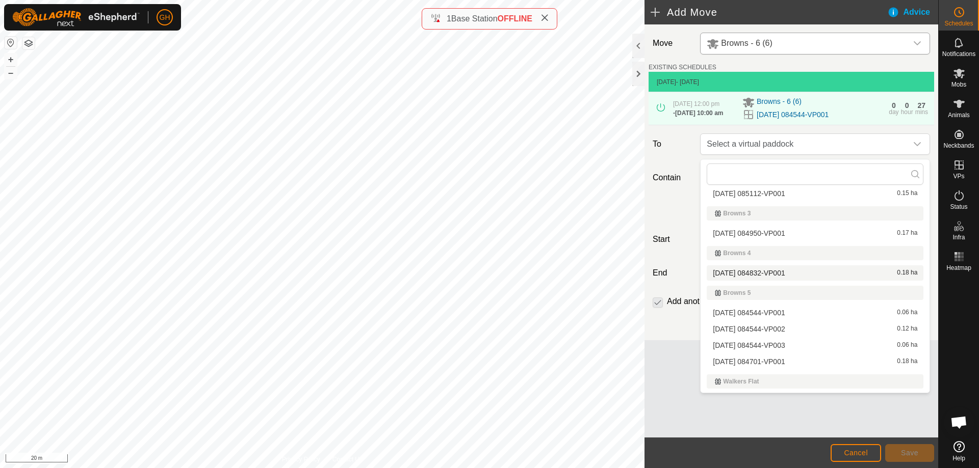
scroll to position [58, 0]
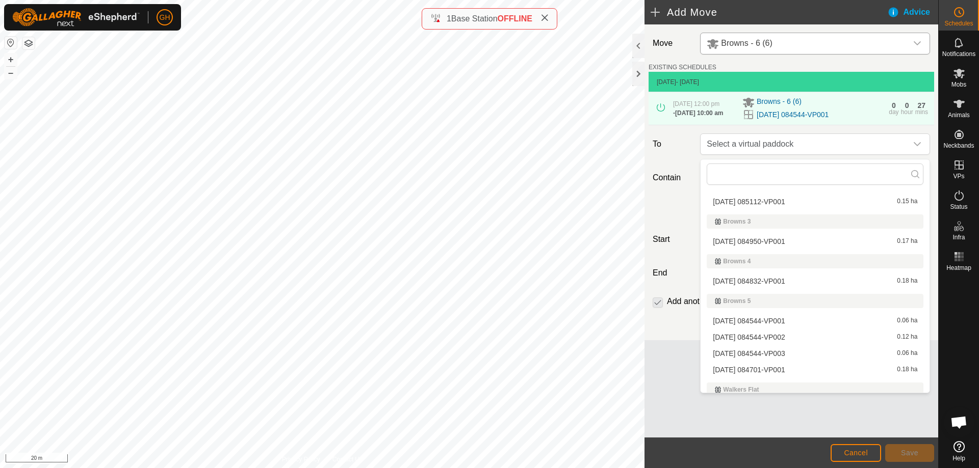
click at [788, 339] on li "[DATE] 084544-VP002 0.12 ha" at bounding box center [814, 337] width 217 height 15
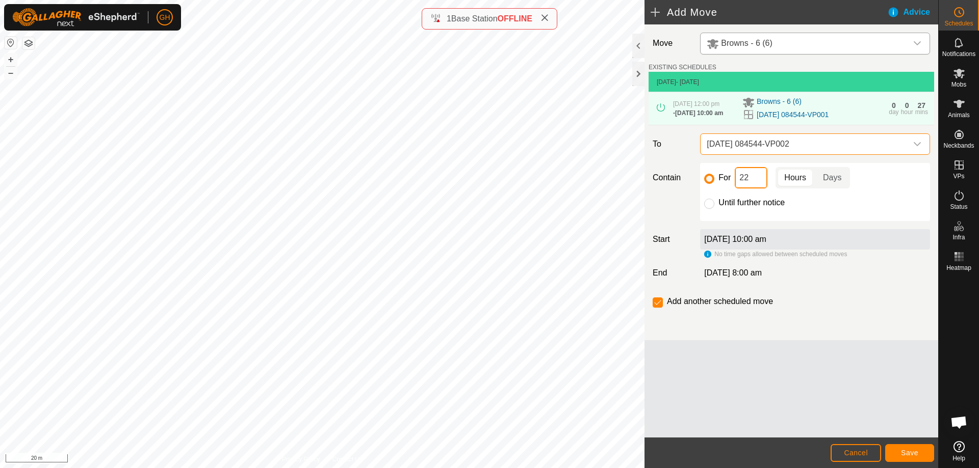
click at [762, 181] on input "22" at bounding box center [751, 177] width 33 height 21
click at [905, 453] on span "Save" at bounding box center [909, 453] width 17 height 8
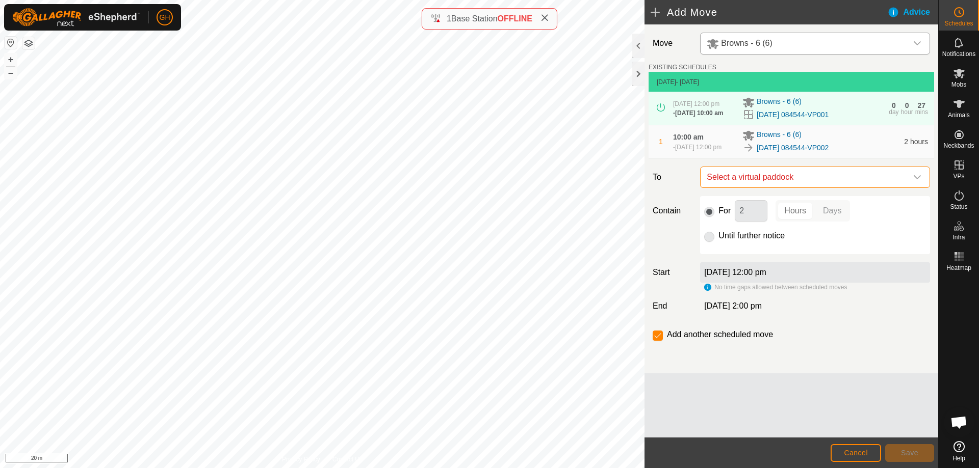
click at [793, 187] on span "Select a virtual paddock" at bounding box center [804, 177] width 204 height 20
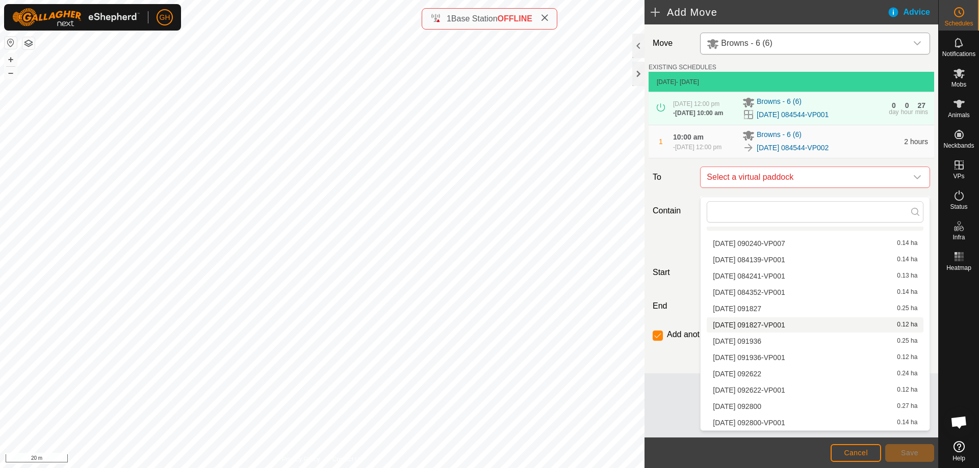
scroll to position [144, 0]
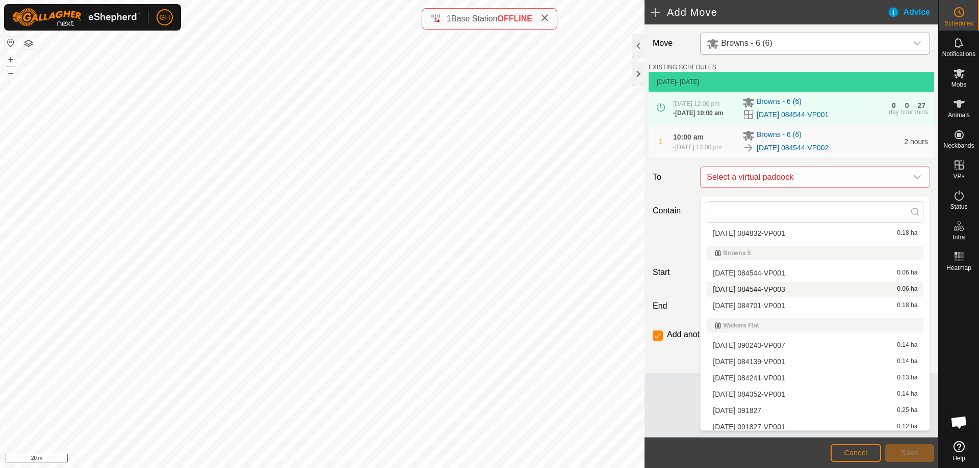
click at [783, 292] on li "[DATE] 084544-VP003 0.06 ha" at bounding box center [814, 289] width 217 height 15
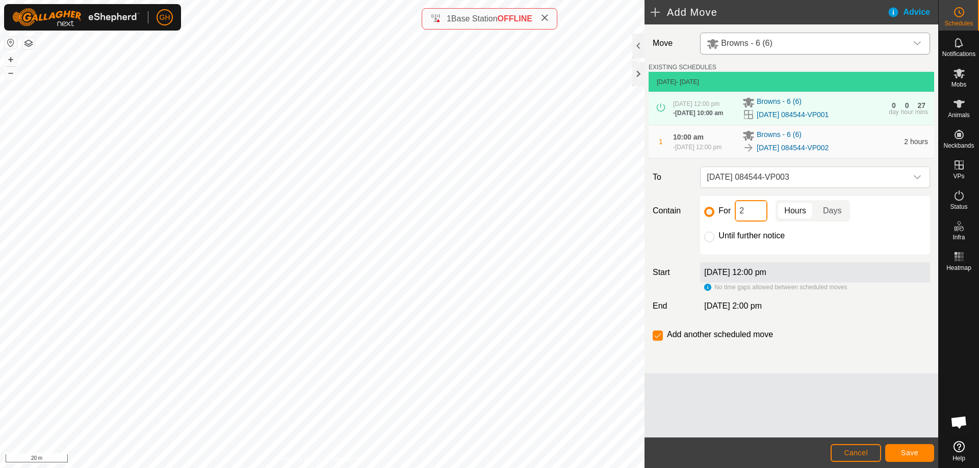
click at [761, 221] on input "2" at bounding box center [751, 210] width 33 height 21
type input "22"
click at [662, 341] on input "checkbox" at bounding box center [657, 336] width 10 height 10
checkbox input "false"
click at [907, 449] on span "Save" at bounding box center [909, 453] width 17 height 8
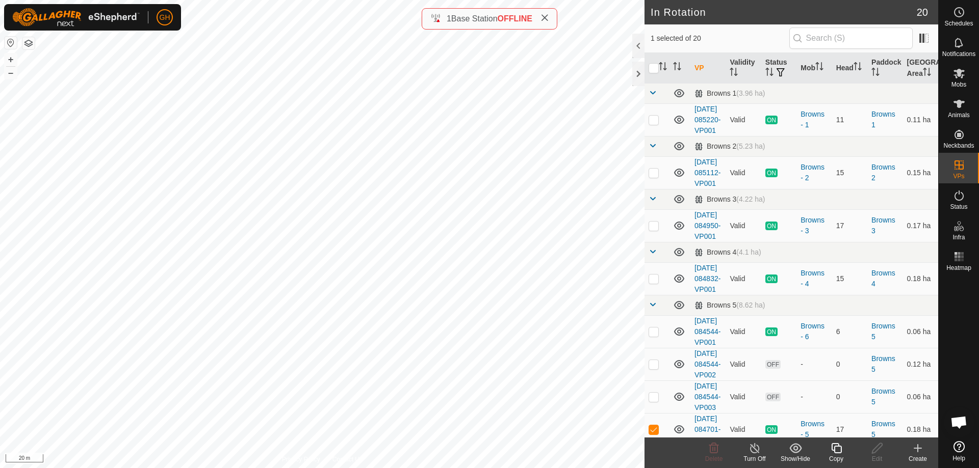
click at [919, 453] on icon at bounding box center [917, 448] width 12 height 12
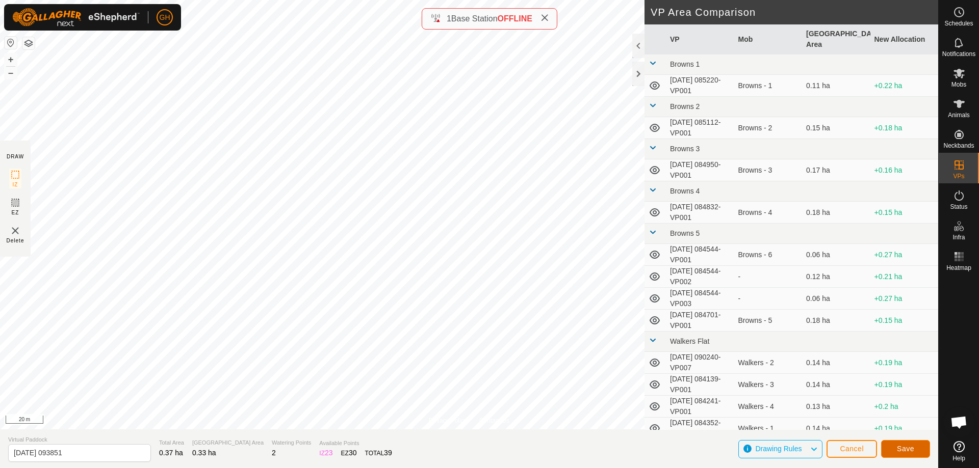
click at [922, 454] on button "Save" at bounding box center [905, 449] width 49 height 18
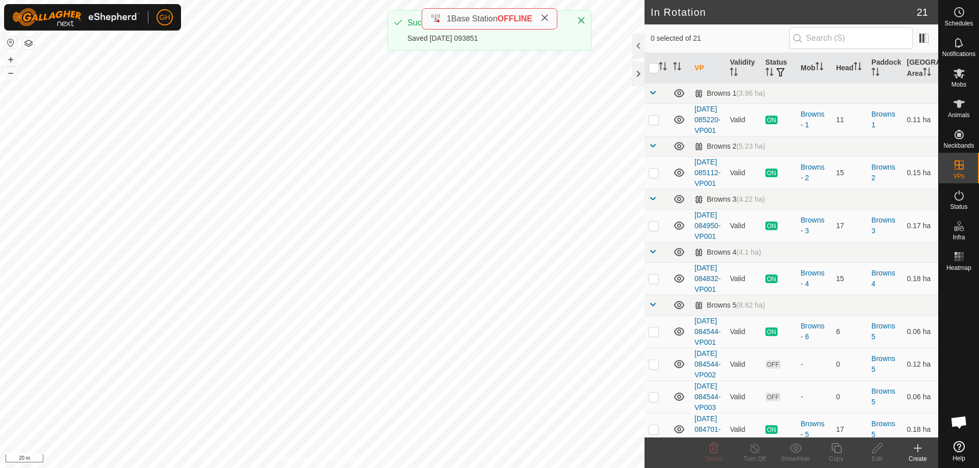
checkbox input "true"
click at [841, 450] on icon at bounding box center [836, 448] width 10 height 10
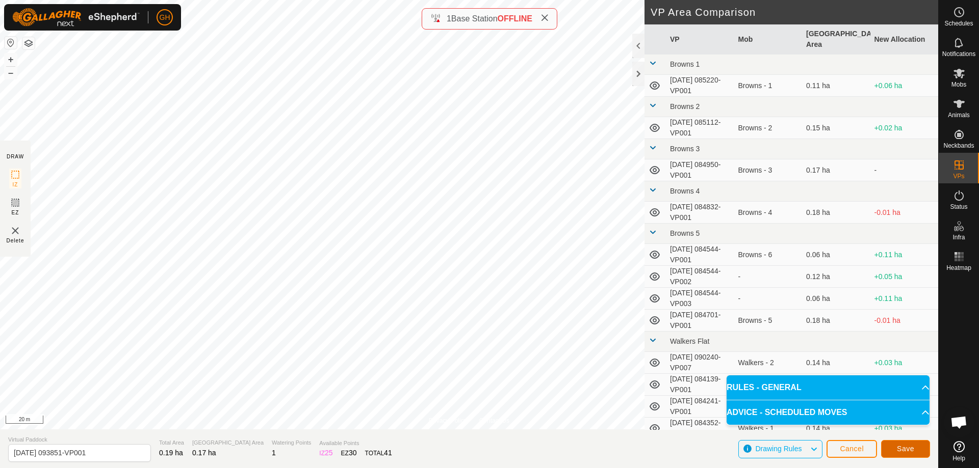
click at [893, 446] on button "Save" at bounding box center [905, 449] width 49 height 18
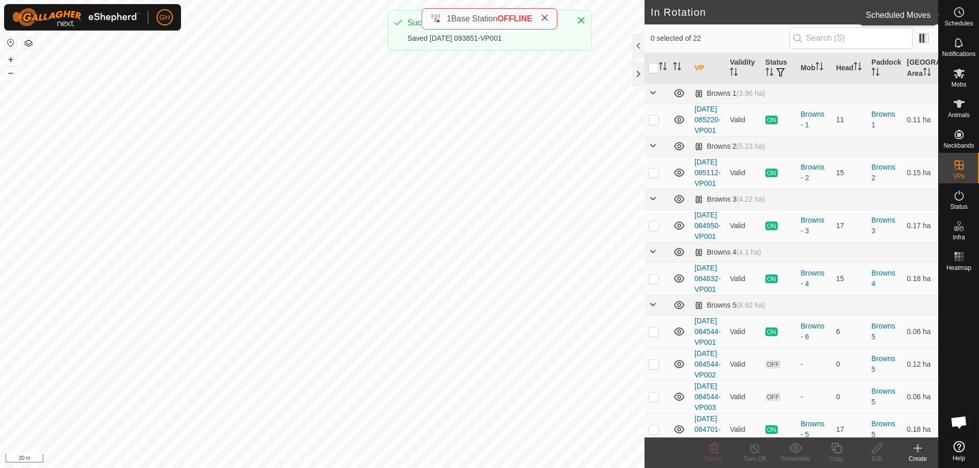
click at [961, 15] on icon at bounding box center [959, 12] width 12 height 12
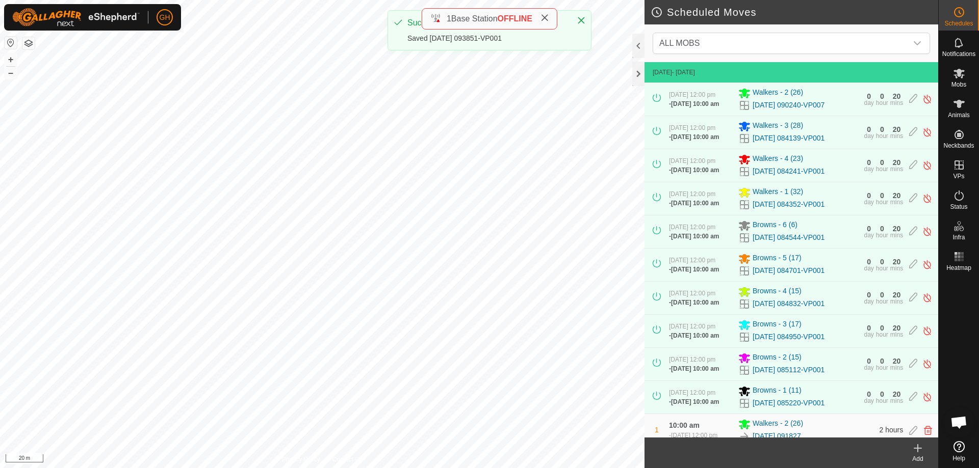
click at [914, 454] on icon at bounding box center [917, 448] width 12 height 12
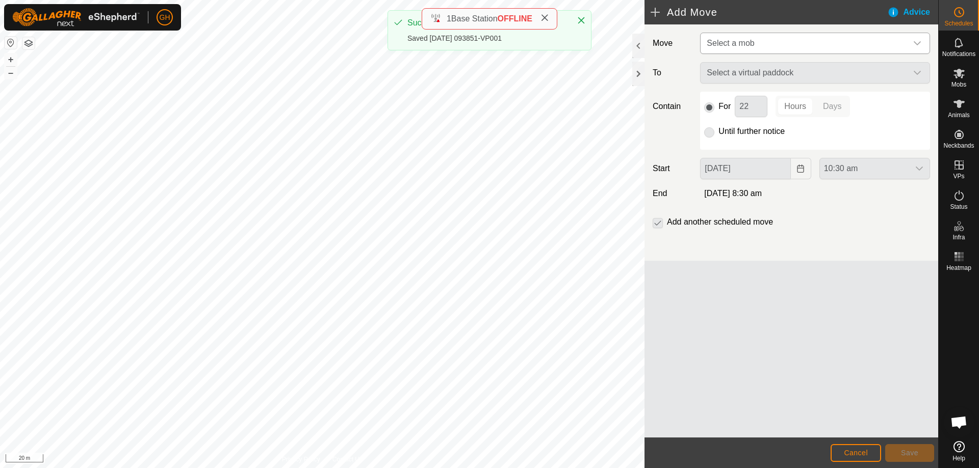
click at [830, 44] on span "Select a mob" at bounding box center [804, 43] width 204 height 20
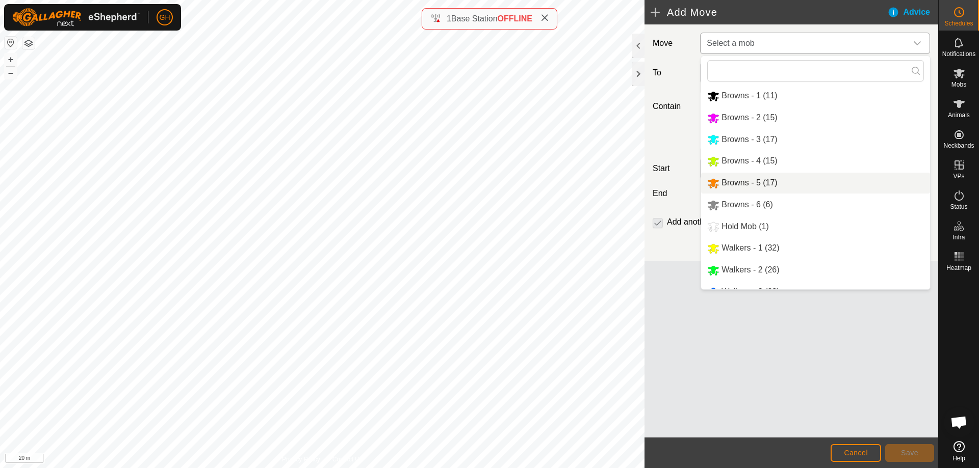
click at [770, 181] on li "Browns - 5 (17)" at bounding box center [815, 183] width 229 height 21
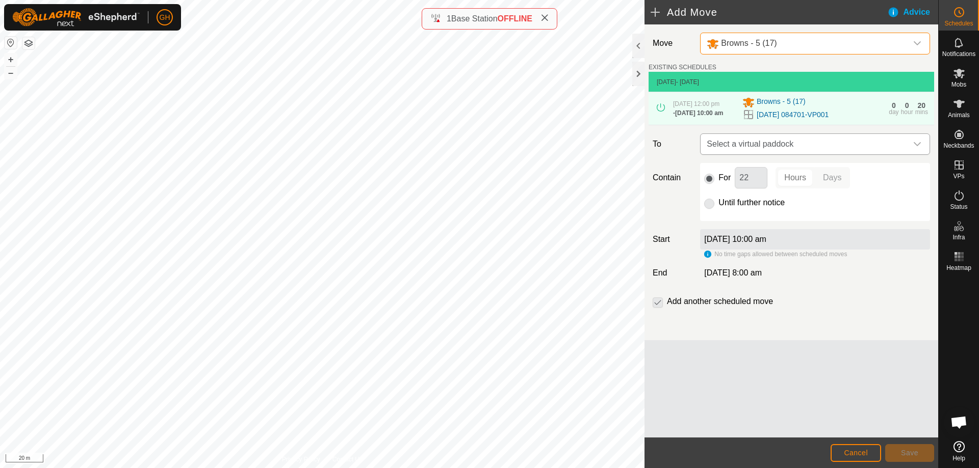
click at [783, 149] on span "Select a virtual paddock" at bounding box center [804, 144] width 204 height 20
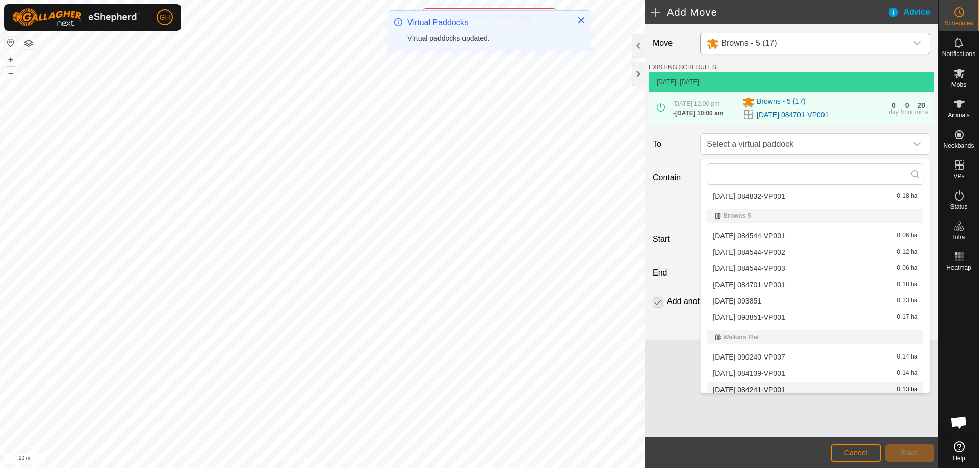
scroll to position [125, 0]
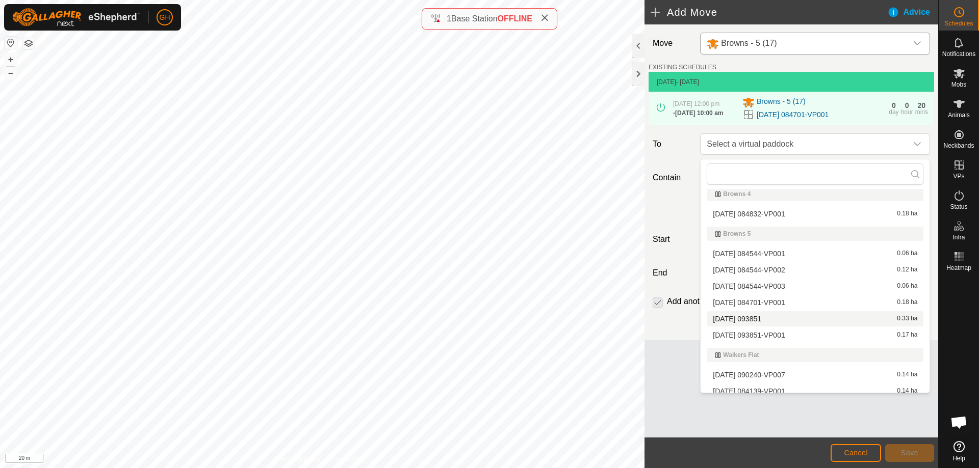
click at [771, 319] on li "[DATE] 093851 0.33 ha" at bounding box center [814, 318] width 217 height 15
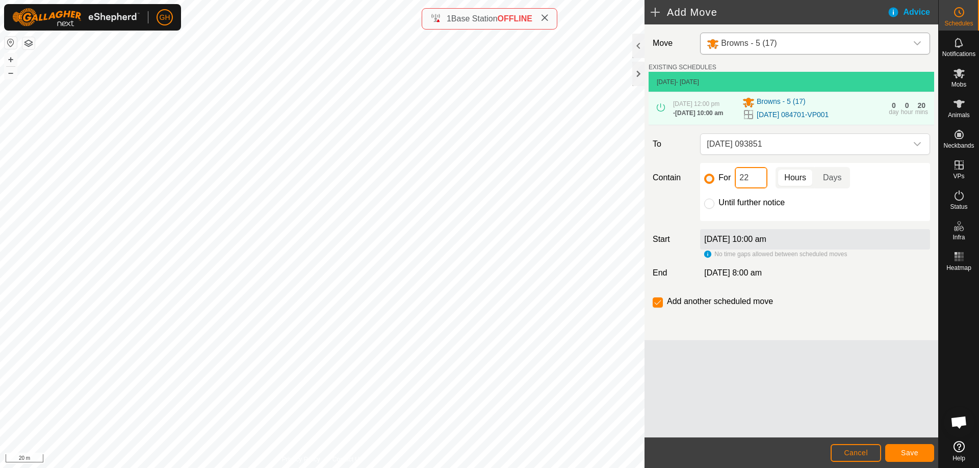
click at [754, 184] on input "22" at bounding box center [751, 177] width 33 height 21
type input "2"
click at [659, 305] on input "checkbox" at bounding box center [657, 303] width 10 height 10
checkbox input "true"
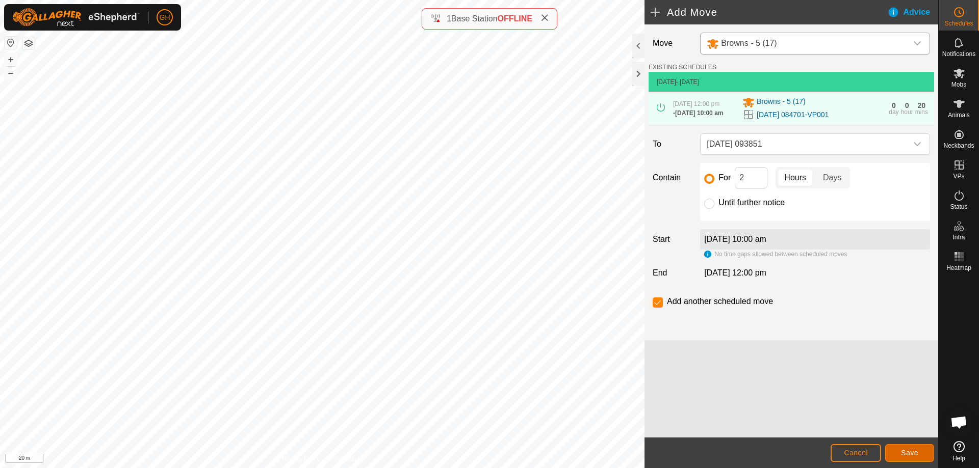
click at [906, 448] on button "Save" at bounding box center [909, 453] width 49 height 18
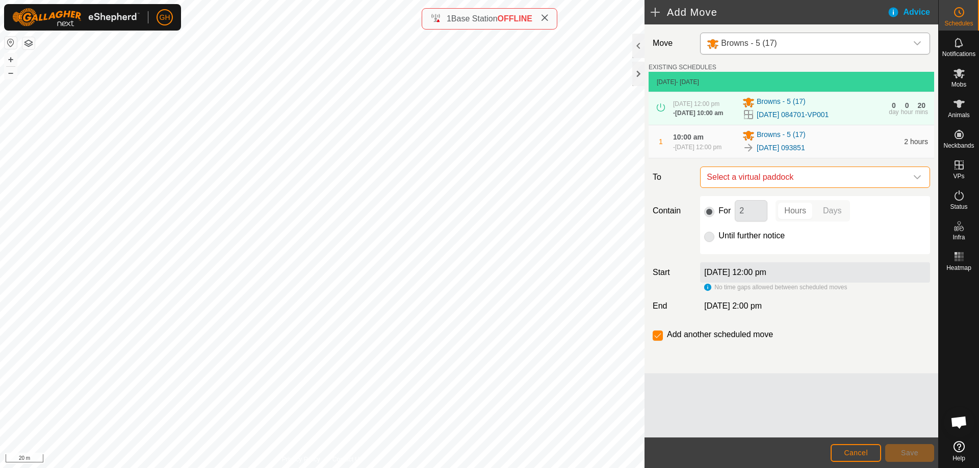
click at [795, 188] on span "Select a virtual paddock" at bounding box center [804, 177] width 204 height 20
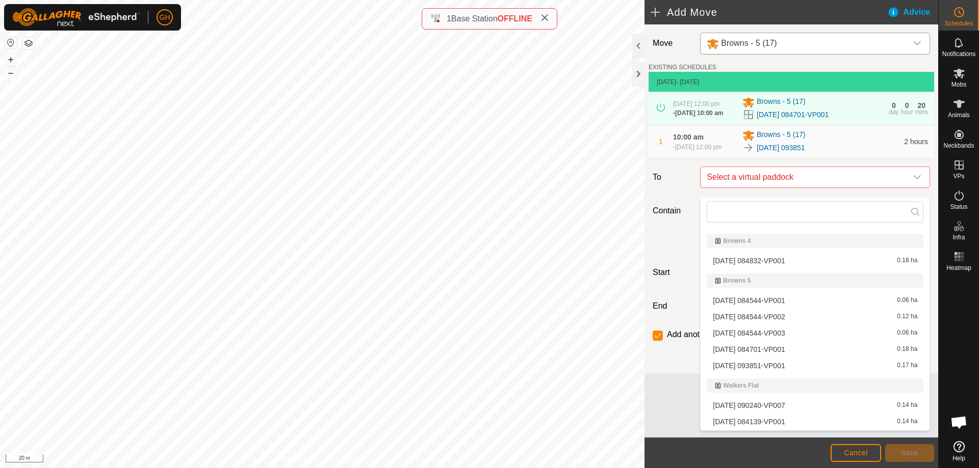
scroll to position [153, 0]
click at [784, 327] on li "[DATE] 093851-VP001 0.17 ha" at bounding box center [814, 329] width 217 height 15
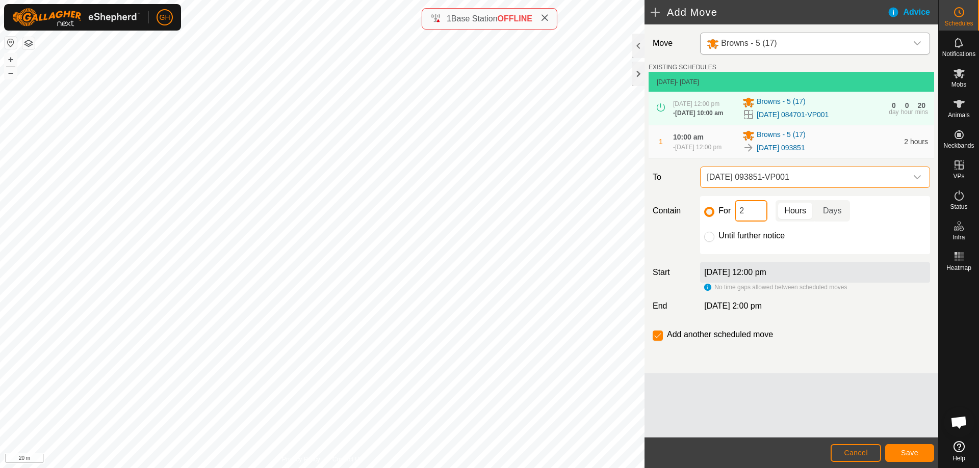
click at [762, 222] on input "2" at bounding box center [751, 210] width 33 height 21
type input "22"
click at [658, 341] on input "checkbox" at bounding box center [657, 336] width 10 height 10
checkbox input "false"
click at [902, 453] on span "Save" at bounding box center [909, 453] width 17 height 8
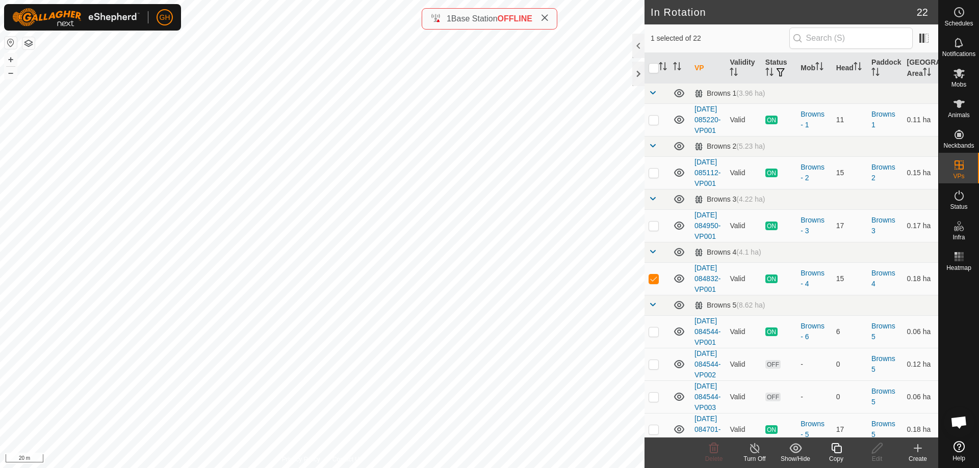
click at [923, 454] on icon at bounding box center [917, 448] width 12 height 12
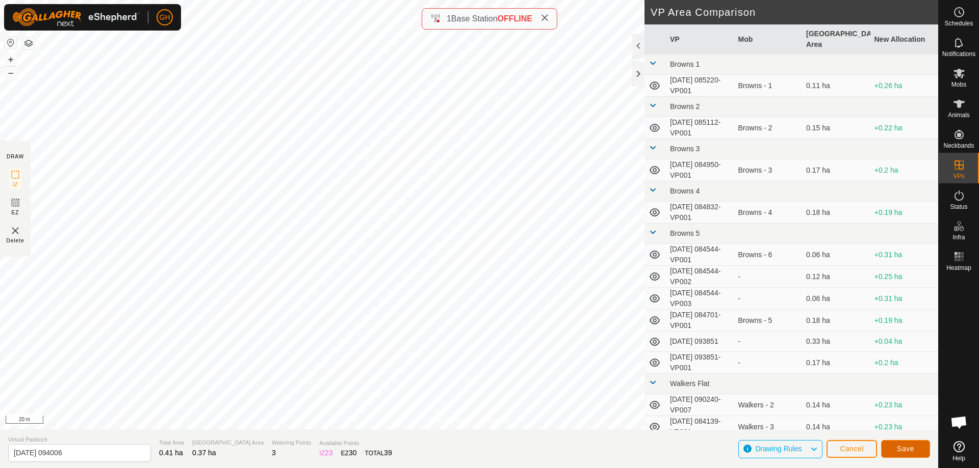
click at [908, 444] on button "Save" at bounding box center [905, 449] width 49 height 18
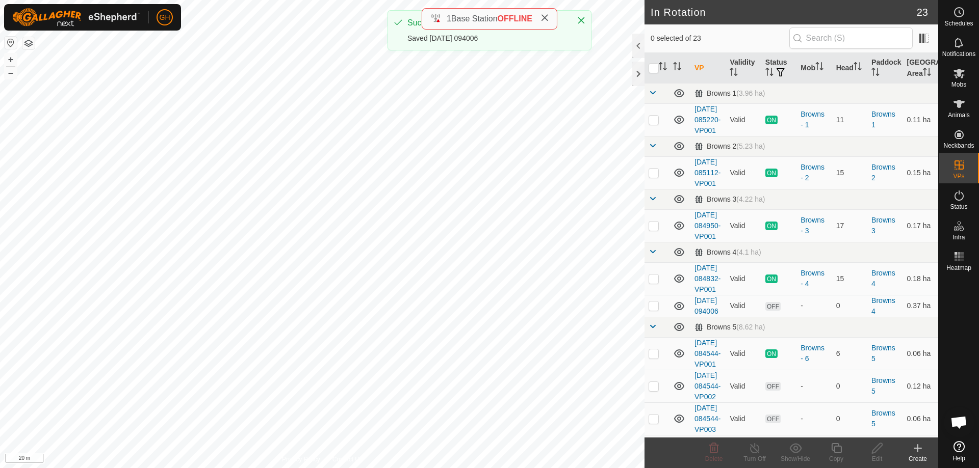
checkbox input "true"
click at [834, 446] on icon at bounding box center [836, 448] width 13 height 12
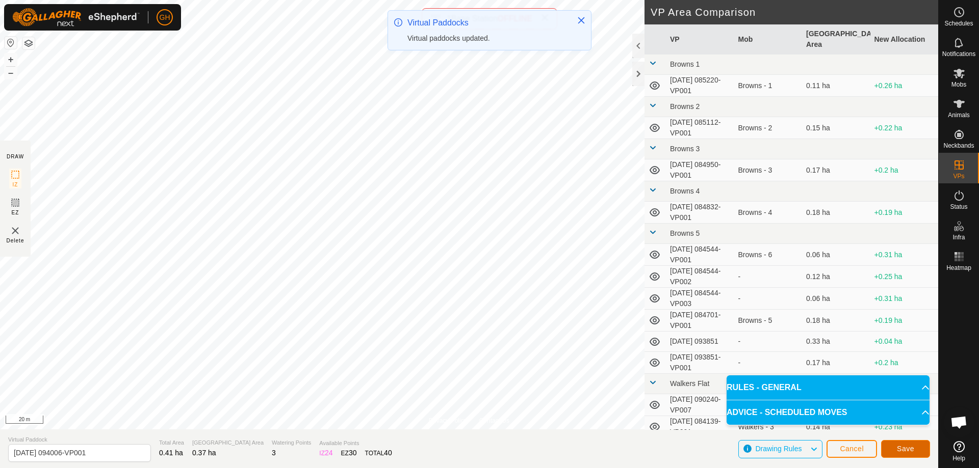
click at [915, 448] on button "Save" at bounding box center [905, 449] width 49 height 18
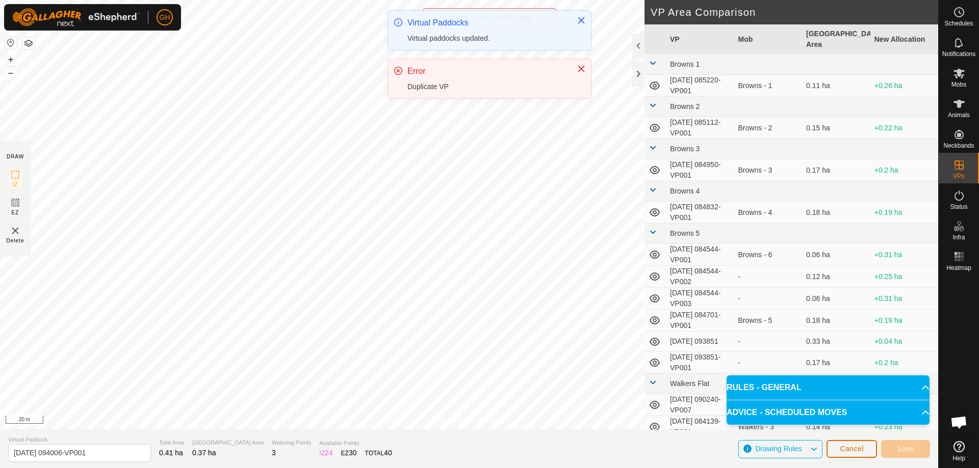
click at [861, 451] on span "Cancel" at bounding box center [852, 449] width 24 height 8
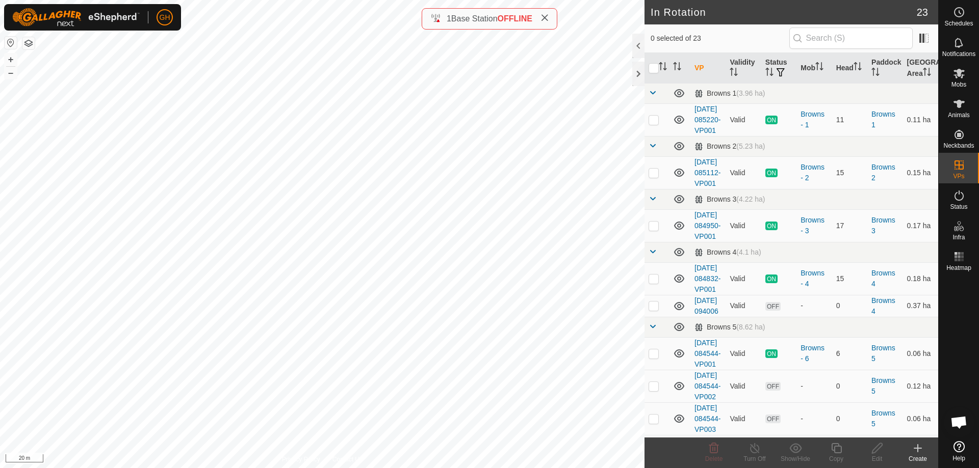
checkbox input "true"
click at [842, 449] on icon at bounding box center [836, 448] width 13 height 12
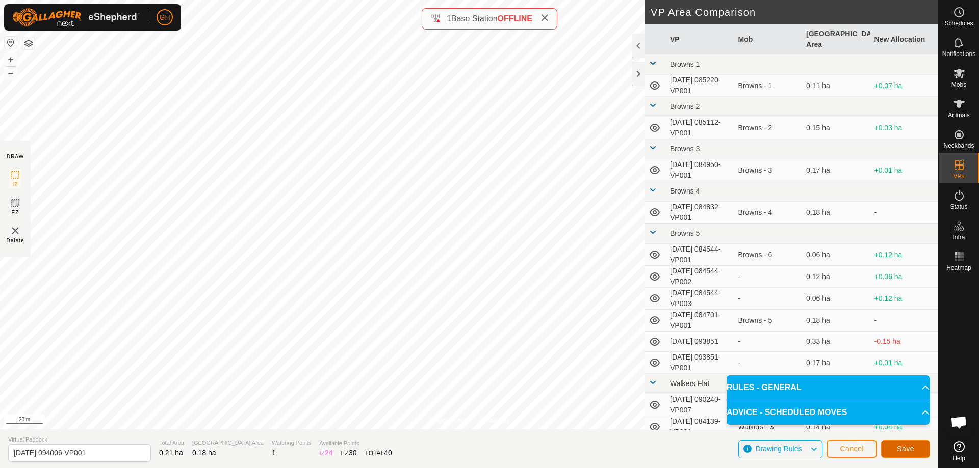
click at [910, 446] on span "Save" at bounding box center [905, 449] width 17 height 8
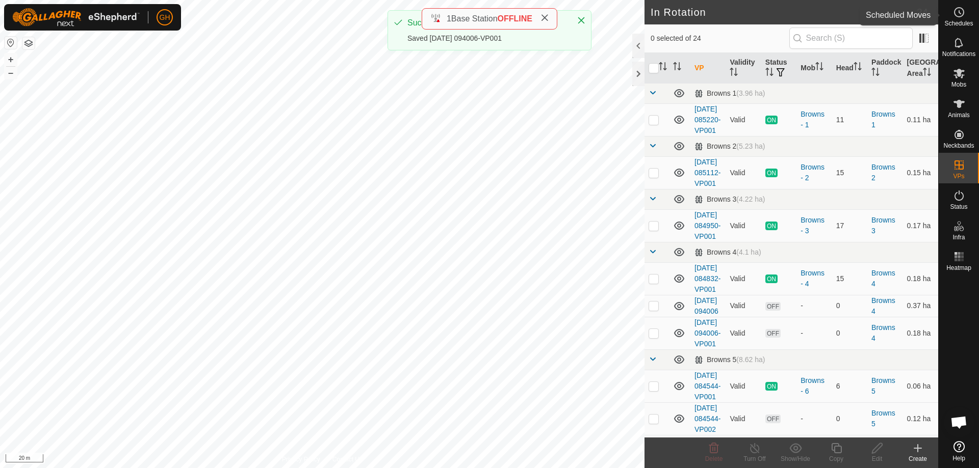
click at [963, 11] on circle at bounding box center [958, 12] width 9 height 9
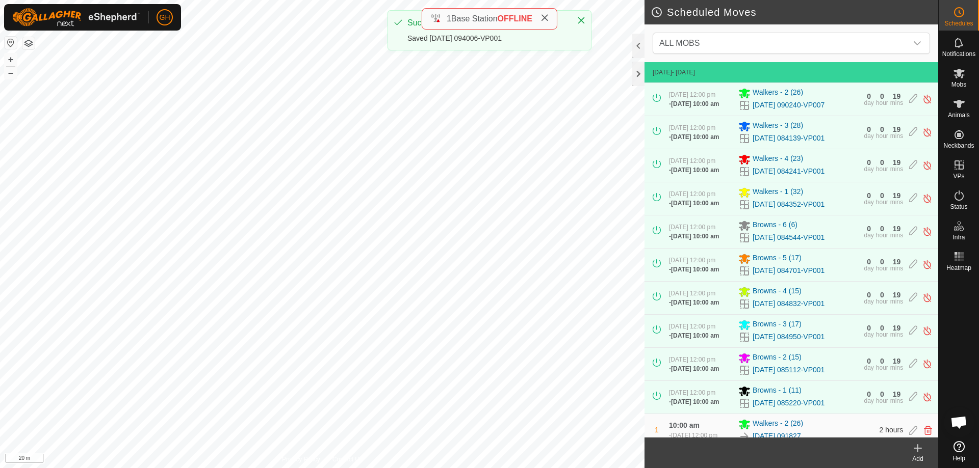
click at [922, 447] on icon at bounding box center [917, 448] width 12 height 12
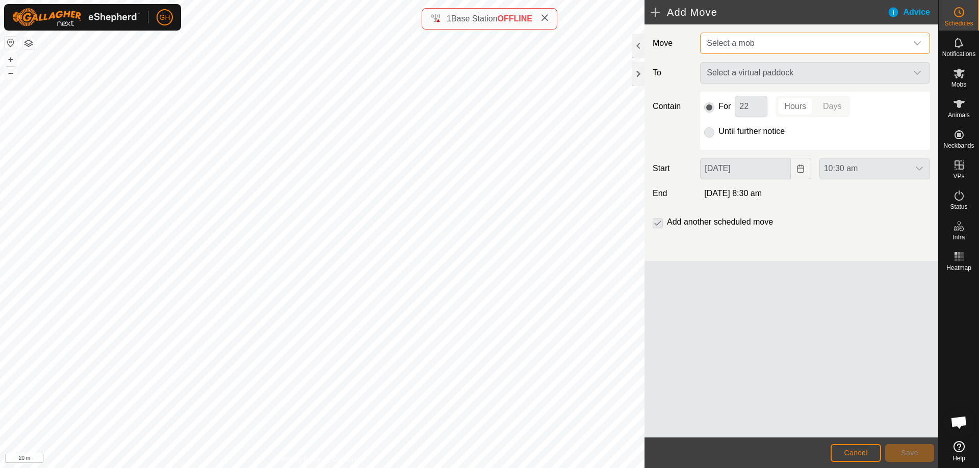
click at [797, 44] on span "Select a mob" at bounding box center [804, 43] width 204 height 20
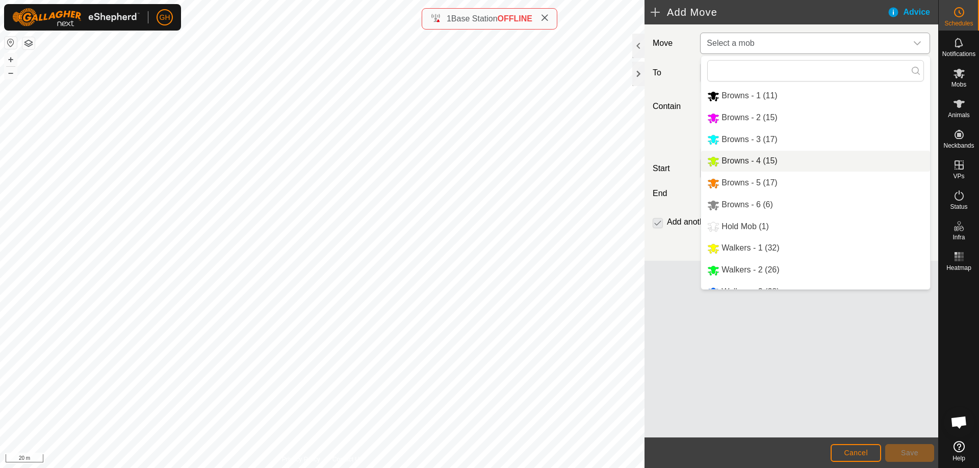
click at [765, 164] on li "Browns - 4 (15)" at bounding box center [815, 161] width 229 height 21
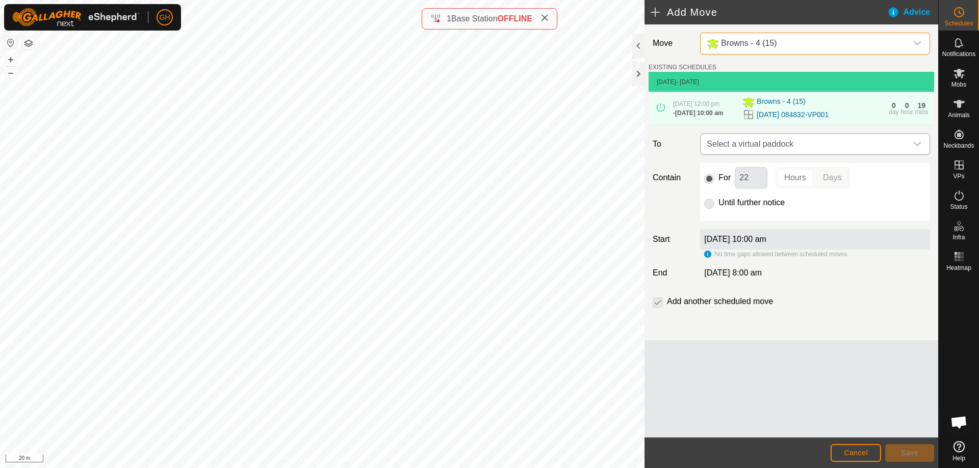
click at [825, 154] on span "Select a virtual paddock" at bounding box center [804, 144] width 204 height 20
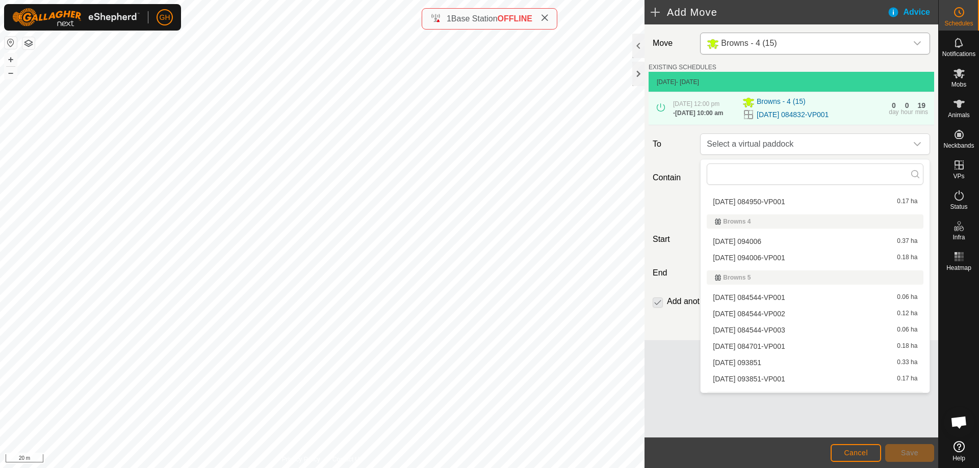
scroll to position [102, 0]
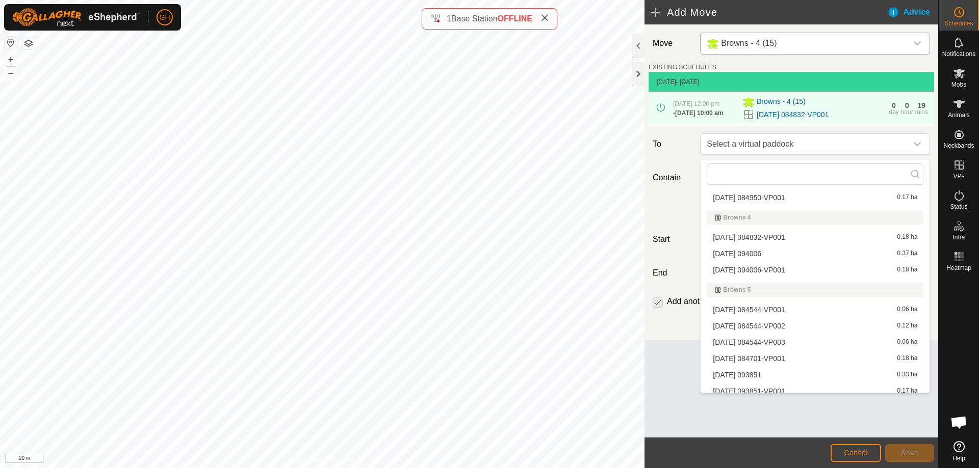
click at [809, 257] on li "[DATE] 094006 0.37 ha" at bounding box center [814, 253] width 217 height 15
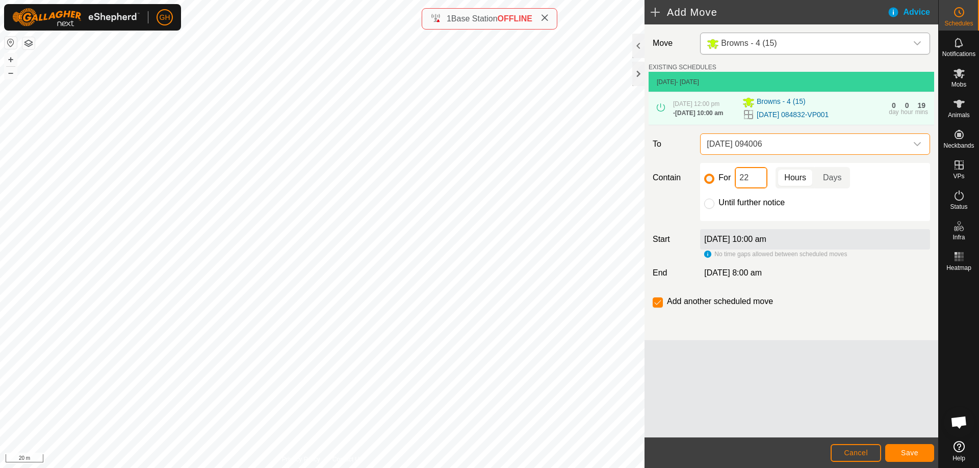
click at [760, 179] on input "22" at bounding box center [751, 177] width 33 height 21
click at [909, 456] on span "Save" at bounding box center [909, 453] width 17 height 8
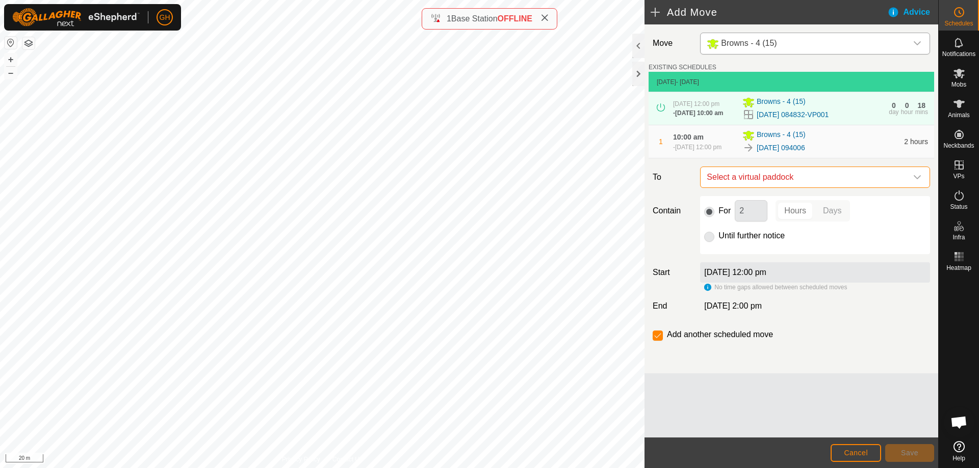
click at [764, 184] on span "Select a virtual paddock" at bounding box center [804, 177] width 204 height 20
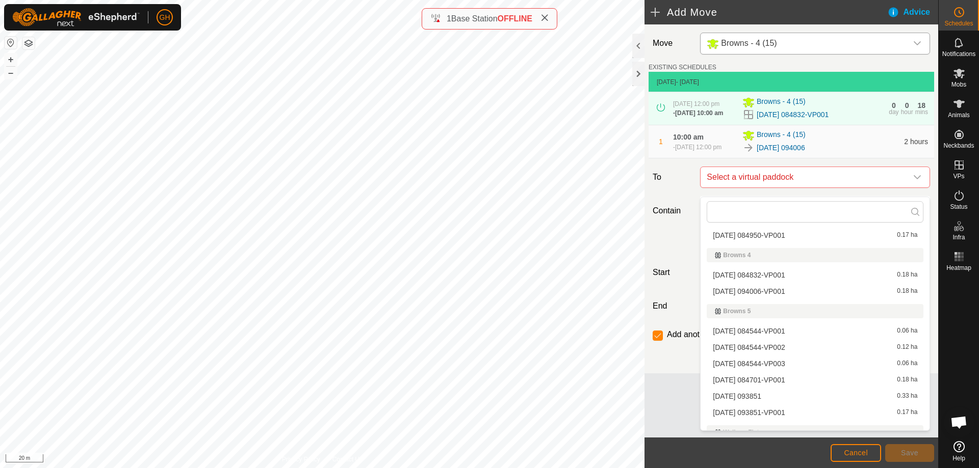
click at [782, 289] on li "[DATE] 094006-VP001 0.18 ha" at bounding box center [814, 291] width 217 height 15
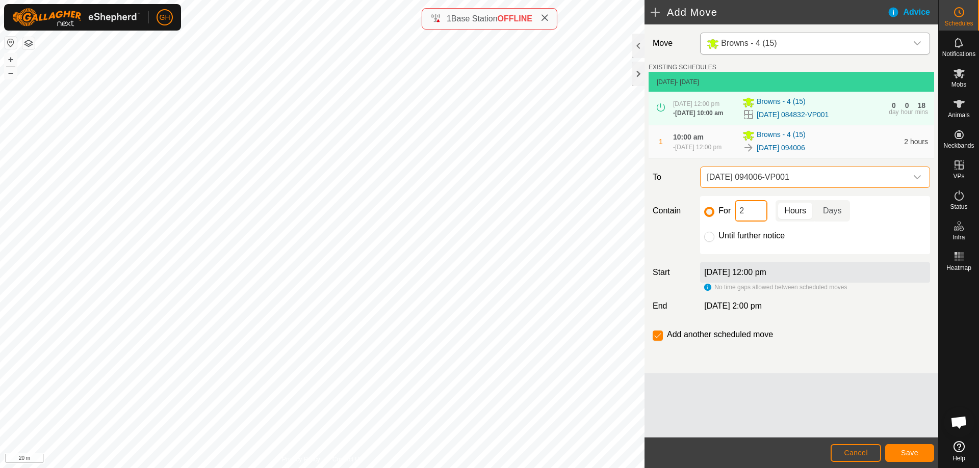
click at [761, 222] on input "2" at bounding box center [751, 210] width 33 height 21
type input "22"
click at [660, 341] on input "checkbox" at bounding box center [657, 336] width 10 height 10
checkbox input "false"
click at [915, 449] on span "Save" at bounding box center [909, 453] width 17 height 8
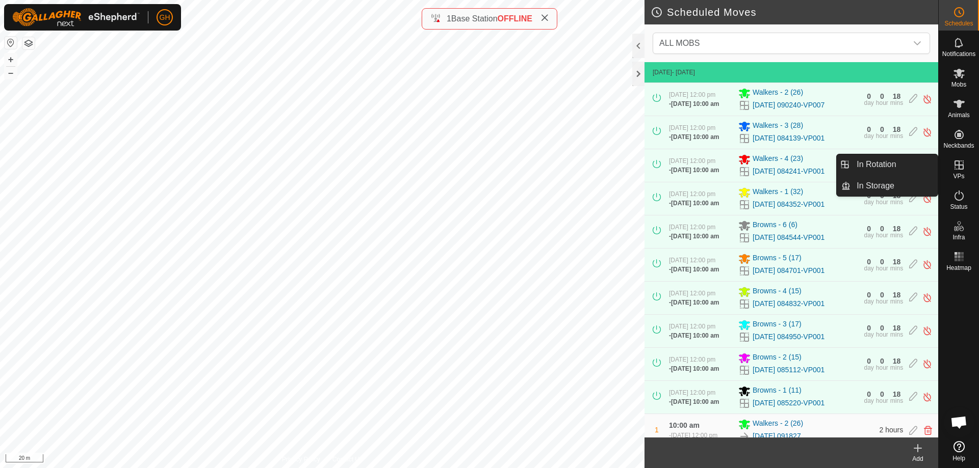
click at [965, 168] on es-virtualpaddocks-svg-icon at bounding box center [959, 165] width 18 height 16
click at [919, 164] on link "In Rotation" at bounding box center [893, 164] width 87 height 20
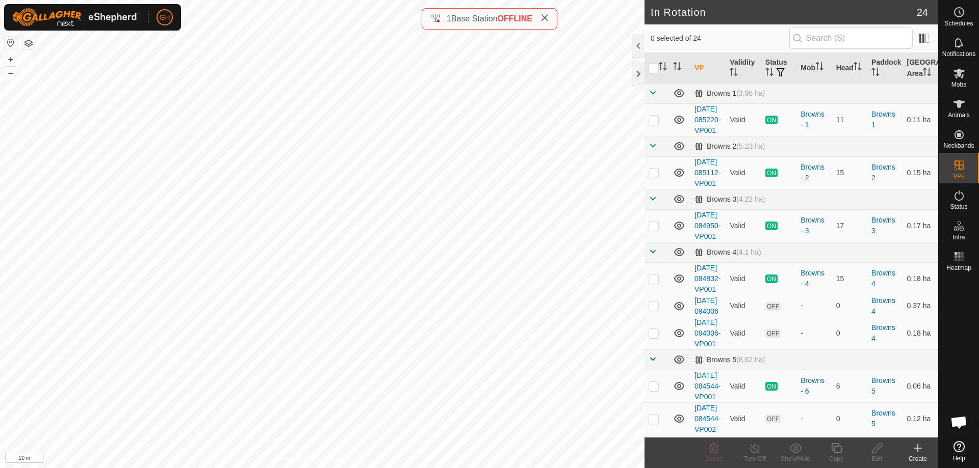
click at [919, 457] on div "Create" at bounding box center [917, 459] width 41 height 9
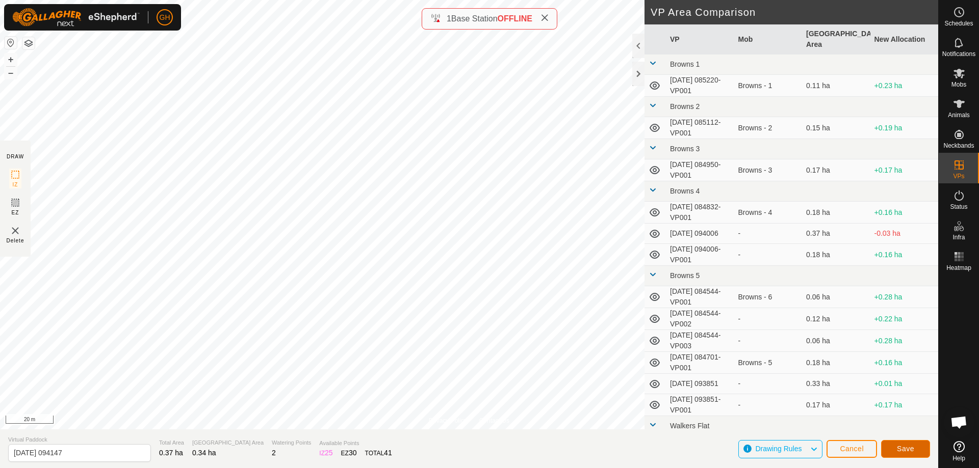
click at [903, 446] on span "Save" at bounding box center [905, 449] width 17 height 8
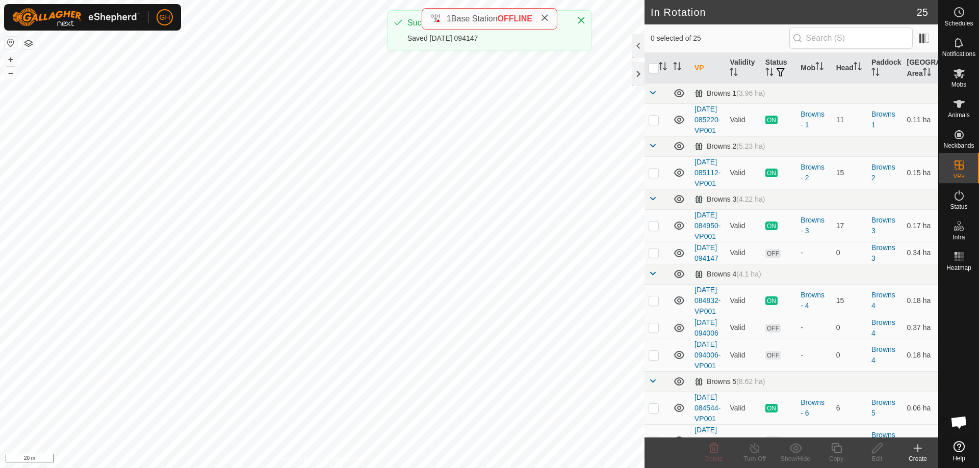
checkbox input "true"
click at [843, 453] on copy-svg-icon at bounding box center [836, 448] width 41 height 12
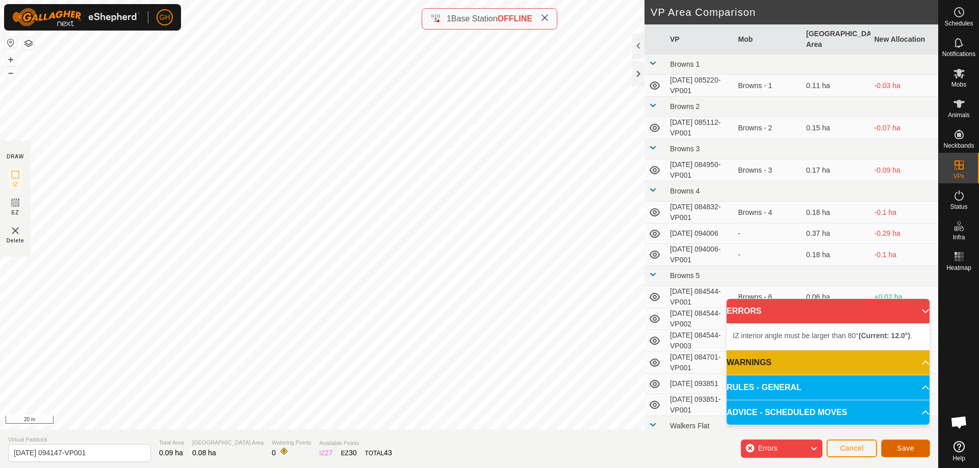
click at [900, 450] on span "Save" at bounding box center [905, 448] width 17 height 8
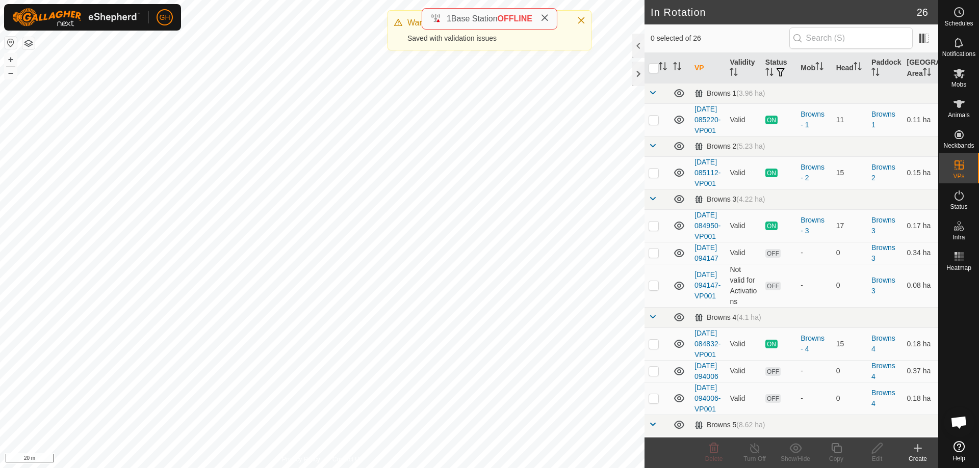
checkbox input "true"
click at [876, 446] on icon at bounding box center [877, 448] width 13 height 12
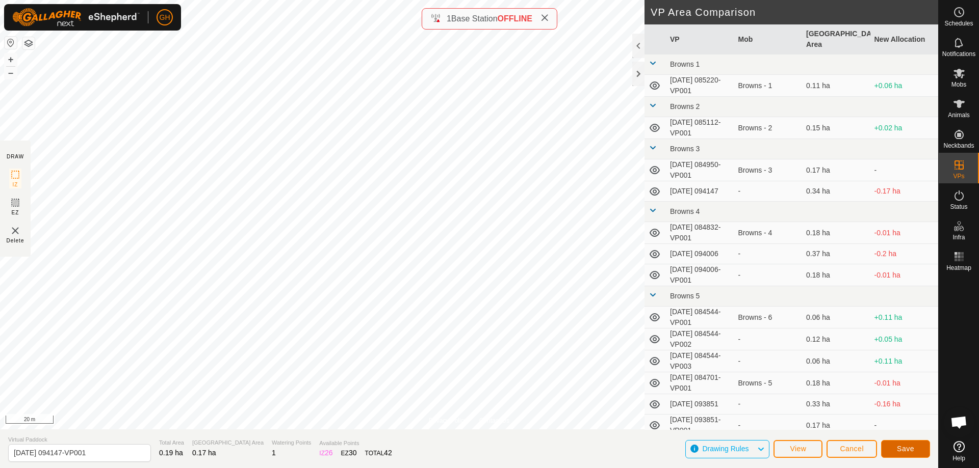
click at [904, 444] on button "Save" at bounding box center [905, 449] width 49 height 18
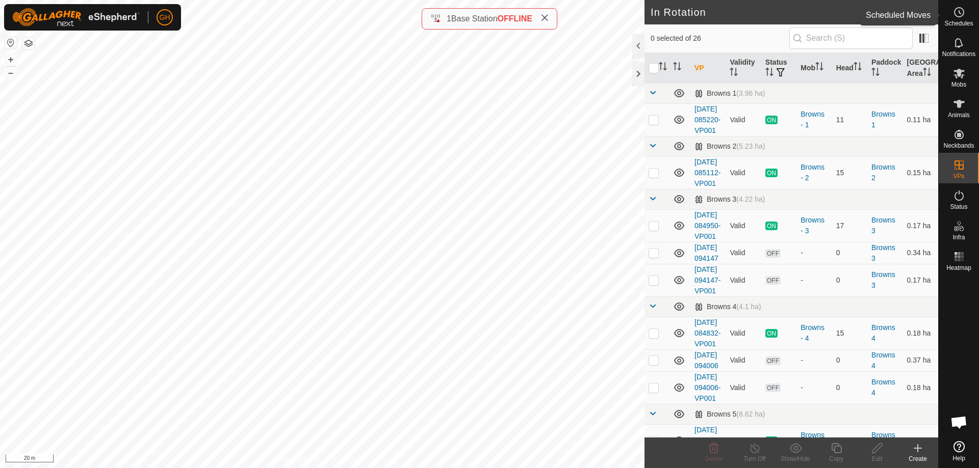
click at [961, 21] on span "Schedules" at bounding box center [958, 23] width 29 height 6
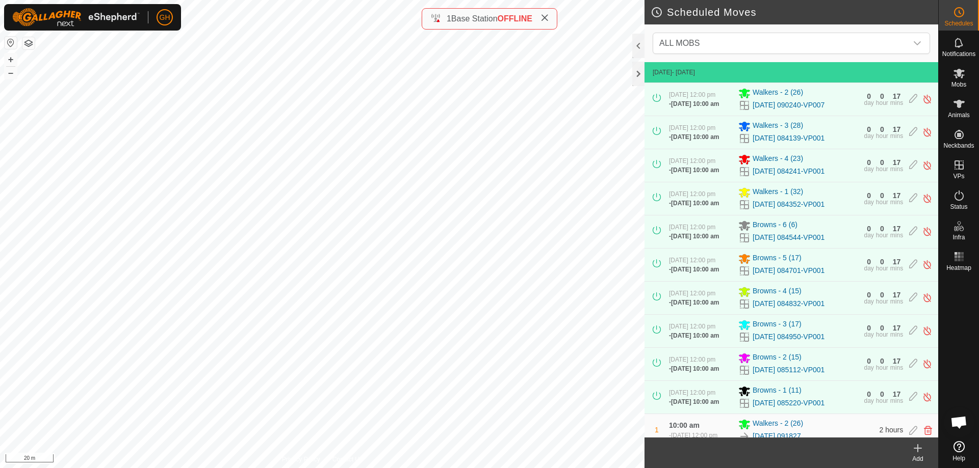
click at [922, 455] on div "Add" at bounding box center [917, 459] width 41 height 9
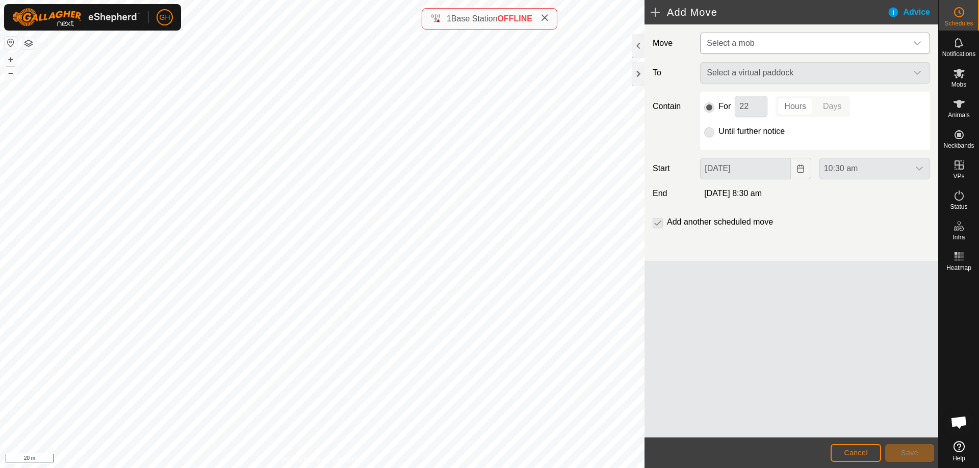
click at [790, 37] on span "Select a mob" at bounding box center [804, 43] width 204 height 20
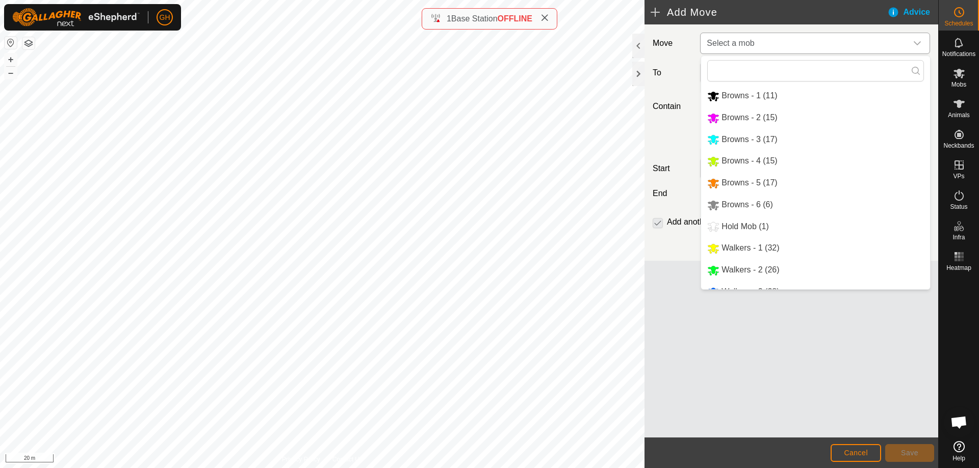
click at [772, 135] on li "Browns - 3 (17)" at bounding box center [815, 139] width 229 height 21
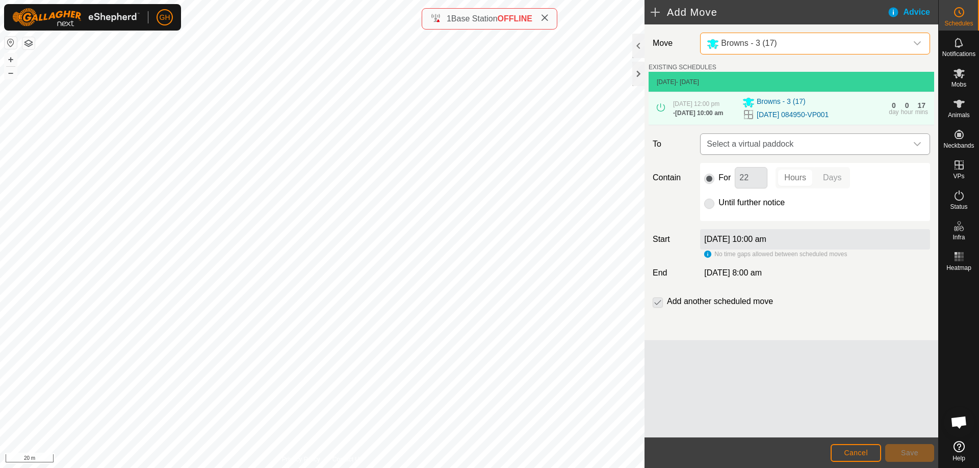
click at [774, 146] on span "Select a virtual paddock" at bounding box center [804, 144] width 204 height 20
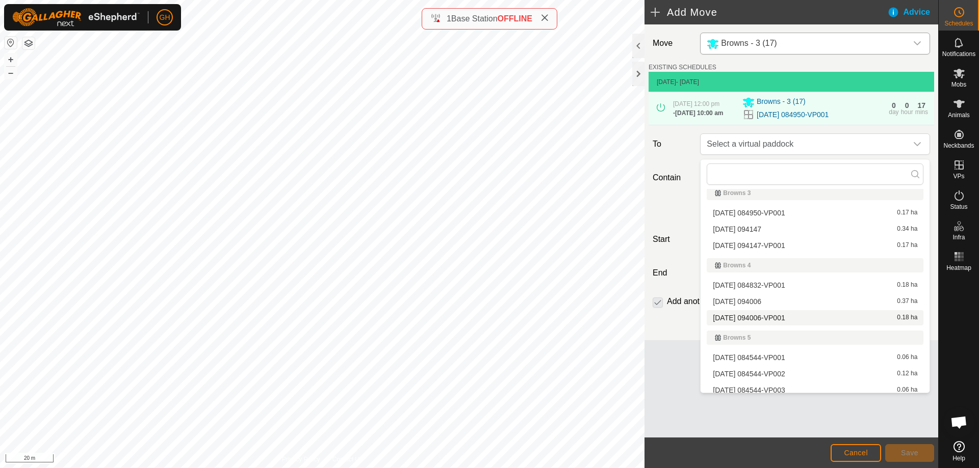
scroll to position [51, 0]
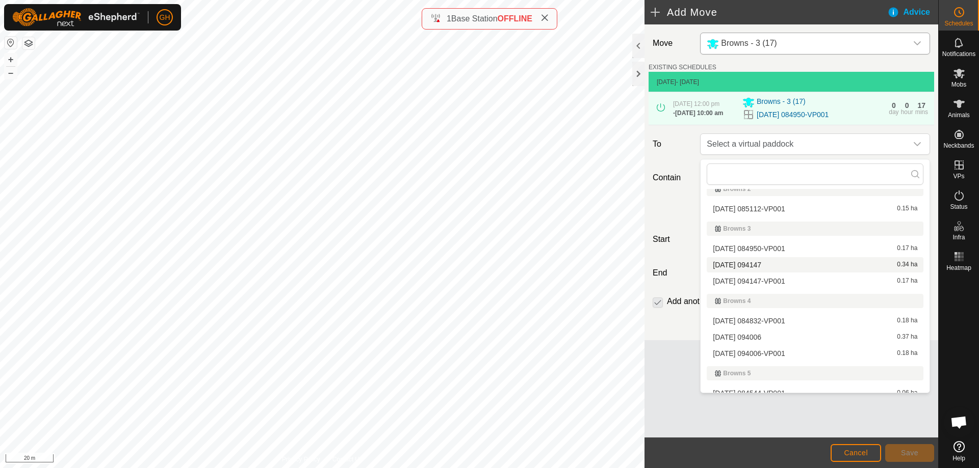
click at [786, 264] on li "[DATE] 094147 0.34 ha" at bounding box center [814, 264] width 217 height 15
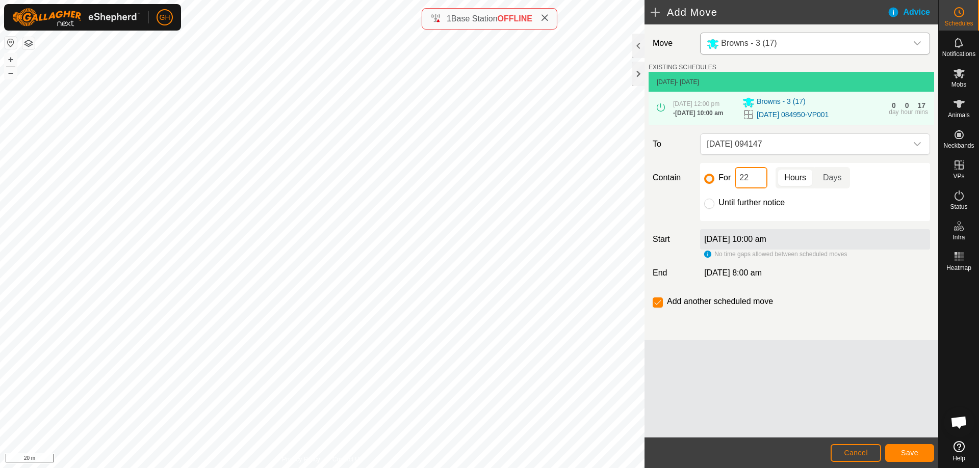
click at [763, 185] on input "22" at bounding box center [751, 177] width 33 height 21
click at [920, 460] on button "Save" at bounding box center [909, 453] width 49 height 18
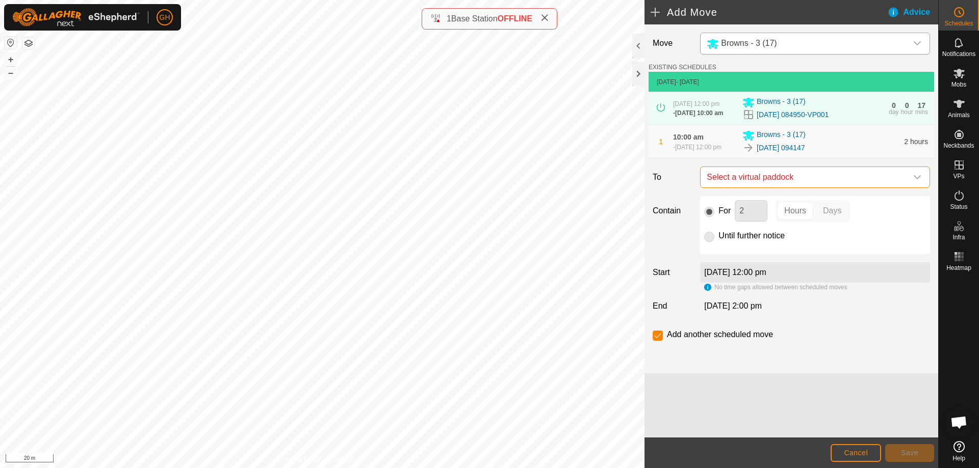
click at [811, 180] on span "Select a virtual paddock" at bounding box center [804, 177] width 204 height 20
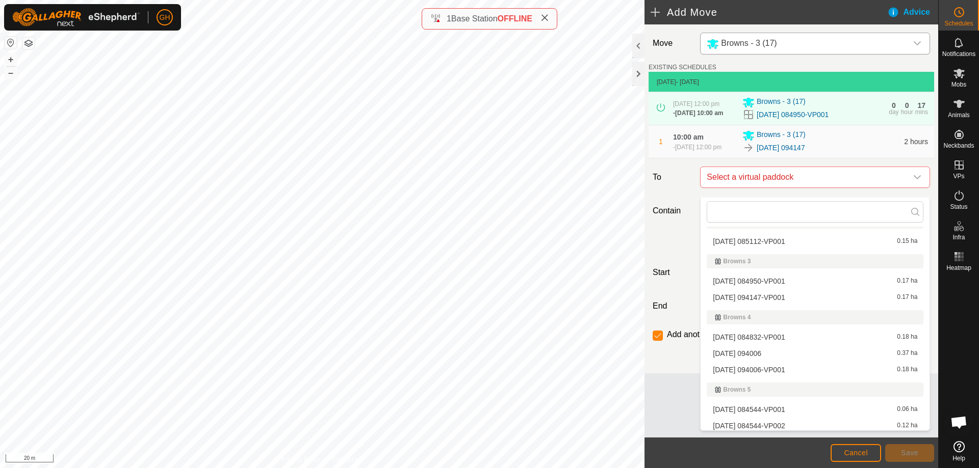
scroll to position [102, 0]
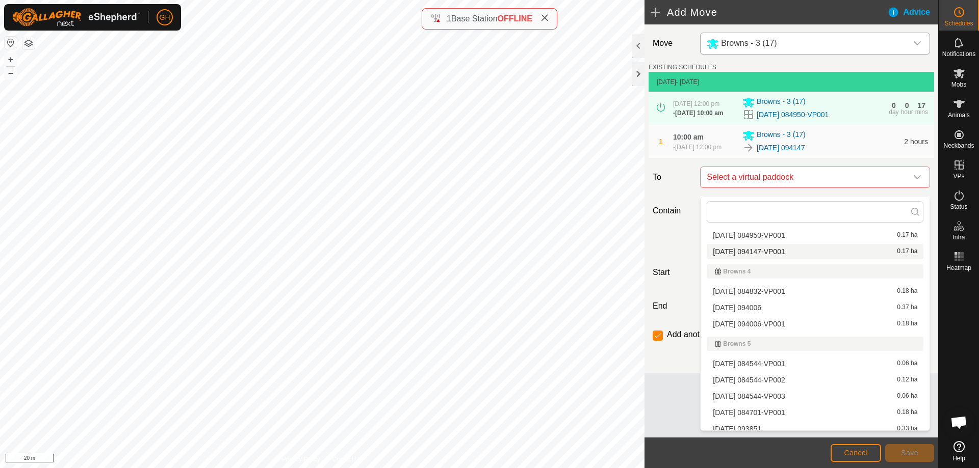
click at [794, 251] on li "[DATE] 094147-VP001 0.17 ha" at bounding box center [814, 251] width 217 height 15
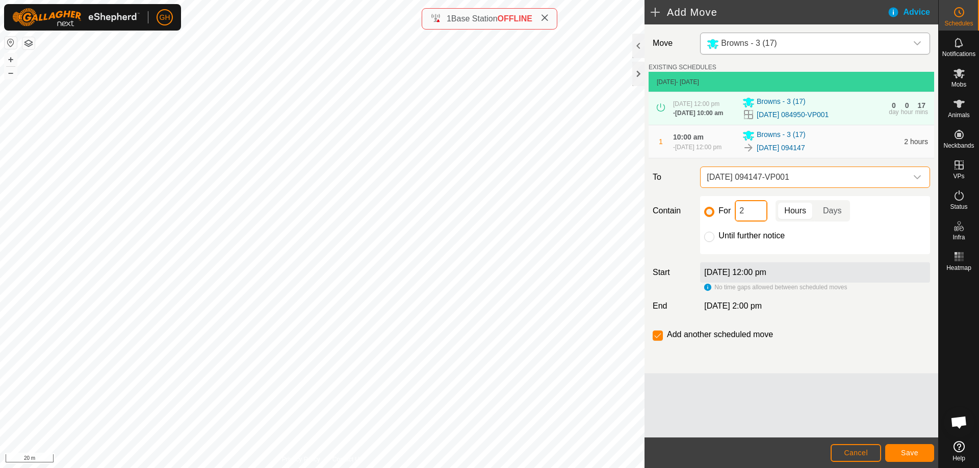
click at [758, 220] on input "2" at bounding box center [751, 210] width 33 height 21
type input "22"
click at [658, 341] on input "checkbox" at bounding box center [657, 336] width 10 height 10
checkbox input "false"
click at [905, 449] on span "Save" at bounding box center [909, 453] width 17 height 8
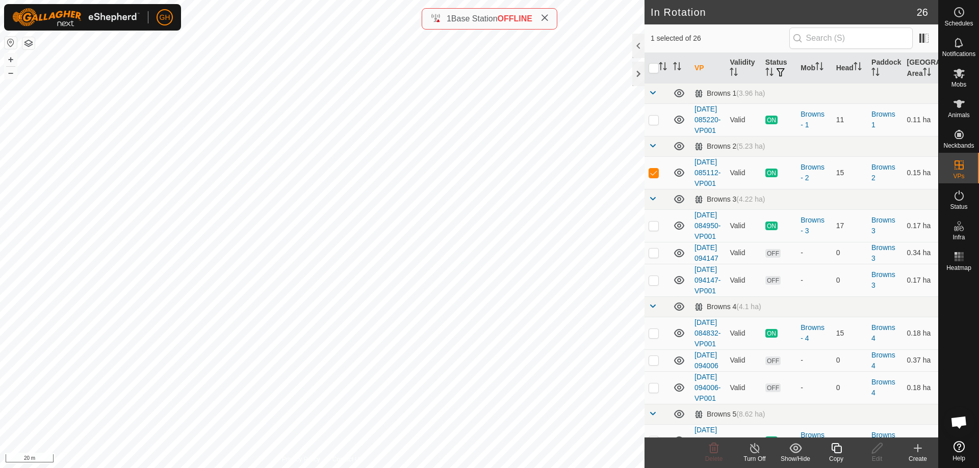
click at [919, 453] on icon at bounding box center [917, 448] width 12 height 12
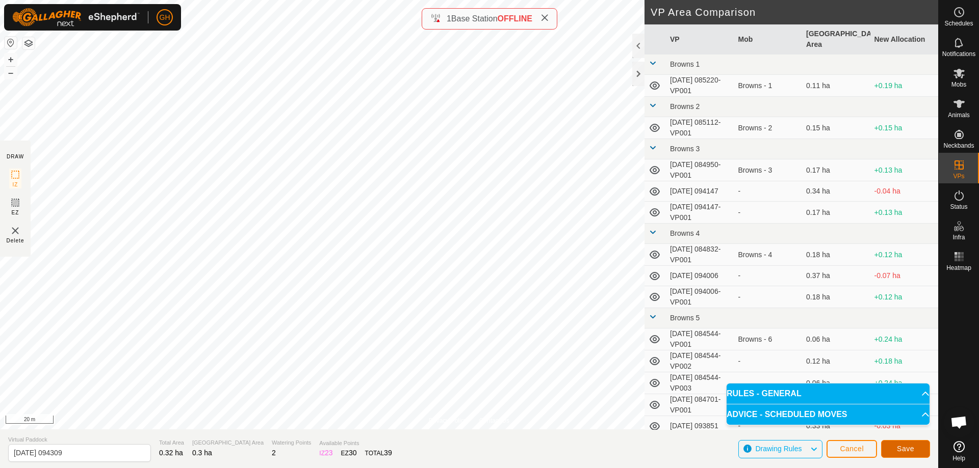
click at [911, 446] on span "Save" at bounding box center [905, 449] width 17 height 8
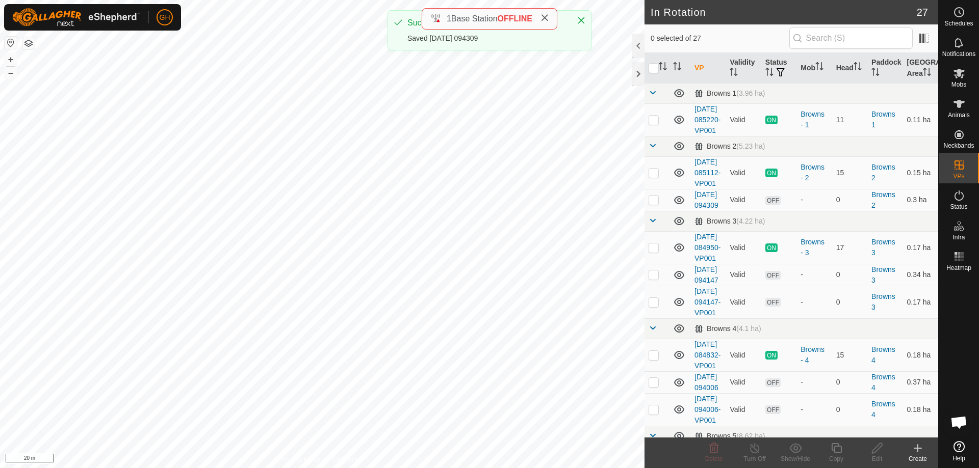
checkbox input "true"
click at [840, 448] on icon at bounding box center [836, 448] width 13 height 12
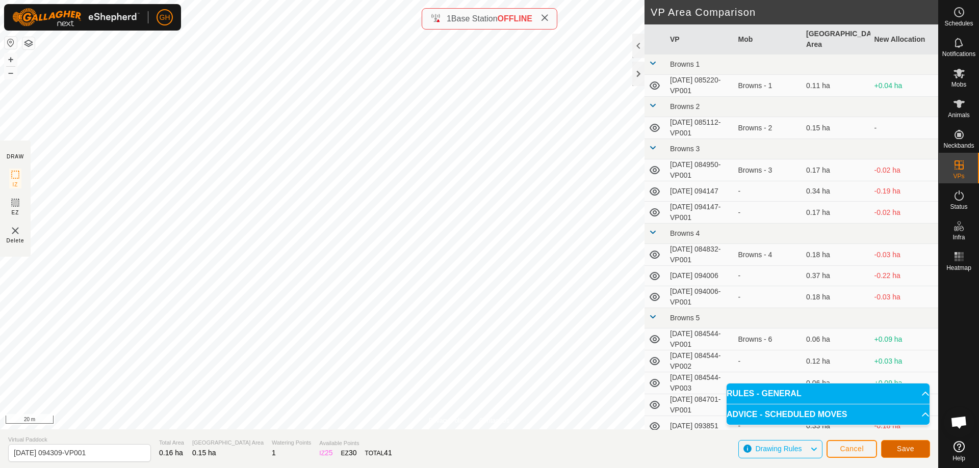
click at [904, 451] on span "Save" at bounding box center [905, 449] width 17 height 8
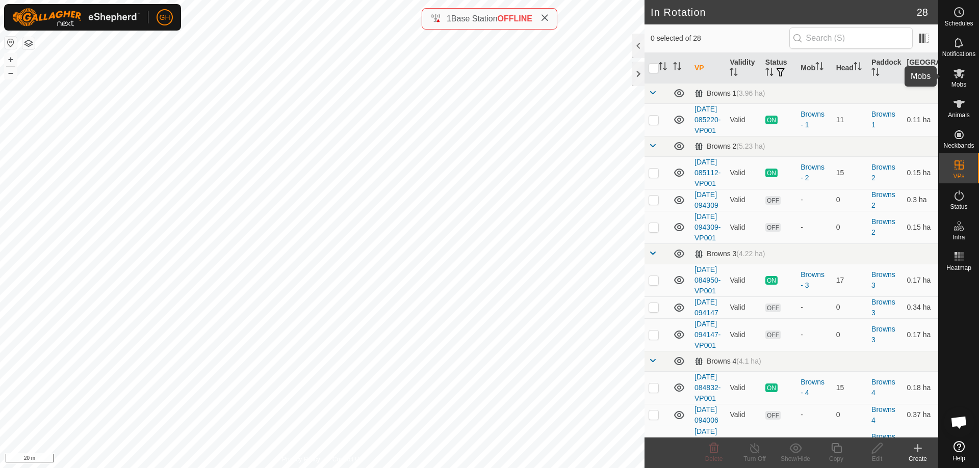
click at [961, 76] on icon at bounding box center [959, 73] width 12 height 12
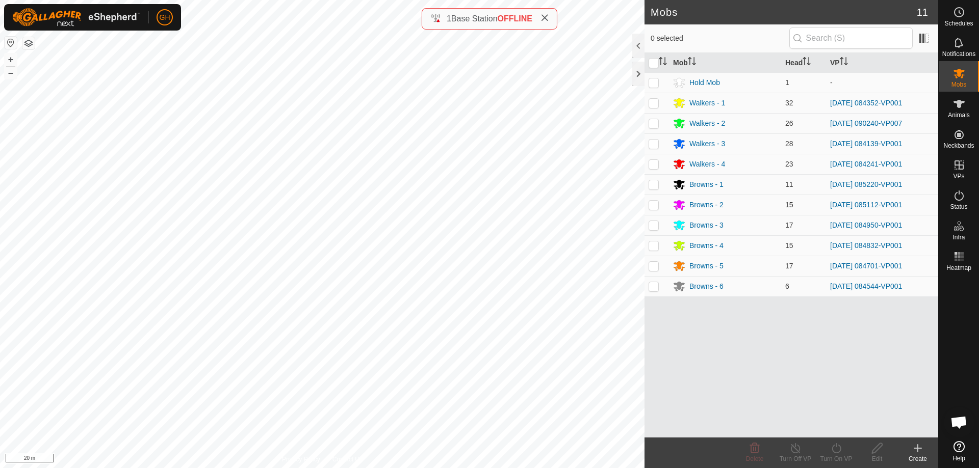
click at [656, 201] on p-checkbox at bounding box center [653, 205] width 10 height 8
checkbox input "true"
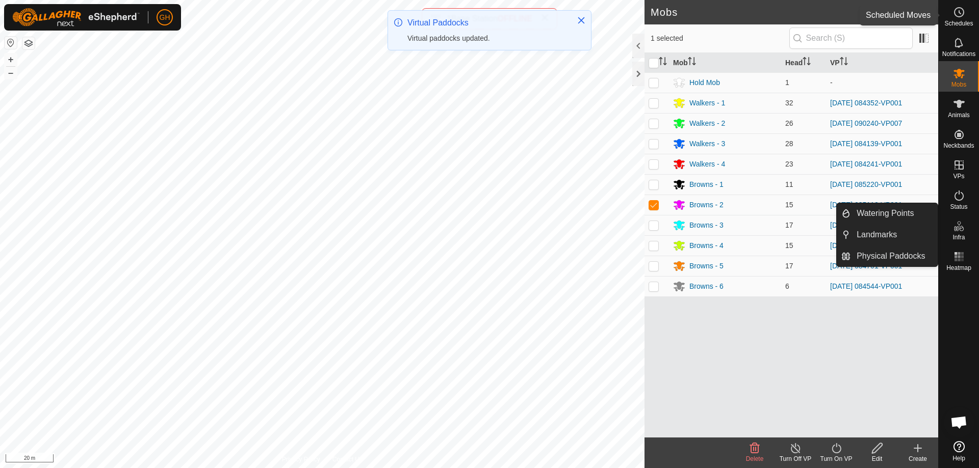
click at [968, 12] on div "Schedules" at bounding box center [958, 15] width 40 height 31
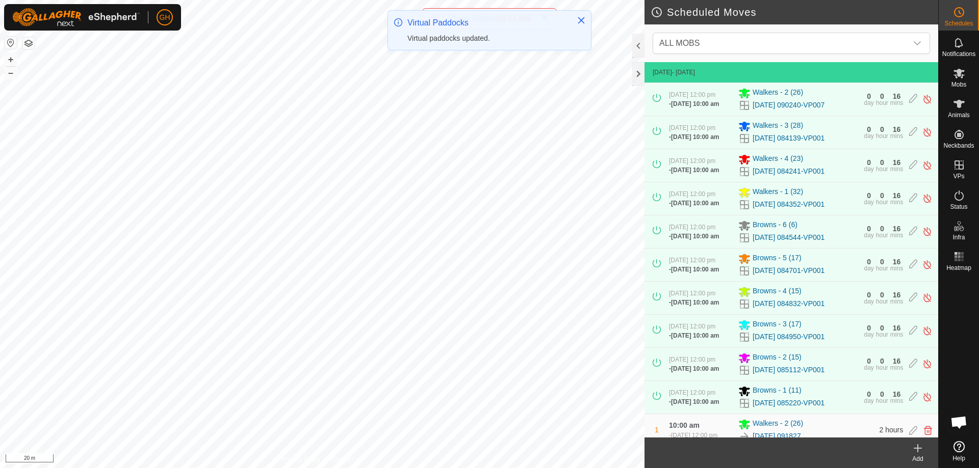
click at [916, 450] on icon at bounding box center [917, 448] width 12 height 12
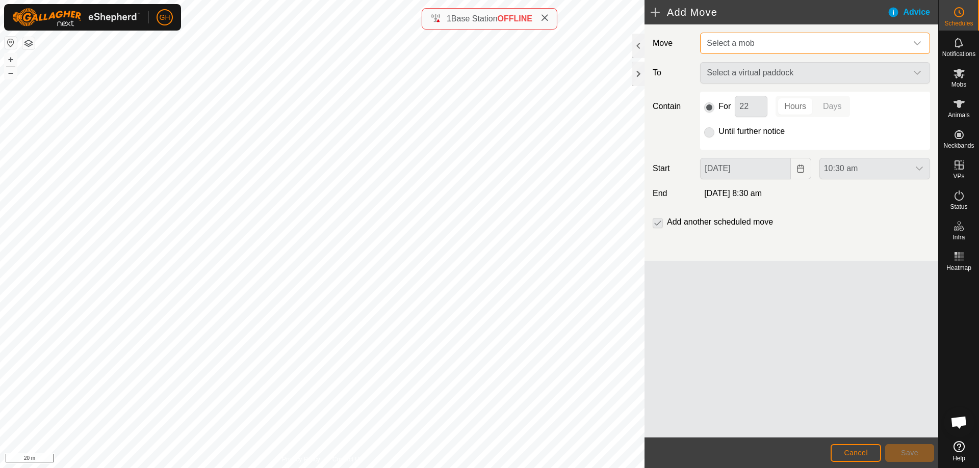
click at [740, 43] on span "Select a mob" at bounding box center [729, 43] width 47 height 9
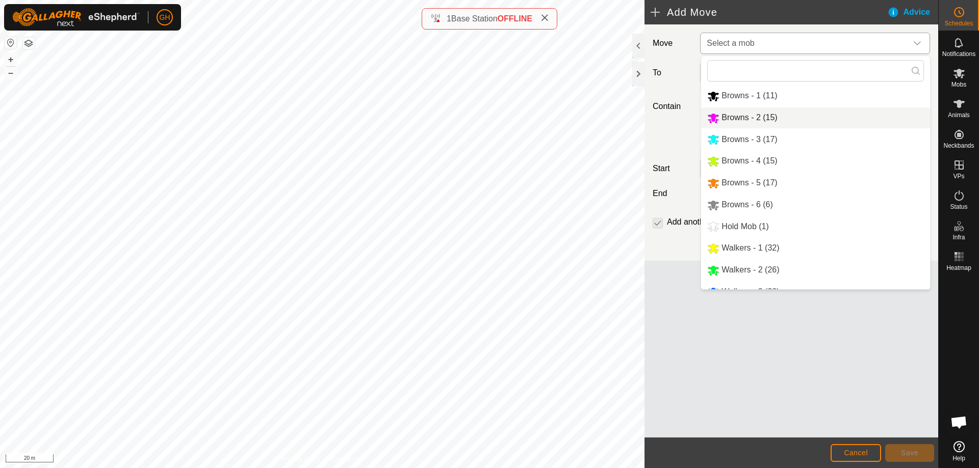
click at [748, 112] on li "Browns - 2 (15)" at bounding box center [815, 118] width 229 height 21
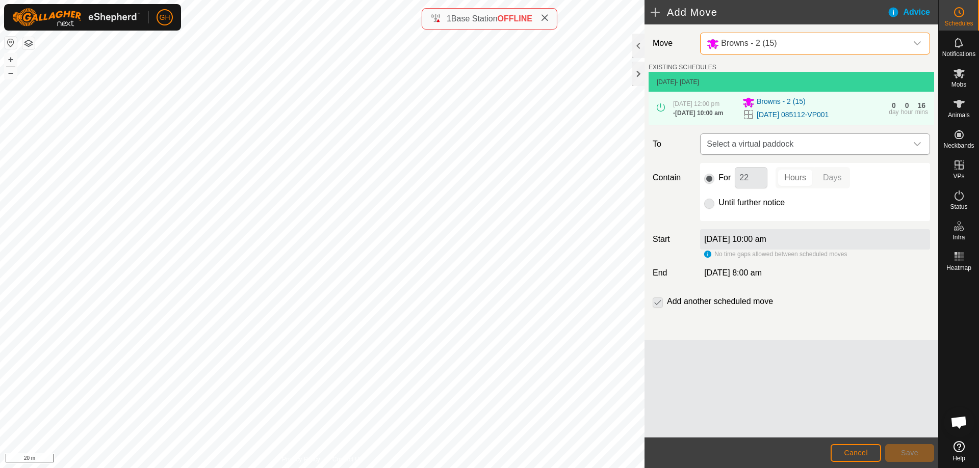
click at [806, 141] on span "Select a virtual paddock" at bounding box center [804, 144] width 204 height 20
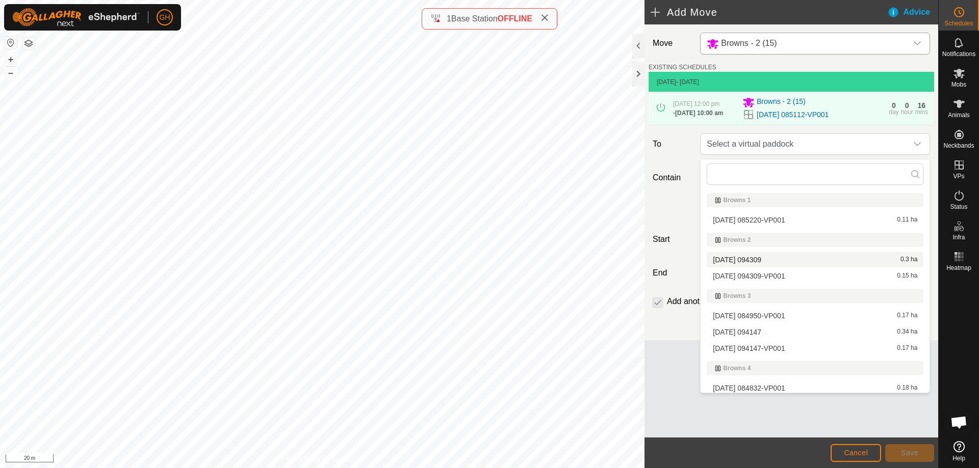
click at [770, 260] on li "[DATE] 094309 0.3 ha" at bounding box center [814, 259] width 217 height 15
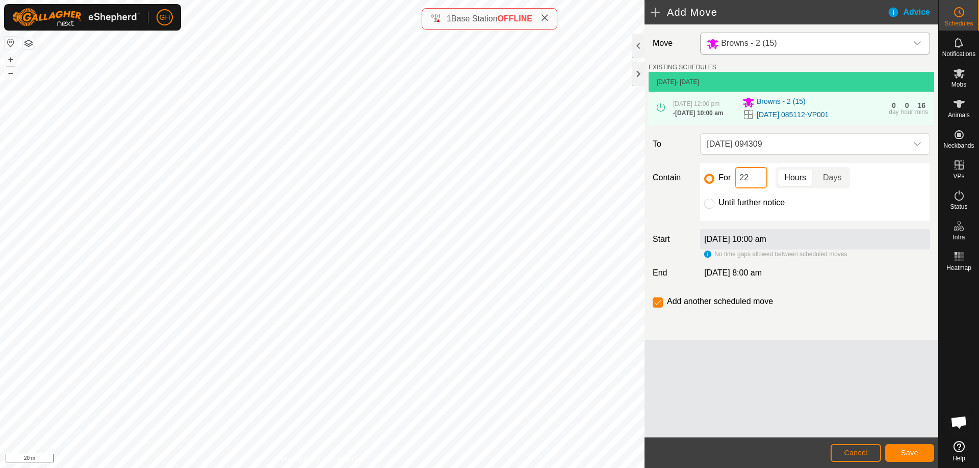
click at [748, 182] on input "22" at bounding box center [751, 177] width 33 height 21
click at [908, 451] on span "Save" at bounding box center [909, 453] width 17 height 8
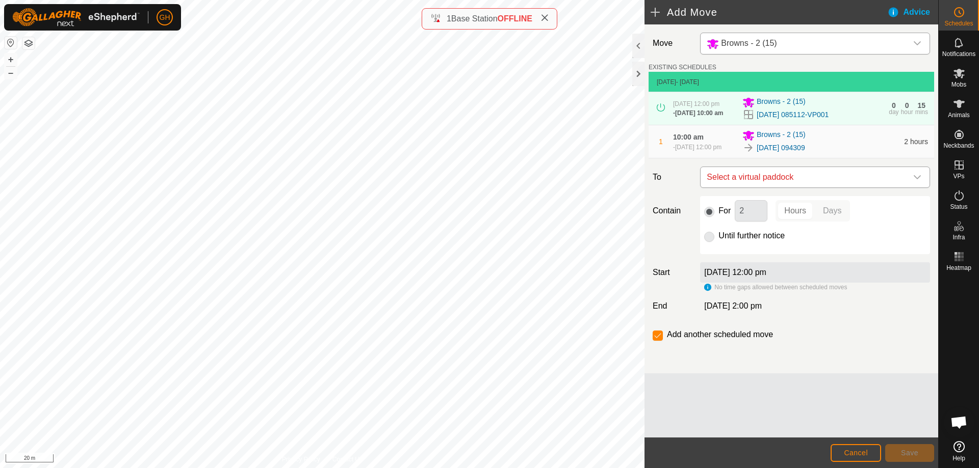
click at [791, 178] on span "Select a virtual paddock" at bounding box center [804, 177] width 204 height 20
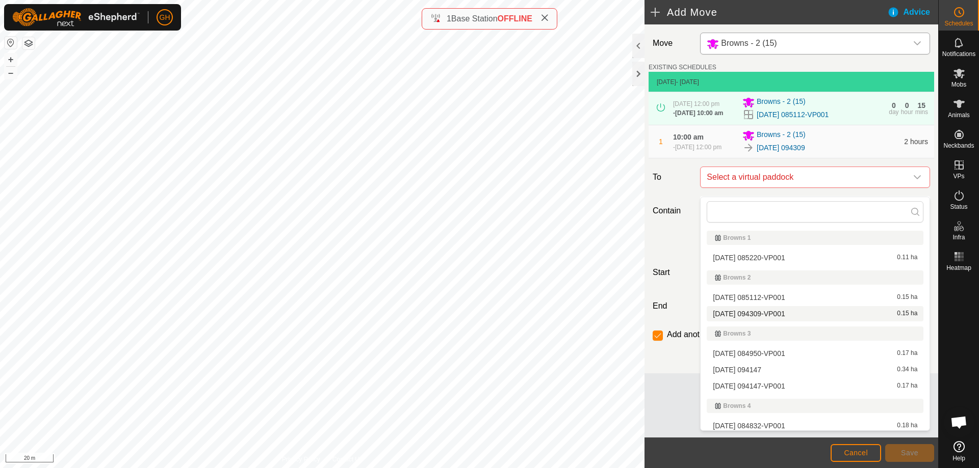
click at [795, 310] on li "[DATE] 094309-VP001 0.15 ha" at bounding box center [814, 313] width 217 height 15
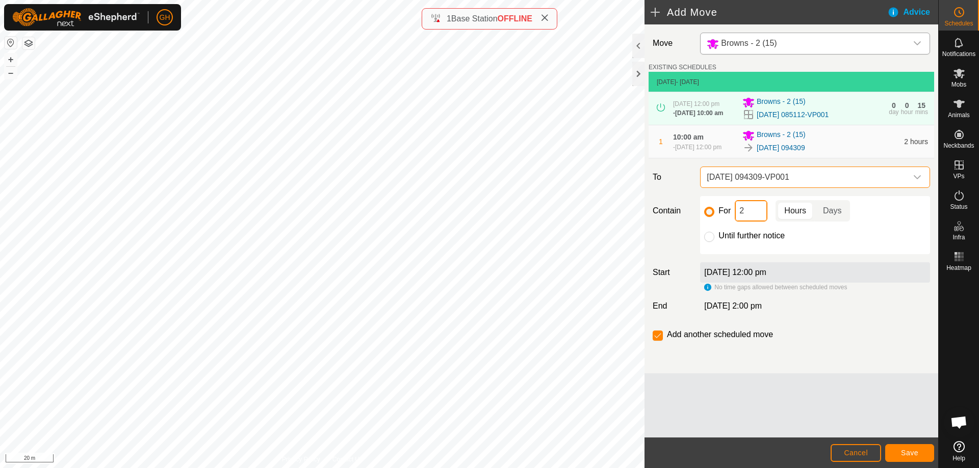
click at [760, 222] on input "2" at bounding box center [751, 210] width 33 height 21
type input "22"
click at [661, 341] on input "checkbox" at bounding box center [657, 336] width 10 height 10
checkbox input "false"
click at [909, 447] on button "Save" at bounding box center [909, 453] width 49 height 18
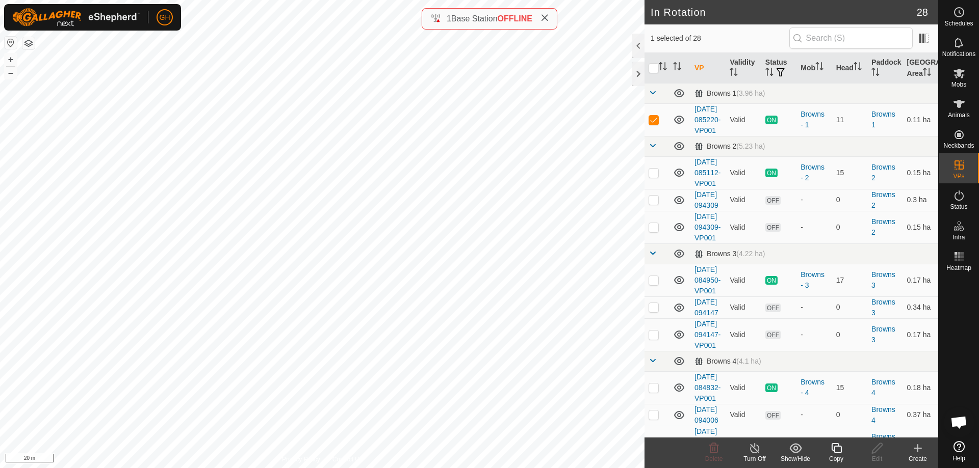
click at [914, 450] on icon at bounding box center [917, 448] width 12 height 12
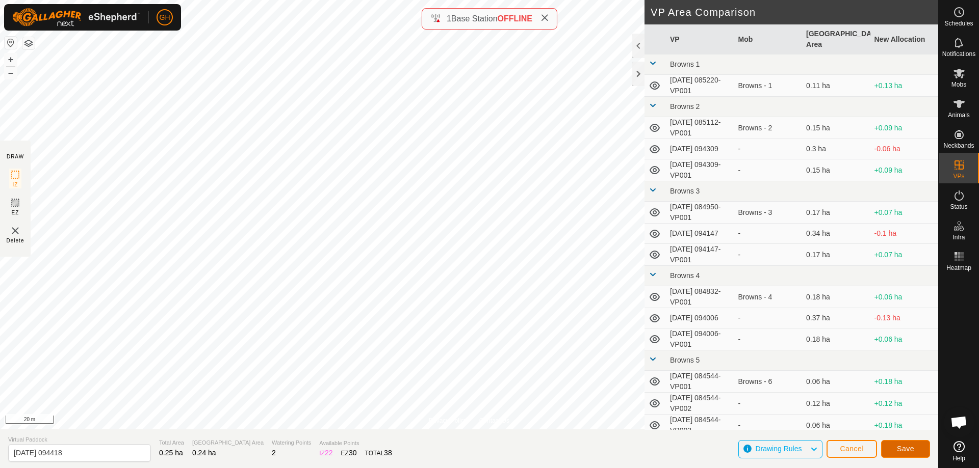
click at [899, 445] on span "Save" at bounding box center [905, 449] width 17 height 8
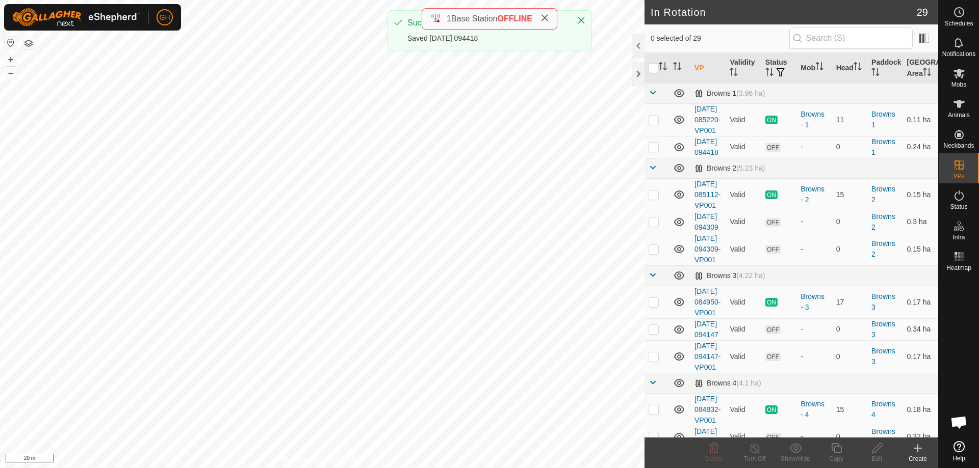
checkbox input "true"
click at [837, 455] on div "Copy" at bounding box center [836, 459] width 41 height 9
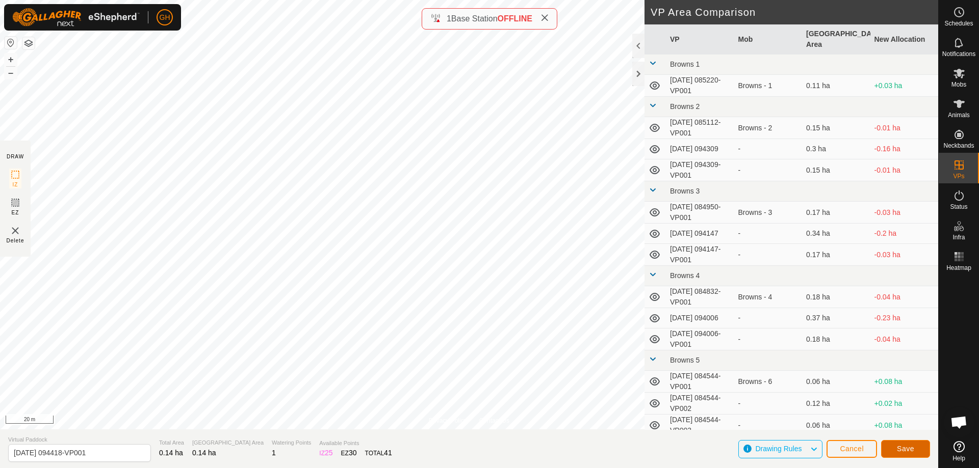
click at [906, 454] on button "Save" at bounding box center [905, 449] width 49 height 18
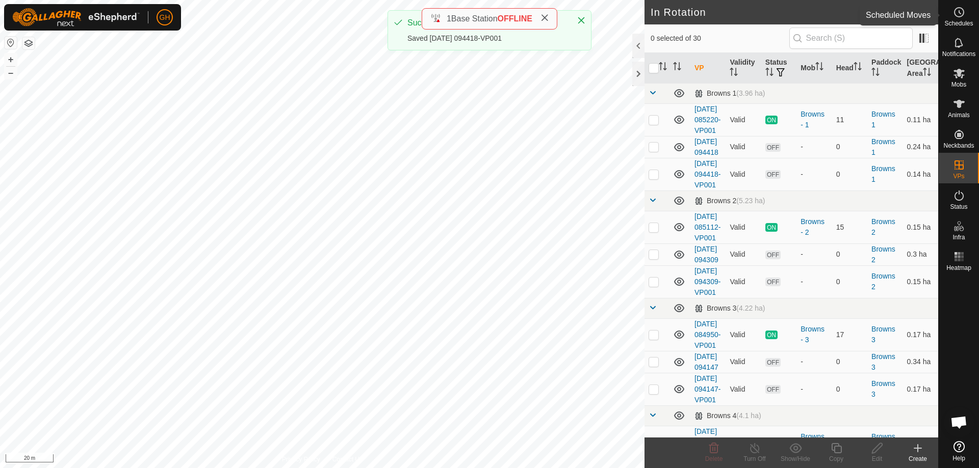
click at [966, 17] on es-schedule-vp-svg-icon at bounding box center [959, 12] width 18 height 16
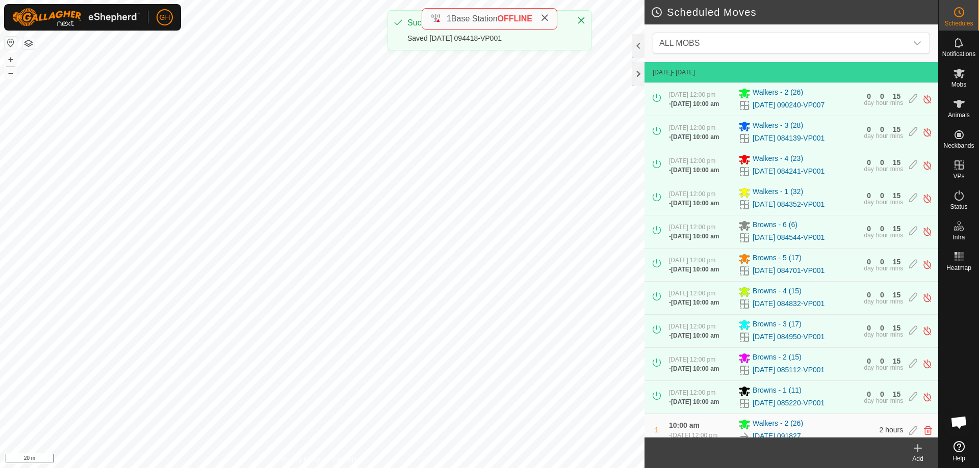
click at [919, 451] on icon at bounding box center [917, 448] width 12 height 12
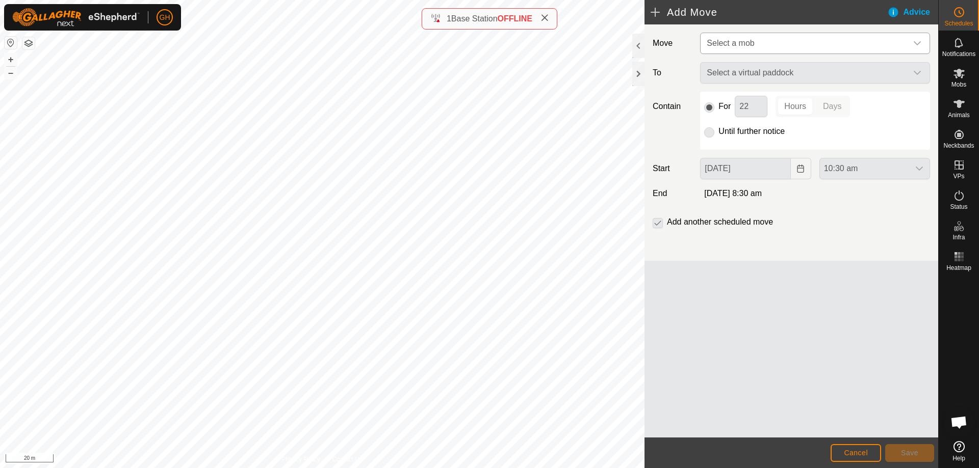
click at [767, 47] on span "Select a mob" at bounding box center [804, 43] width 204 height 20
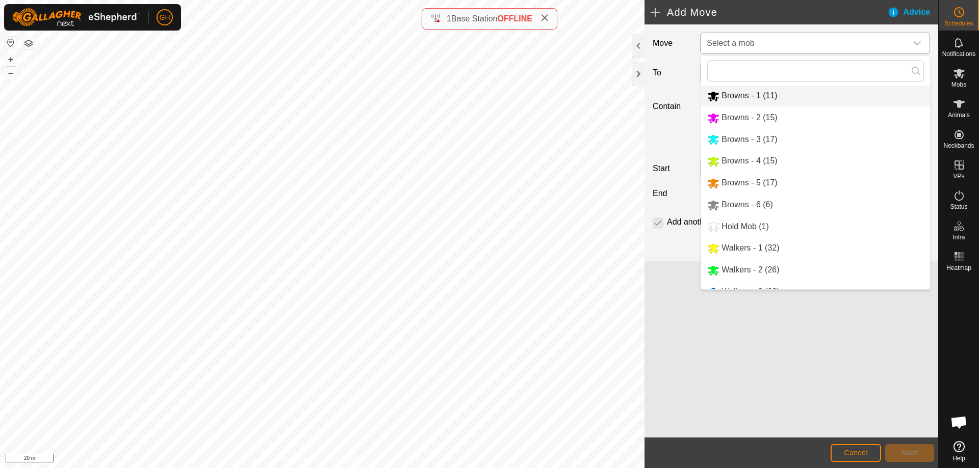
click at [771, 95] on li "Browns - 1 (11)" at bounding box center [815, 96] width 229 height 21
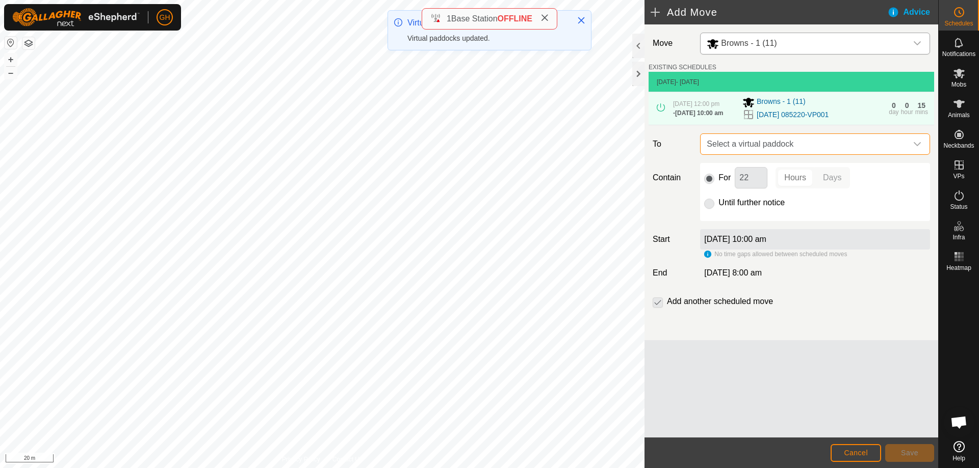
click at [804, 154] on span "Select a virtual paddock" at bounding box center [804, 144] width 204 height 20
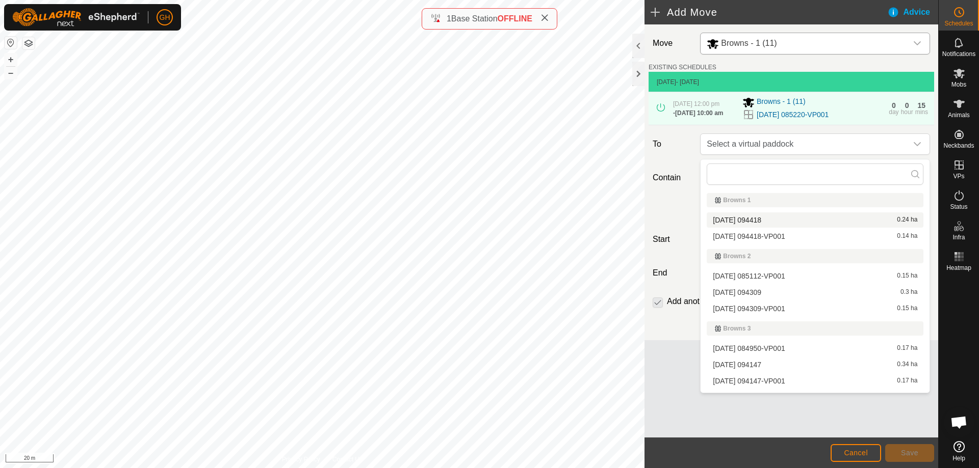
click at [800, 219] on li "[DATE] 094418 0.24 ha" at bounding box center [814, 220] width 217 height 15
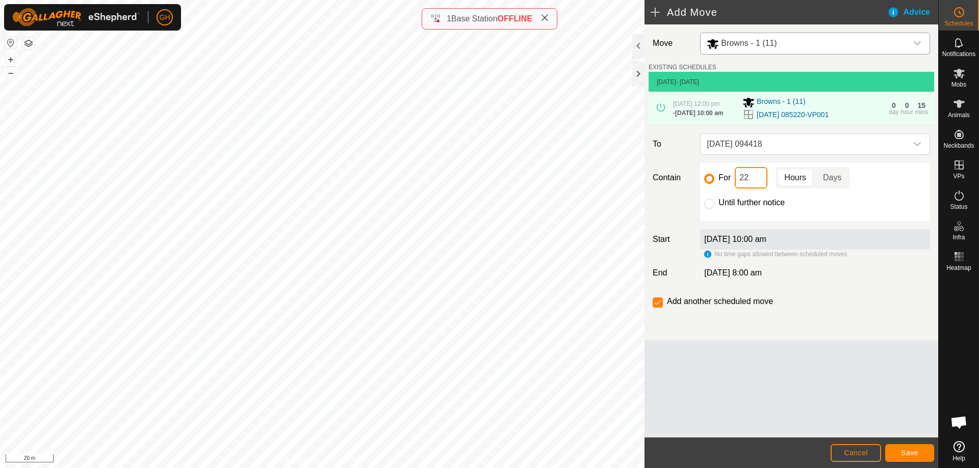
click at [757, 183] on input "22" at bounding box center [751, 177] width 33 height 21
click at [898, 449] on button "Save" at bounding box center [909, 453] width 49 height 18
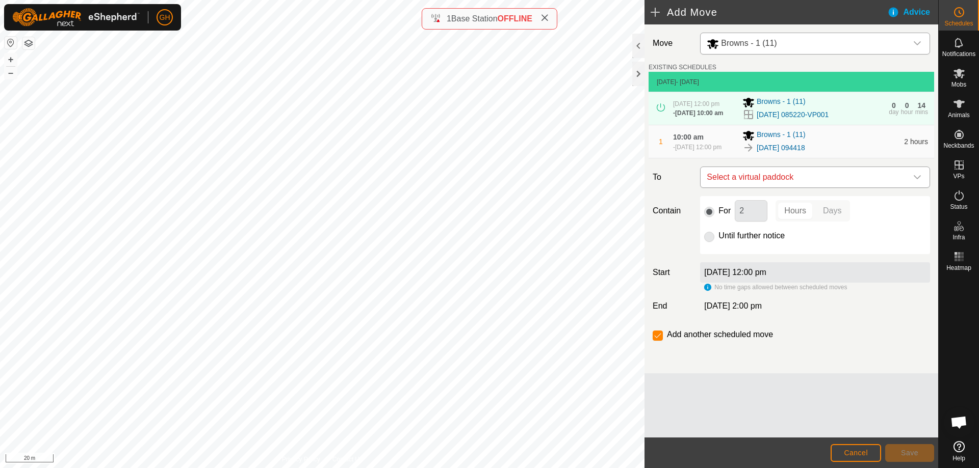
click at [821, 182] on span "Select a virtual paddock" at bounding box center [804, 177] width 204 height 20
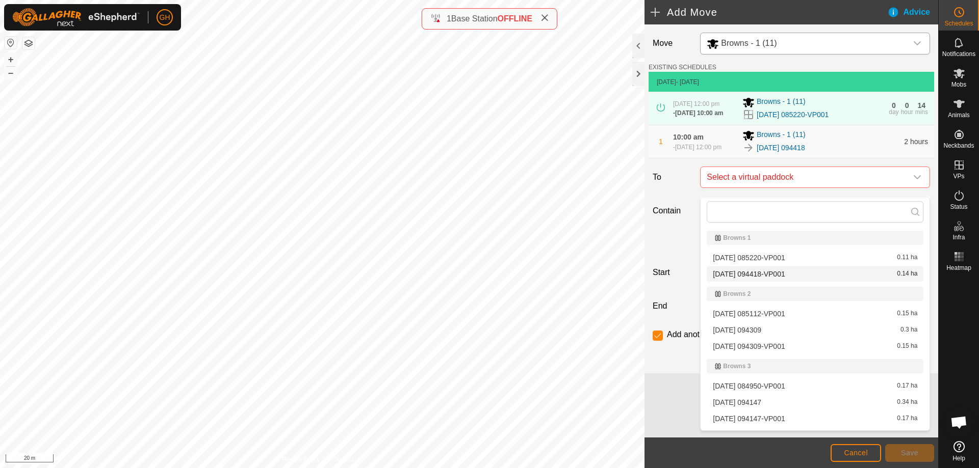
click at [809, 273] on li "[DATE] 094418-VP001 0.14 ha" at bounding box center [814, 274] width 217 height 15
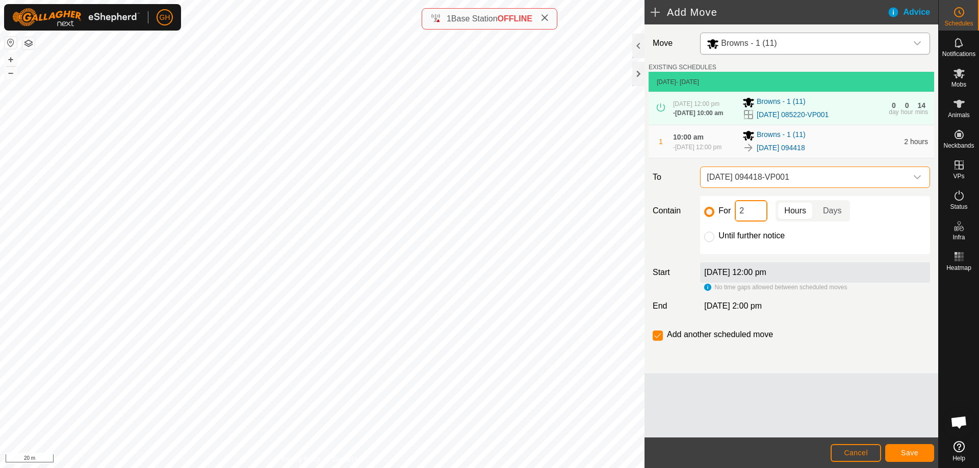
click at [760, 218] on input "2" at bounding box center [751, 210] width 33 height 21
type input "22"
click at [660, 341] on input "checkbox" at bounding box center [657, 336] width 10 height 10
checkbox input "false"
click at [900, 453] on button "Save" at bounding box center [909, 453] width 49 height 18
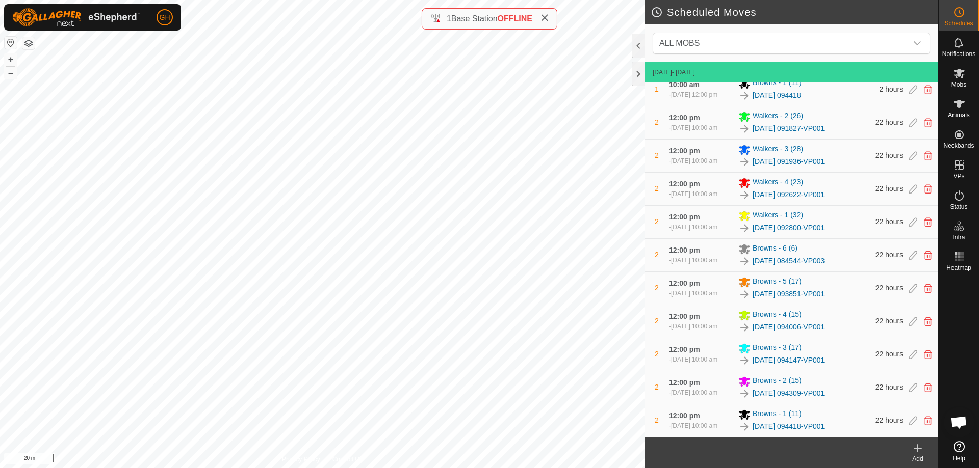
scroll to position [762, 0]
